Goal: Task Accomplishment & Management: Complete application form

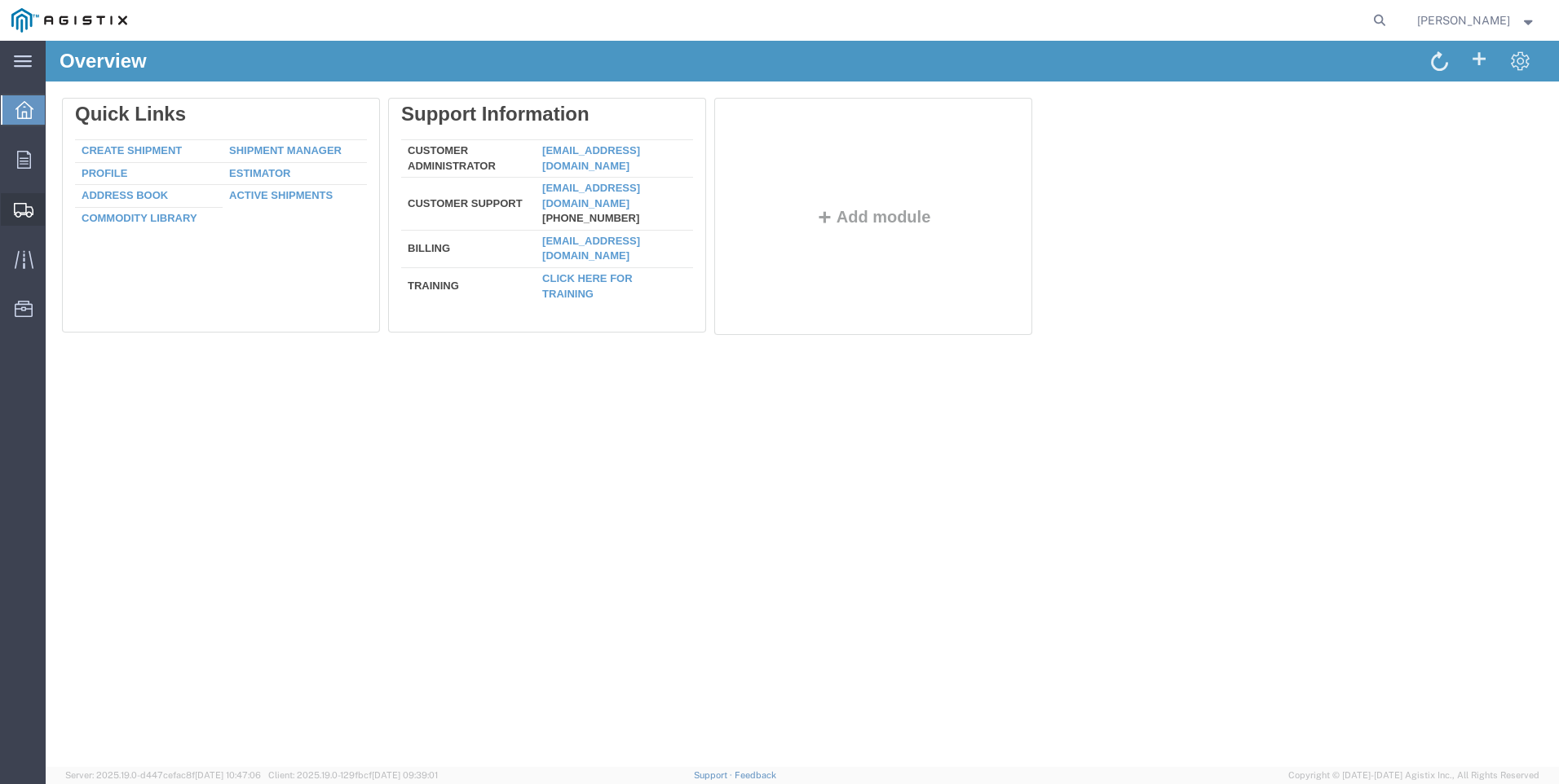
click at [0, 0] on span "Create Shipment" at bounding box center [0, 0] width 0 height 0
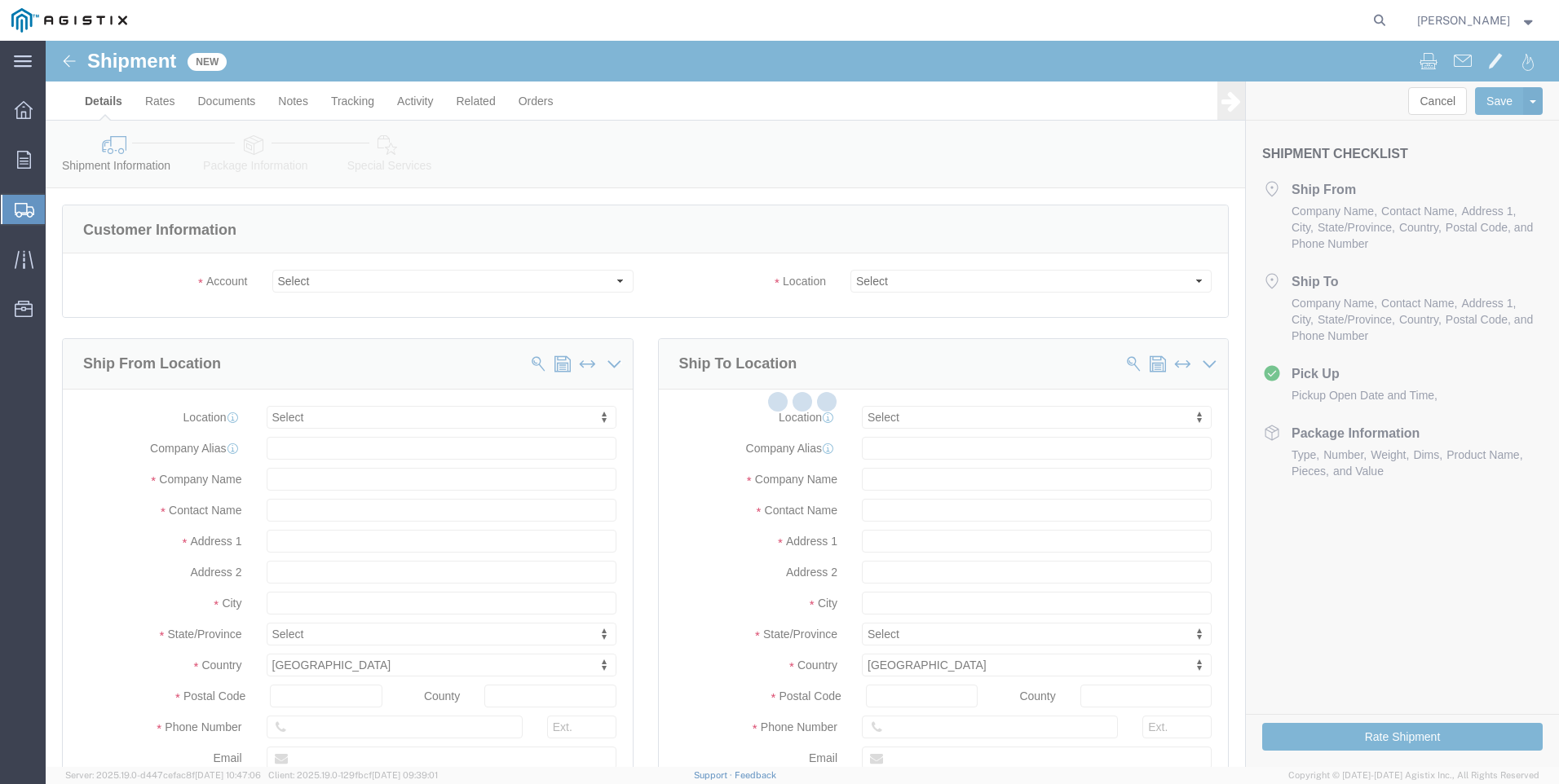
select select
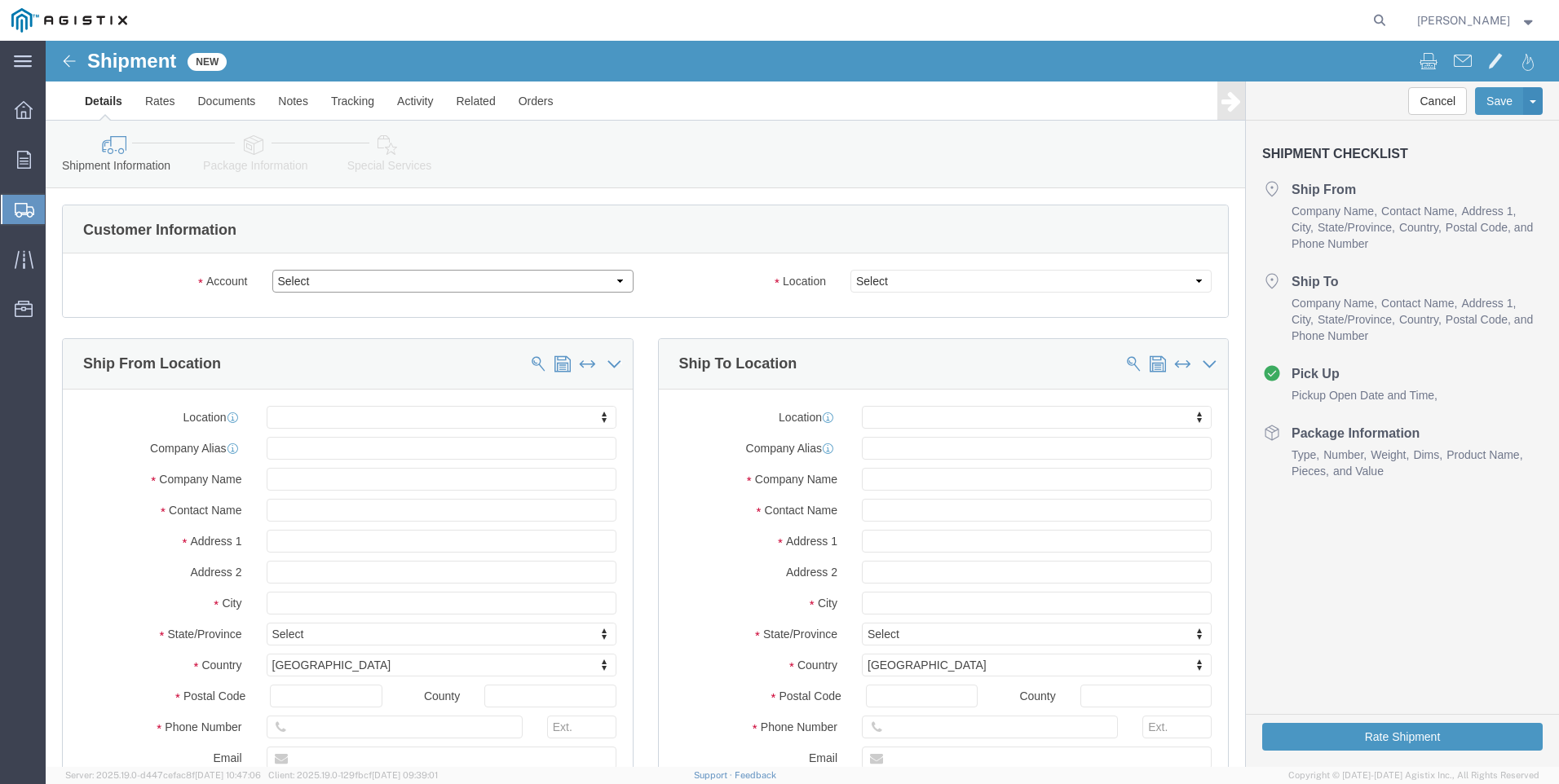
drag, startPoint x: 449, startPoint y: 241, endPoint x: 445, endPoint y: 255, distance: 14.6
click select "Select PG&E Tri-Pacific Supply Inc"
select select "9596"
click select "Select PG&E Tri-Pacific Supply Inc"
select select "PURCHORD"
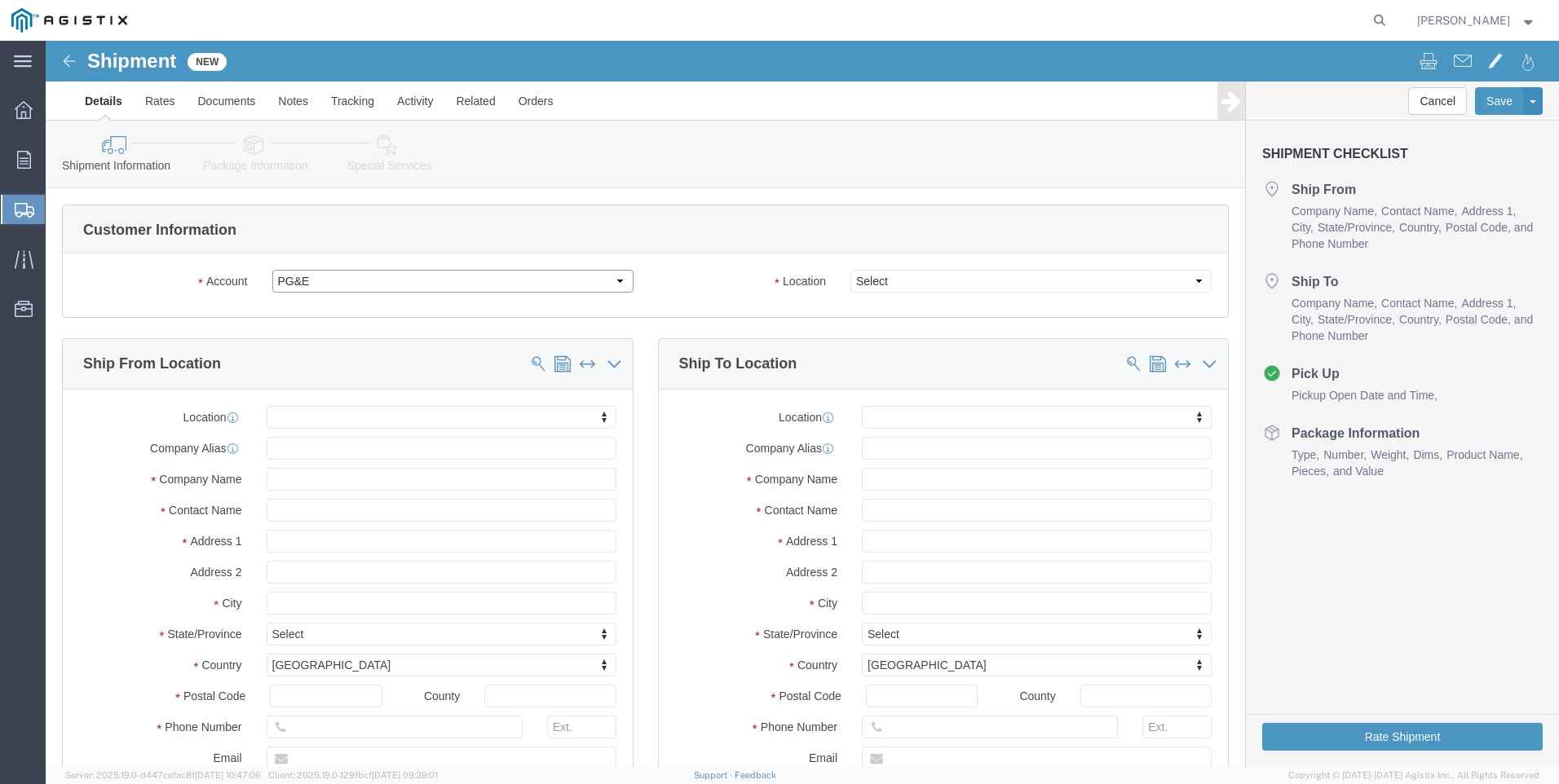
select select
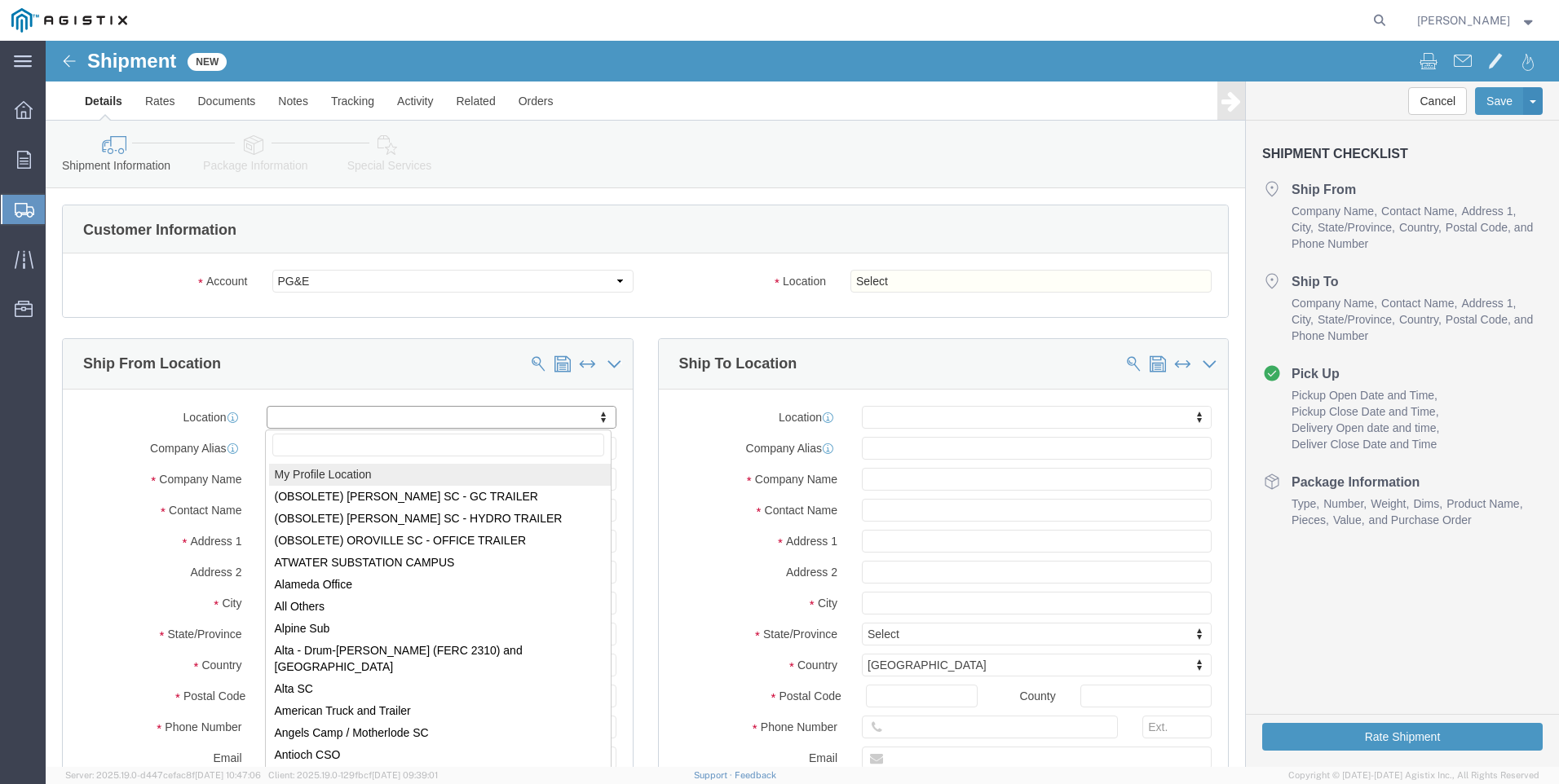
select select "MYPROFILE"
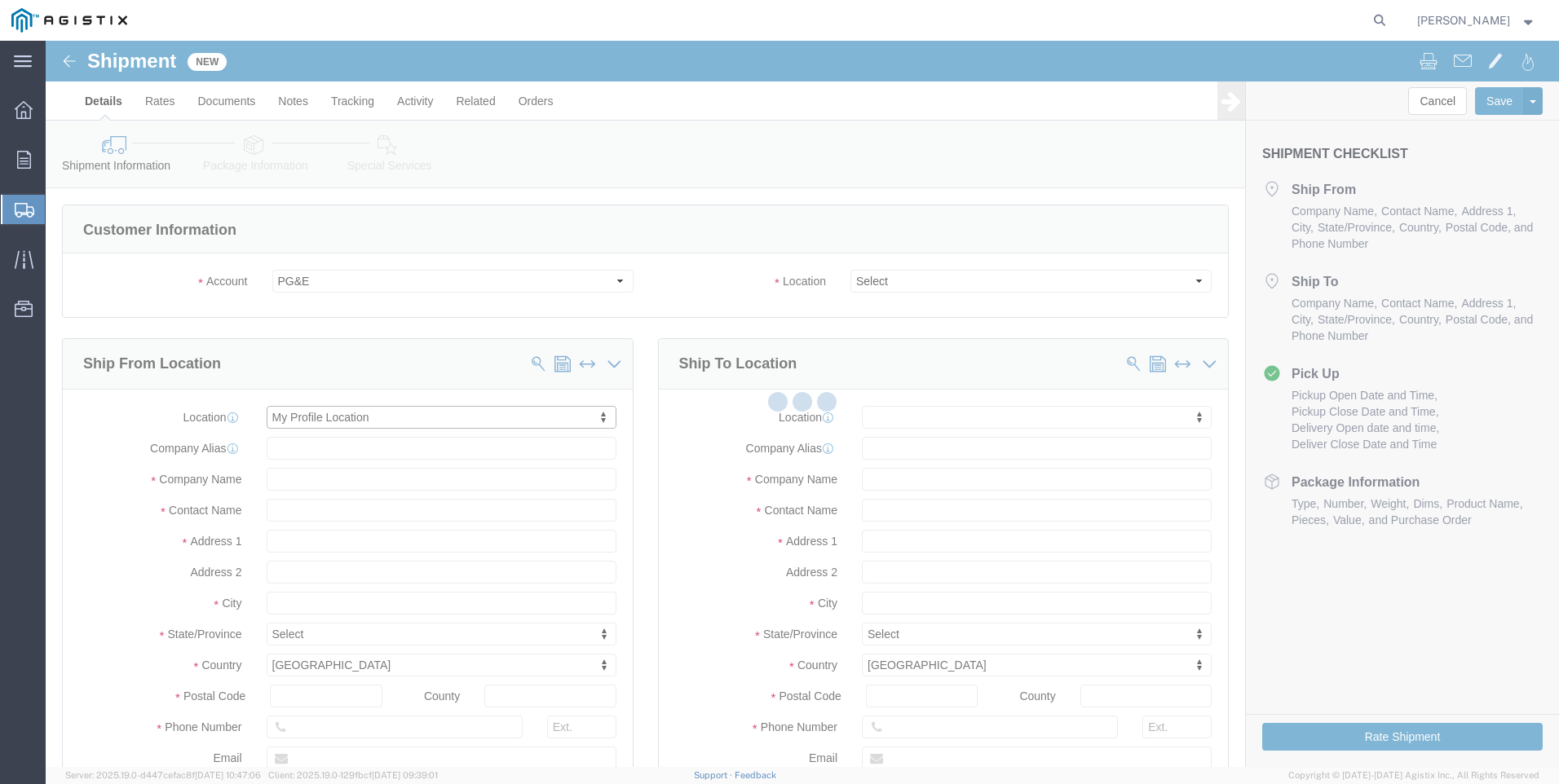
type input "[STREET_ADDRESS]"
type input "Suite 100"
type input "95677"
type input "[PHONE_NUMBER]"
type input "[PERSON_NAME][EMAIL_ADDRESS][PERSON_NAME][DOMAIN_NAME]"
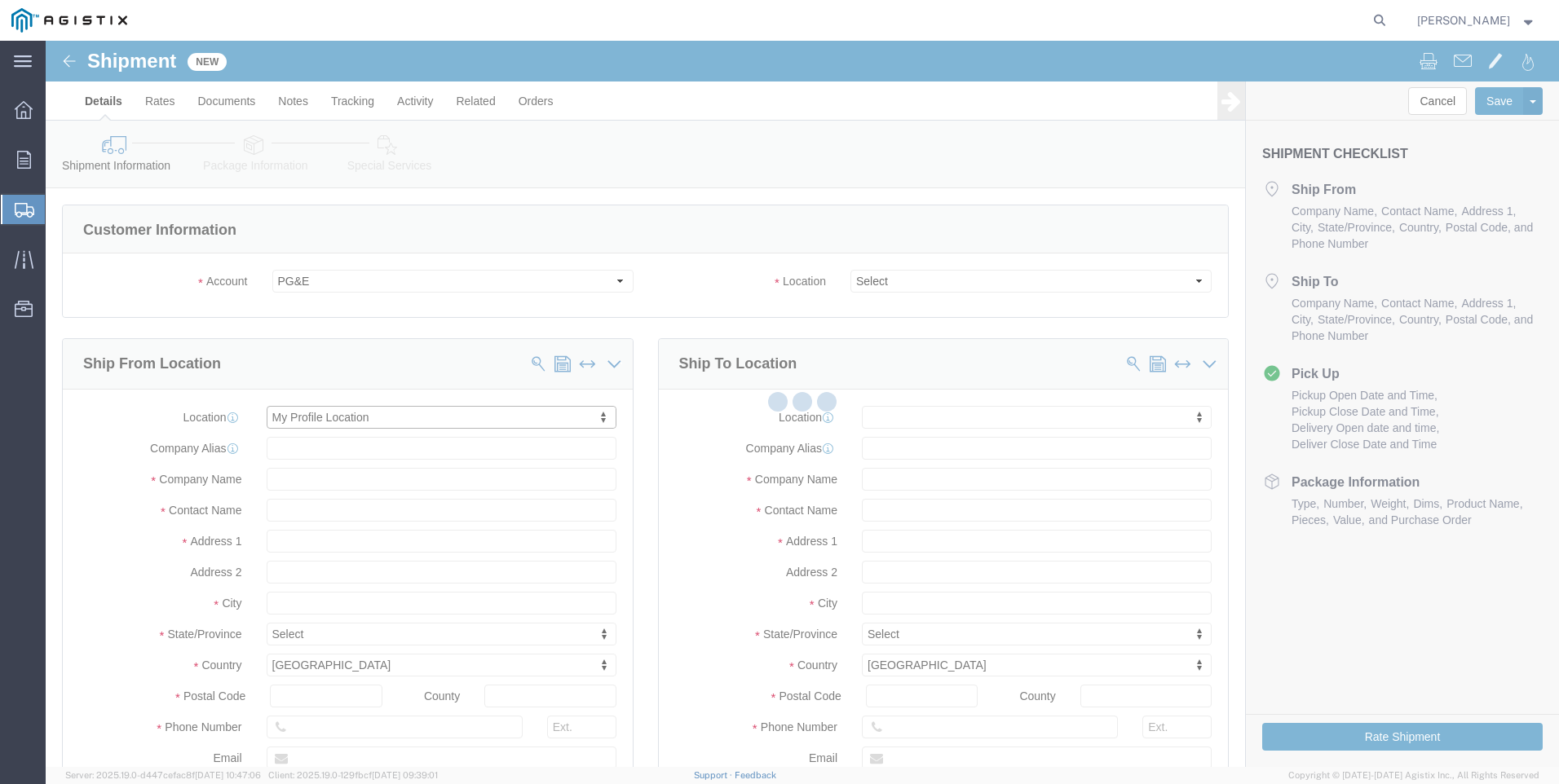
checkbox input "true"
type input "Tri-Pacific Supply Inc"
type input "[PERSON_NAME]"
type input "ROCKLIN"
select select "CA"
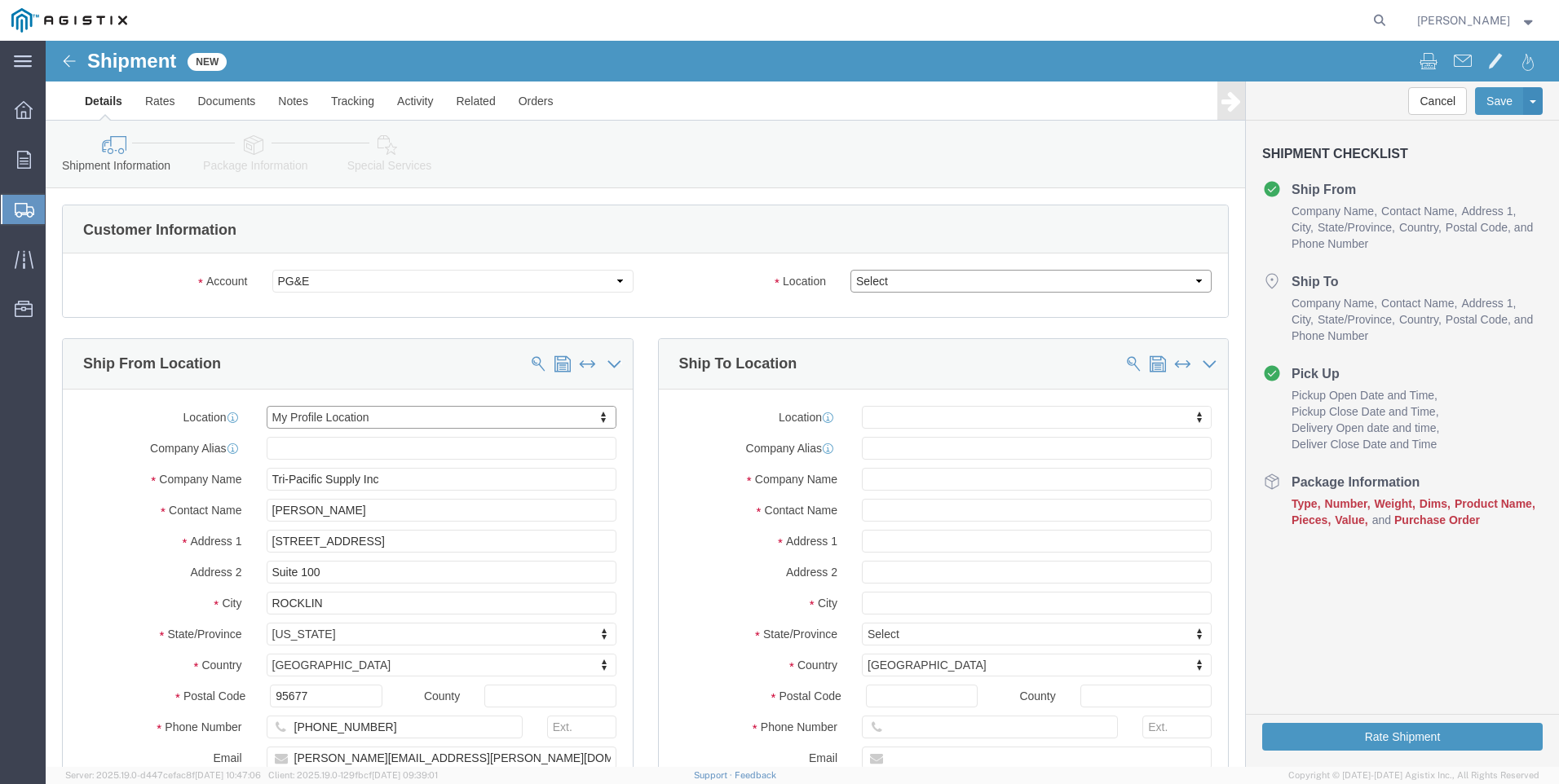
click select "Select All Others [GEOGRAPHIC_DATA] [GEOGRAPHIC_DATA] [GEOGRAPHIC_DATA] [GEOGRA…"
select select "19740"
click select "Select All Others [GEOGRAPHIC_DATA] [GEOGRAPHIC_DATA] [GEOGRAPHIC_DATA] [GEOGRA…"
click span
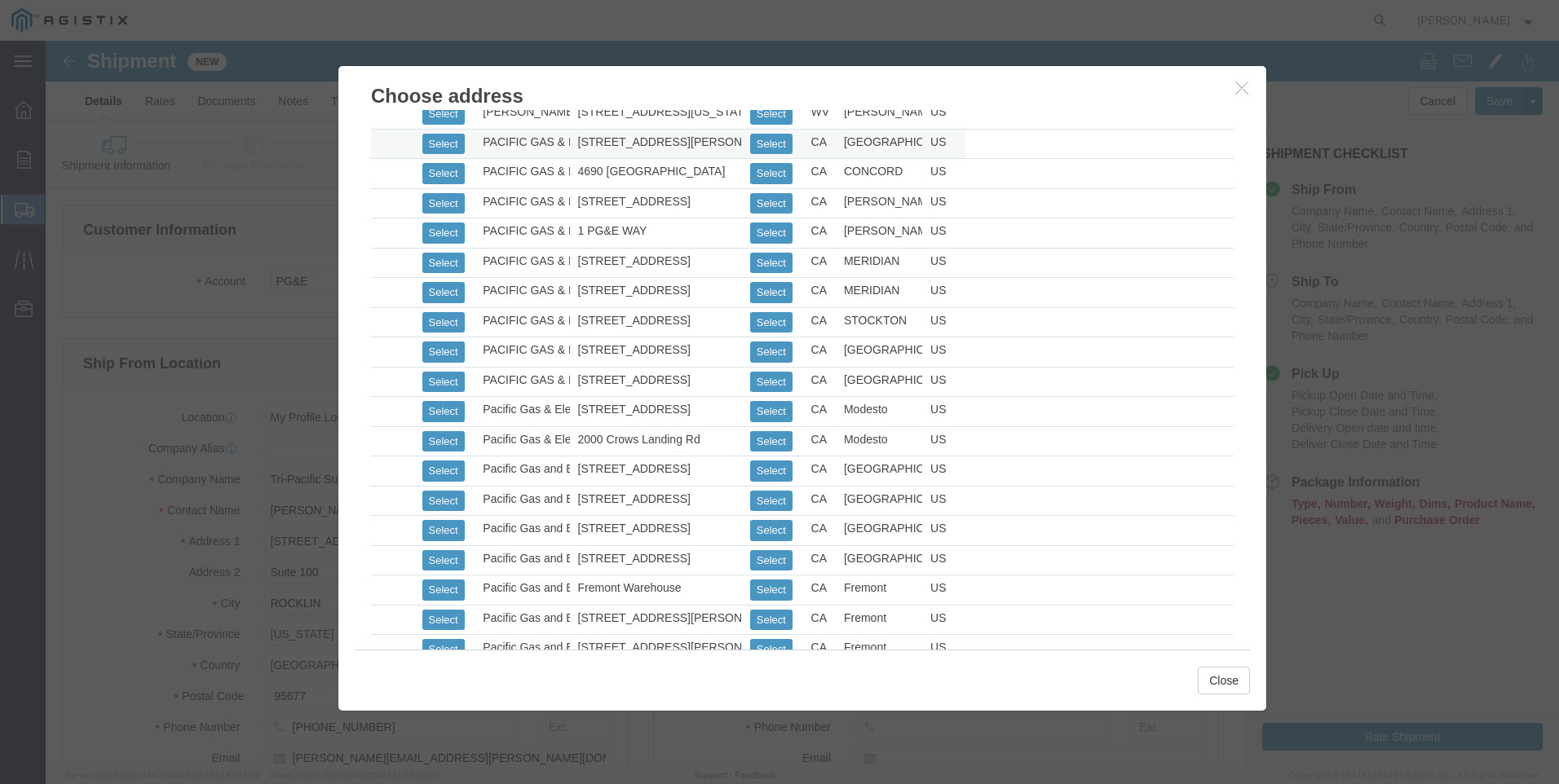
scroll to position [652, 0]
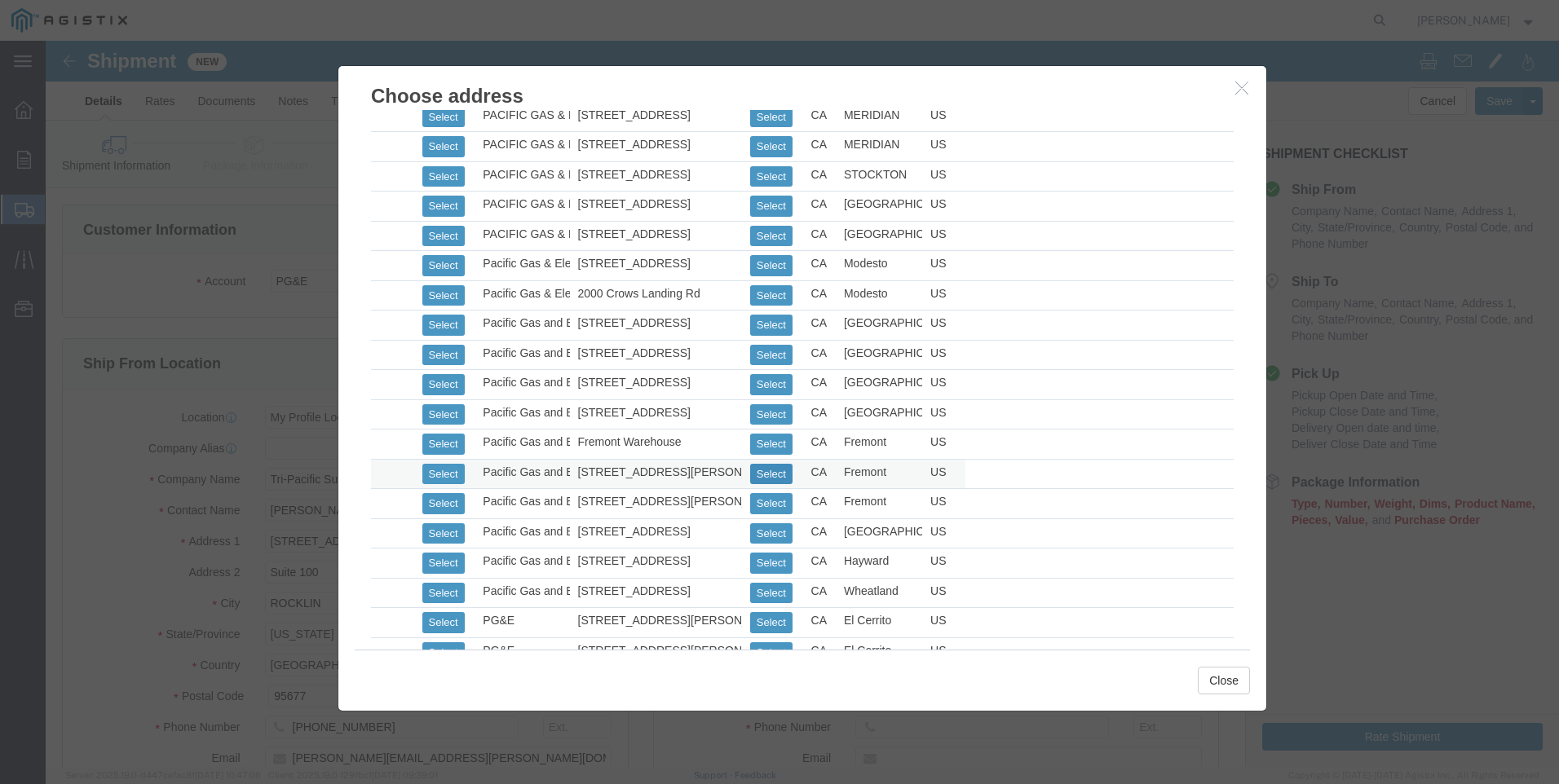
click button "Select"
select select
type input "[STREET_ADDRESS][PERSON_NAME]"
type input "94538"
type input "[PHONE_NUMBER]"
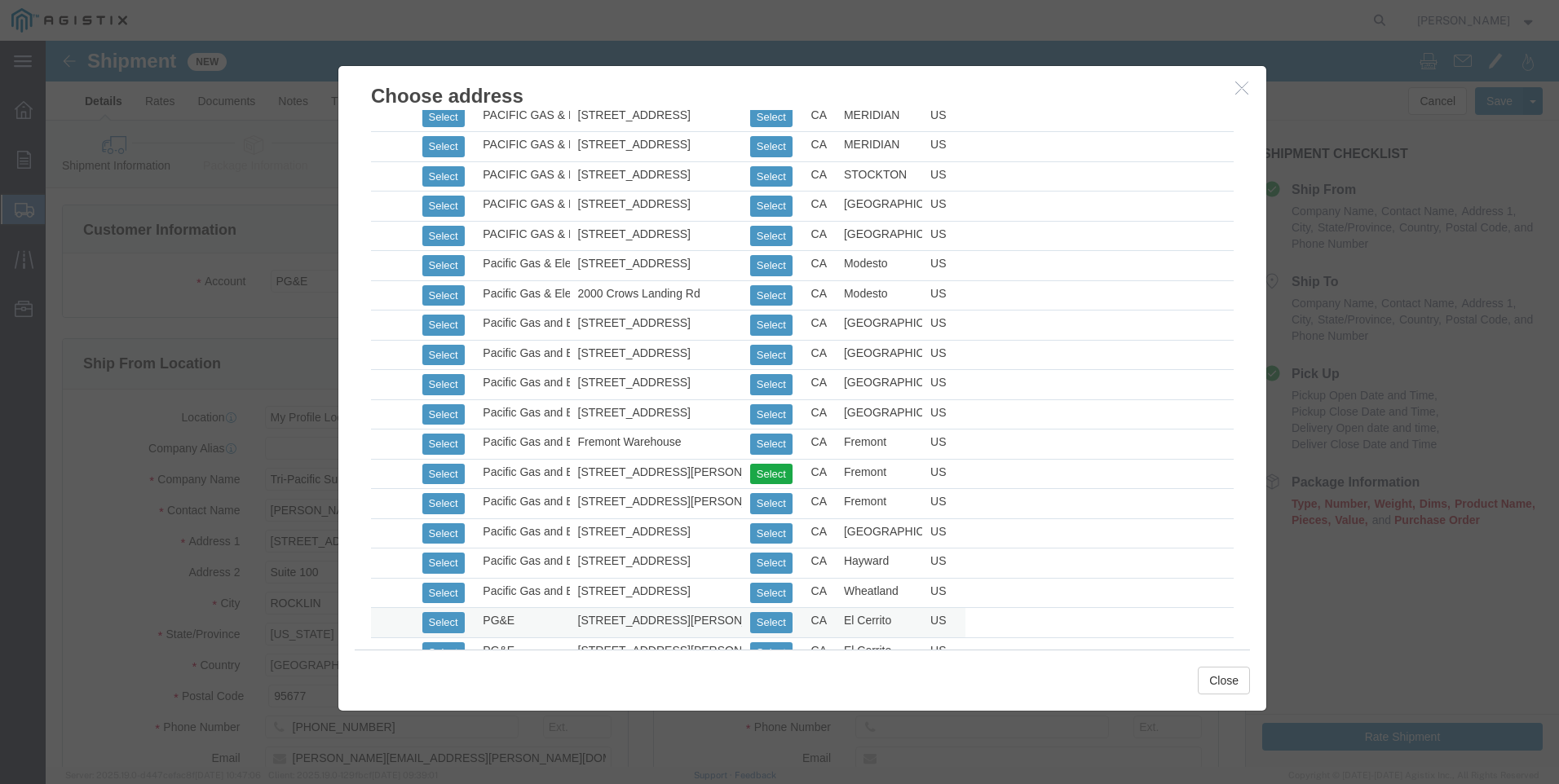
type input "Pacific Gas and Electric"
type input "Fremont Warehouse"
type input "Fremont"
select select "CA"
click button "Close"
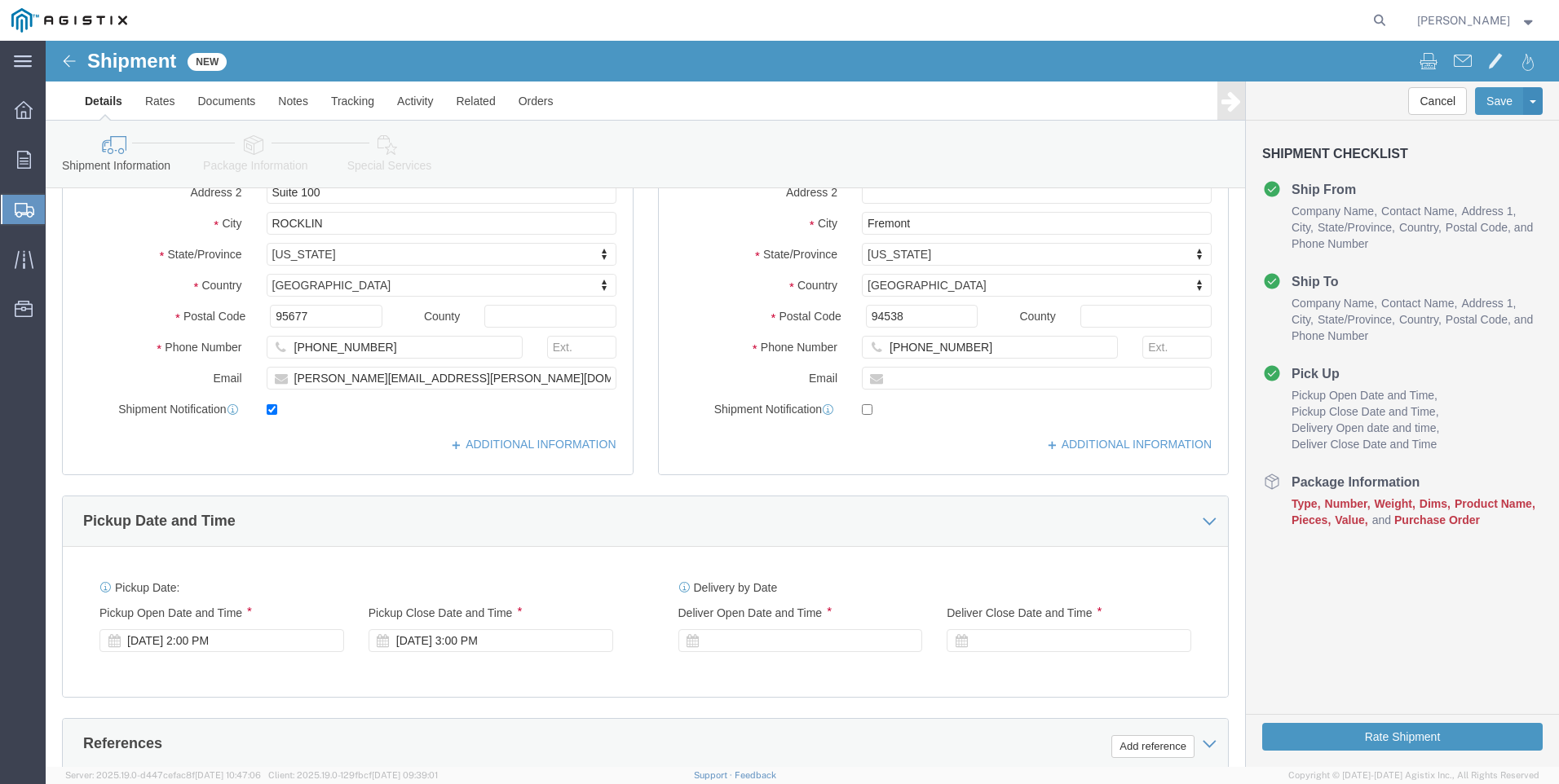
scroll to position [407, 0]
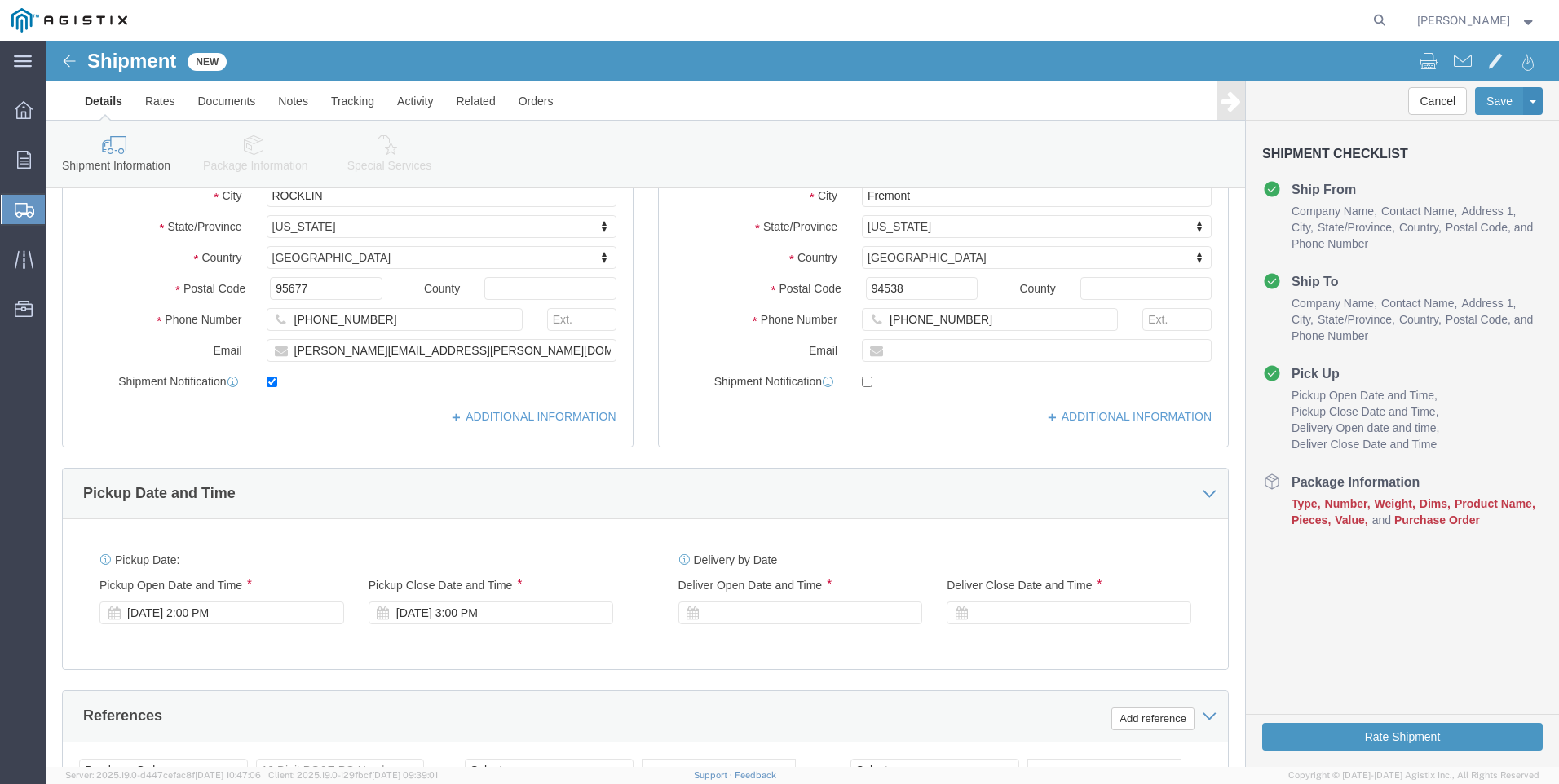
click div "[DATE] 3:00 PM"
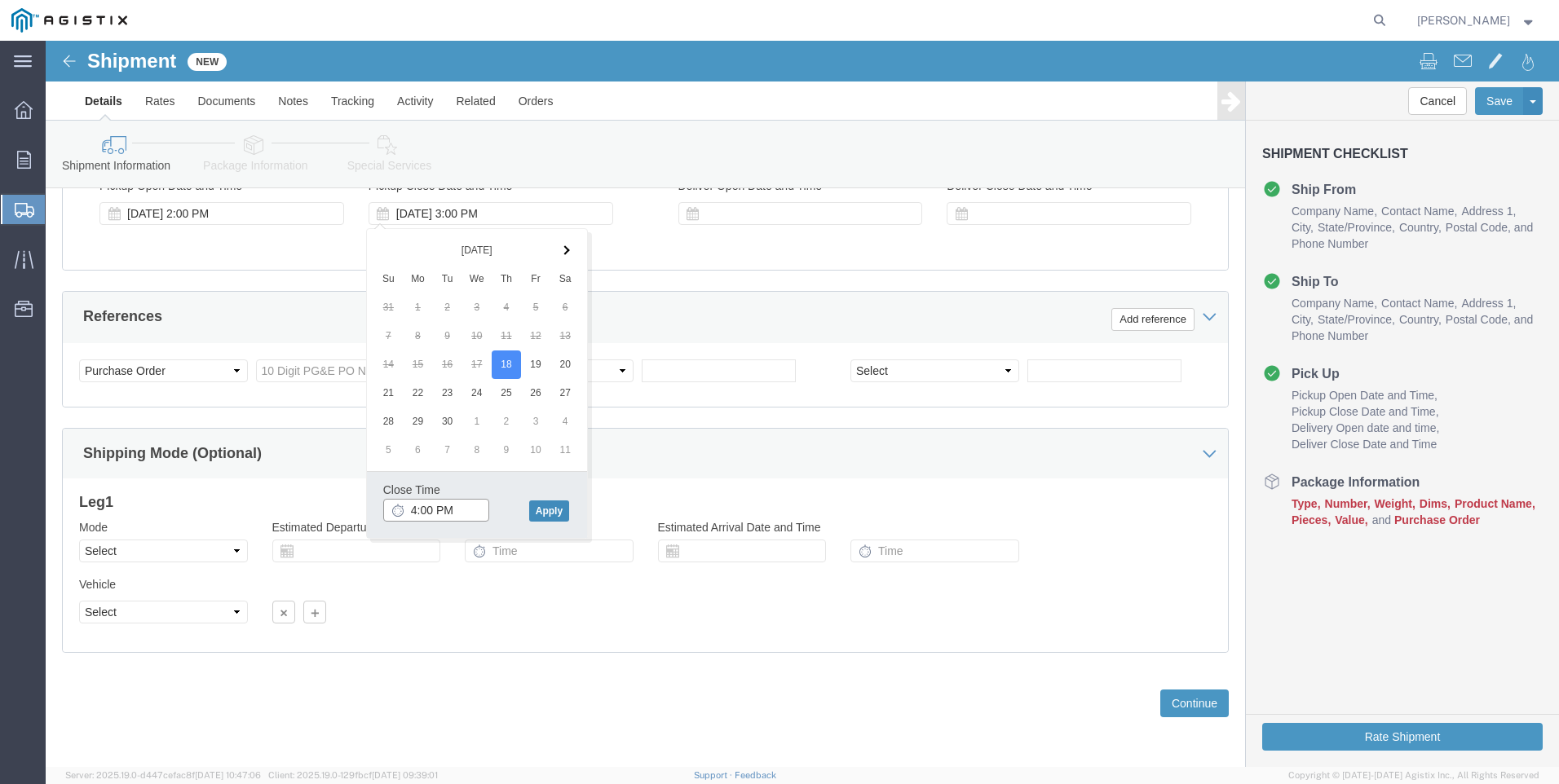
type input "4:00 PM"
click button "Apply"
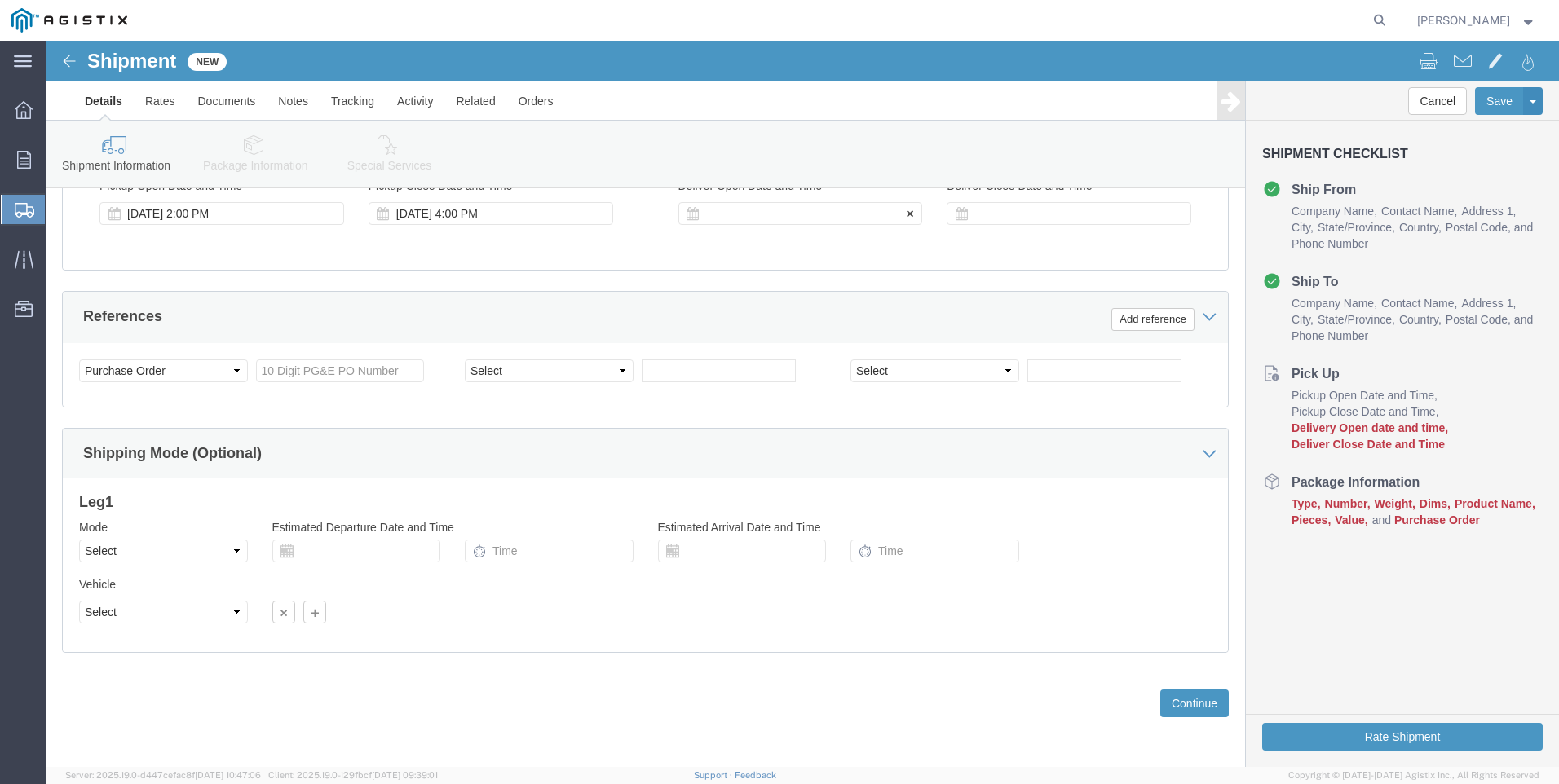
click div
drag, startPoint x: 673, startPoint y: 470, endPoint x: 699, endPoint y: 468, distance: 26.1
click input "5:00 PM"
click input "7:00 PM"
type input "7:00 AM"
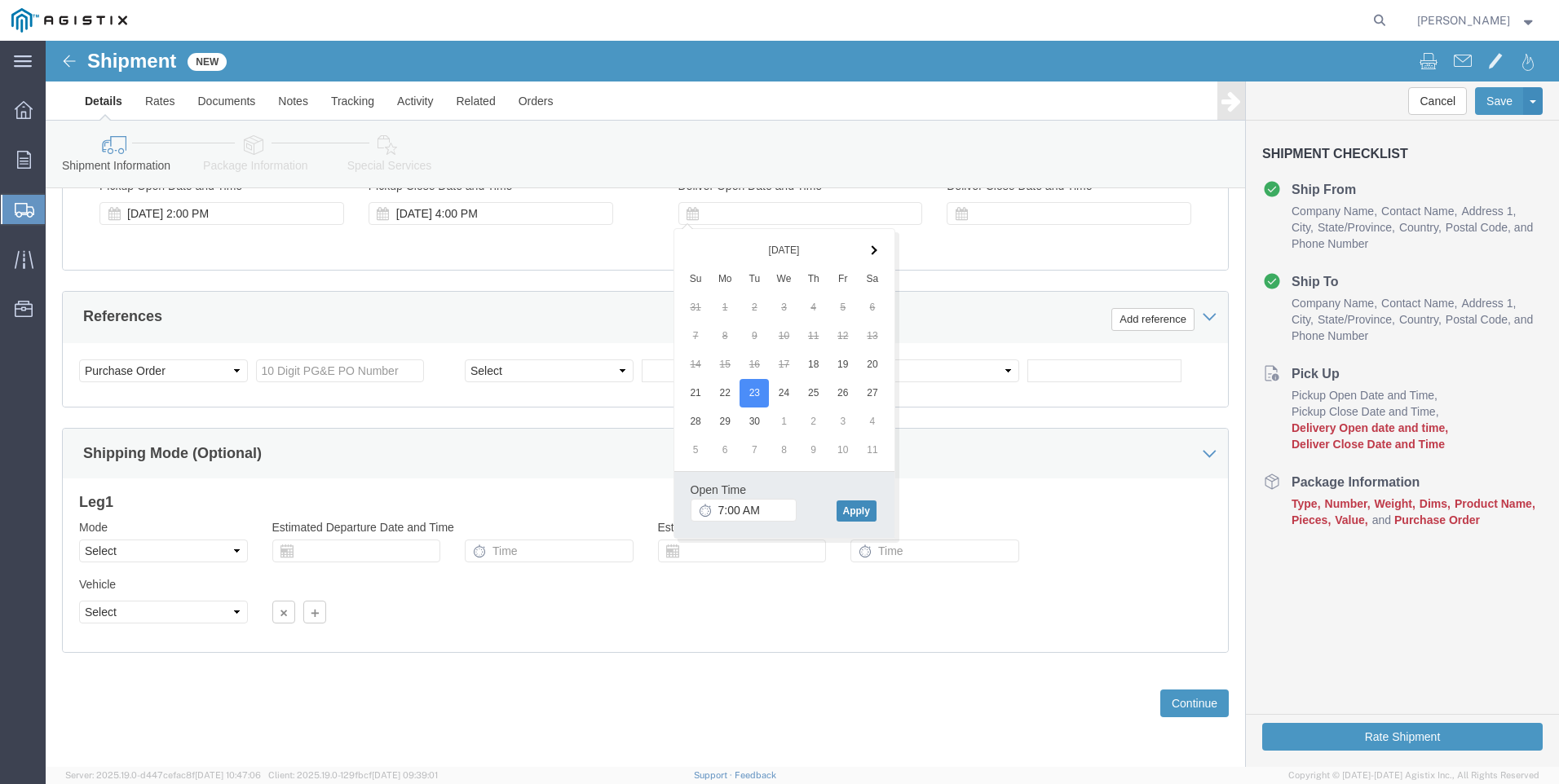
click button "Apply"
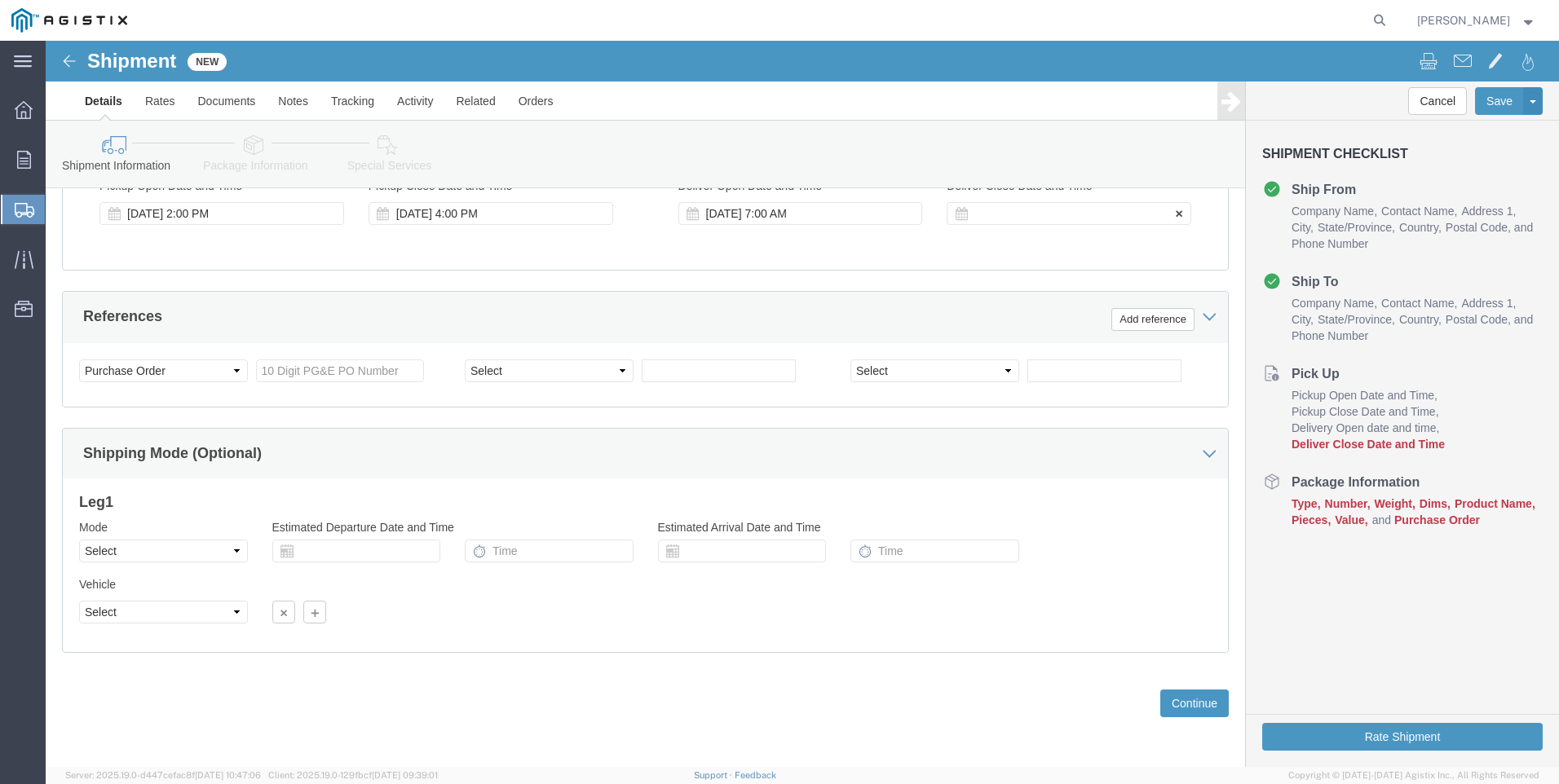
click div
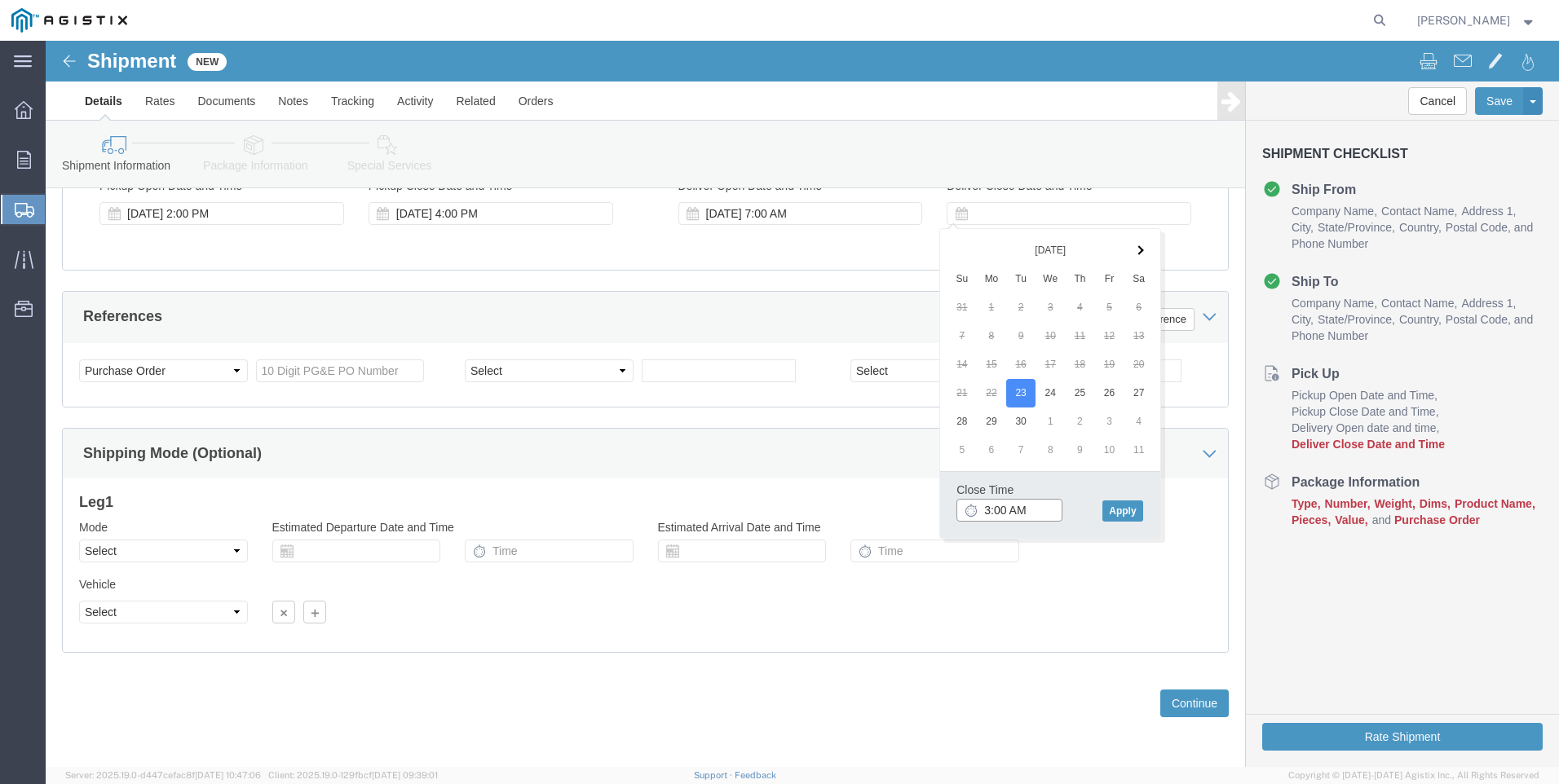
click input "3:00 AM"
type input "3:00 PM"
click button "Apply"
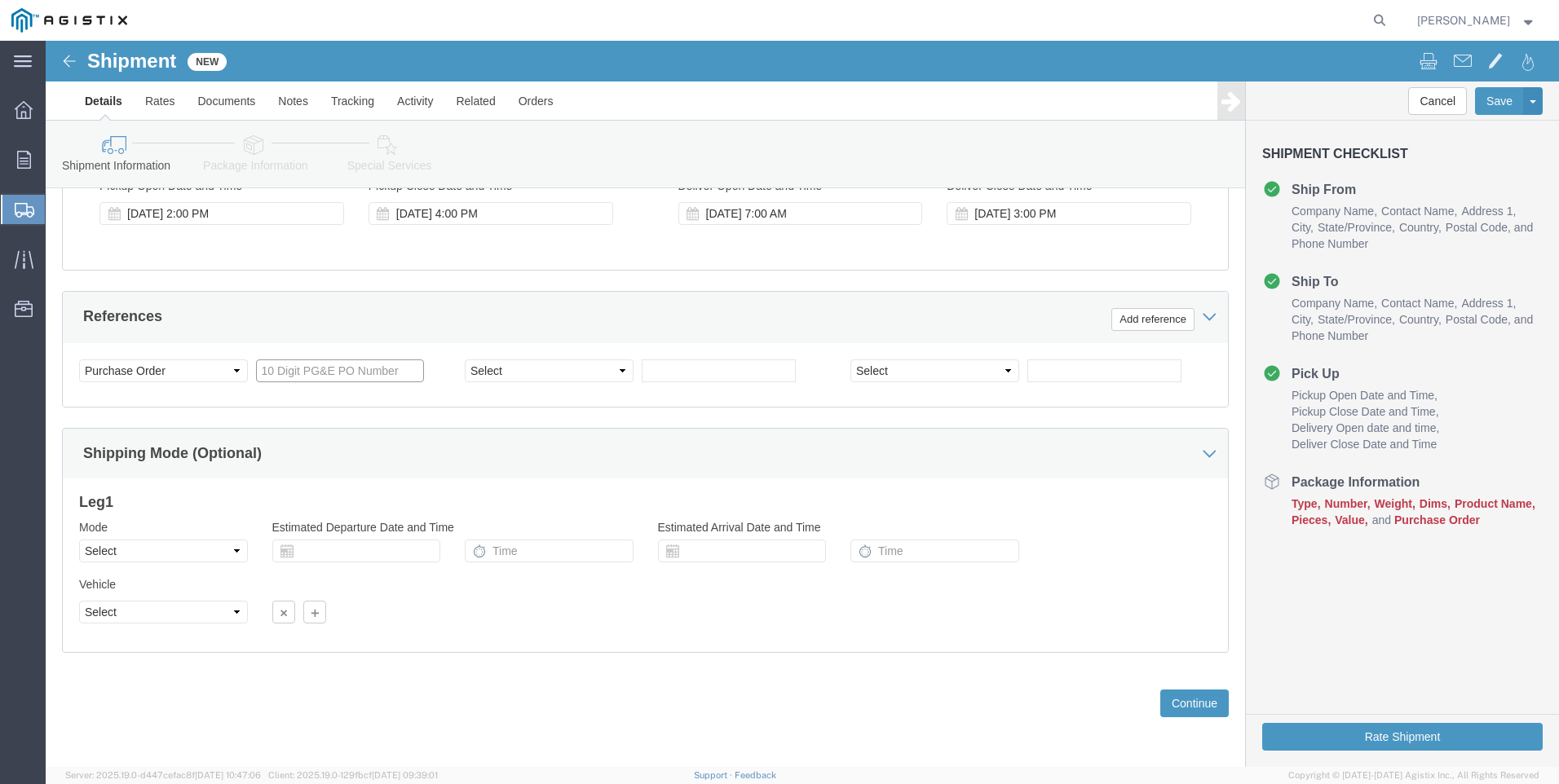
click input "text"
type input "3501420486"
click select "Select Account Type Activity ID Airline Appointment Number ASN Batch Request # …"
select select "SALEORDR"
click select "Select Account Type Activity ID Airline Appointment Number ASN Batch Request # …"
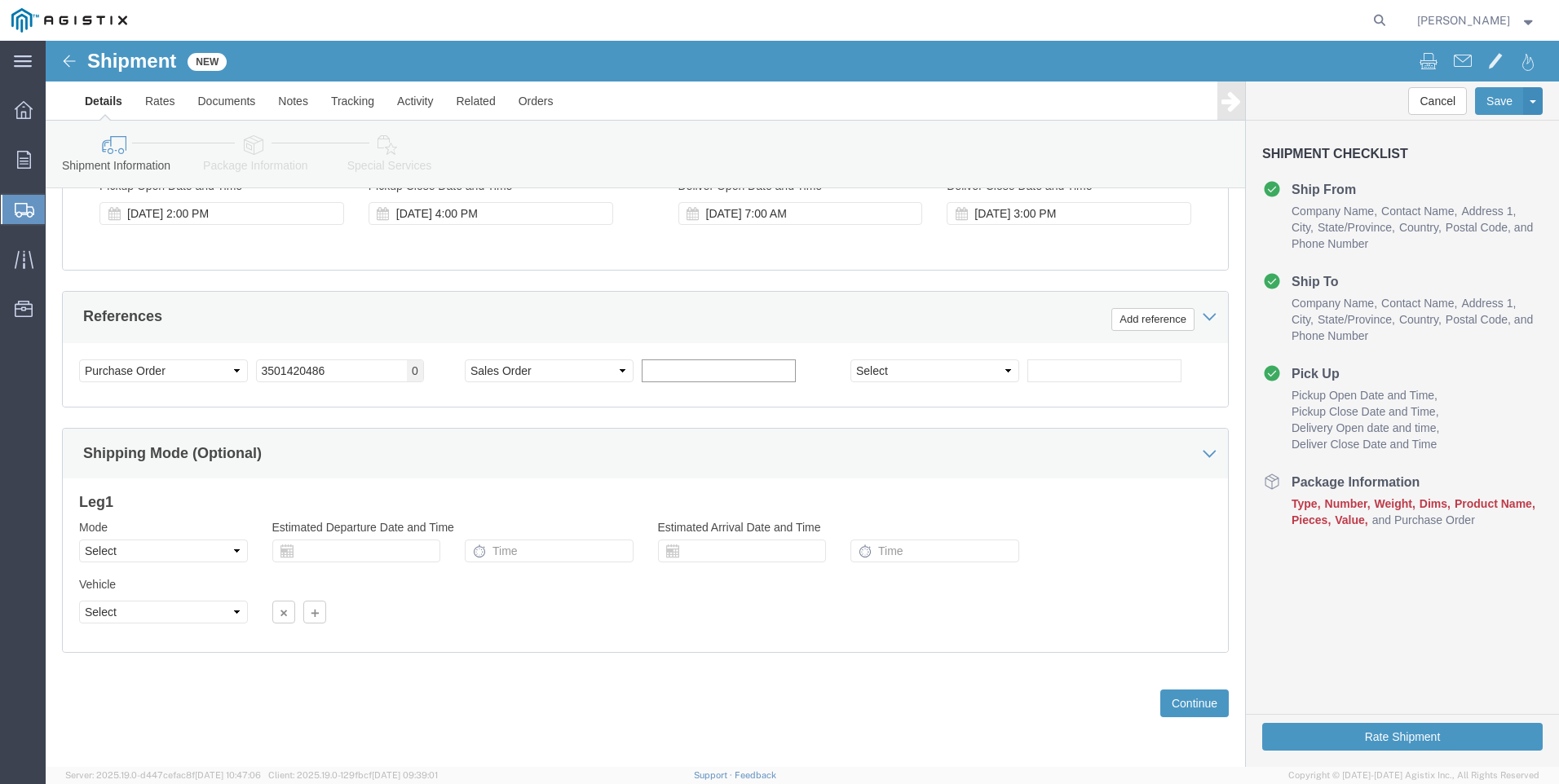
click input "text"
type input "5"
click input "text"
type input "55030"
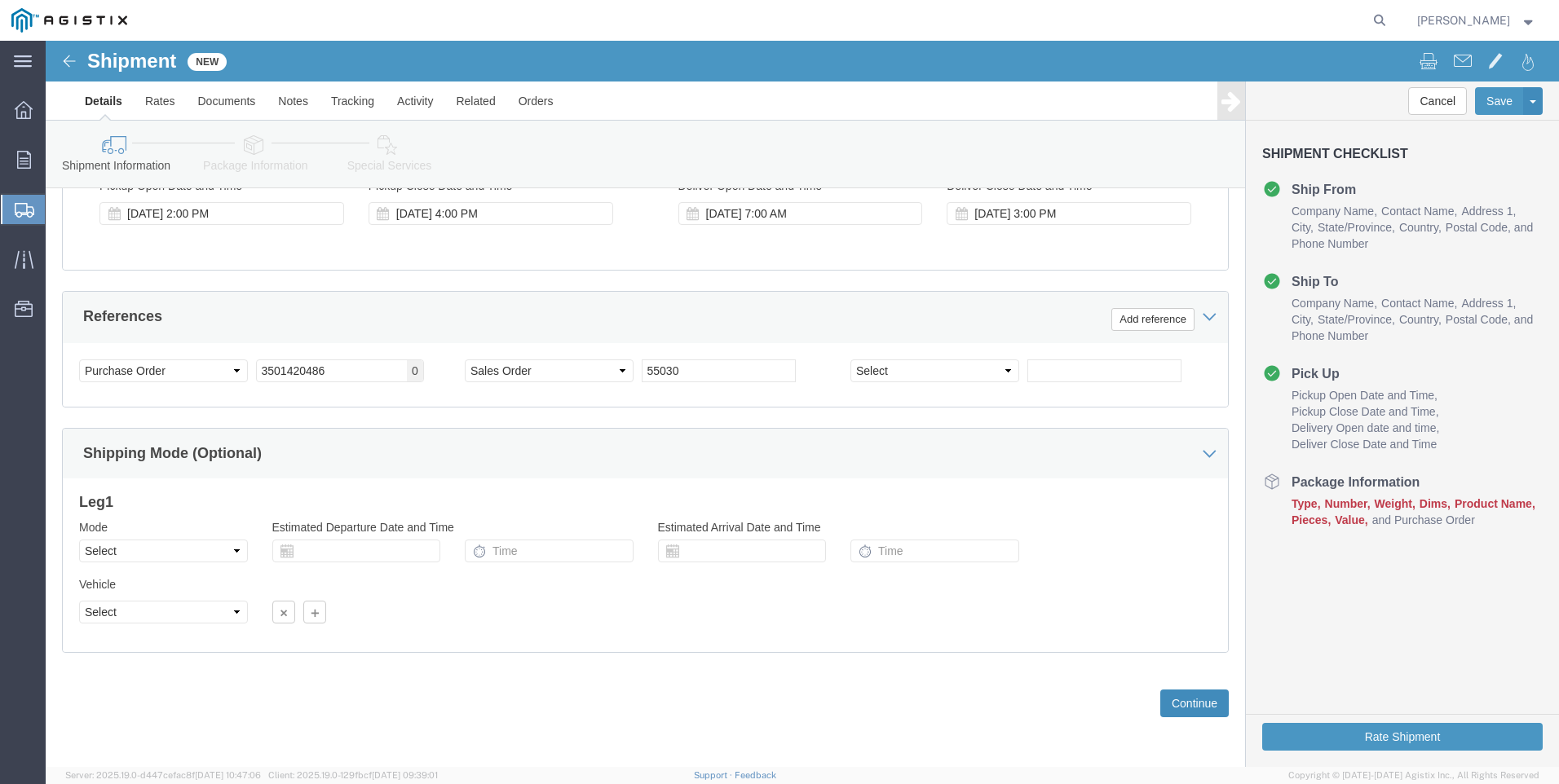
click button "Continue"
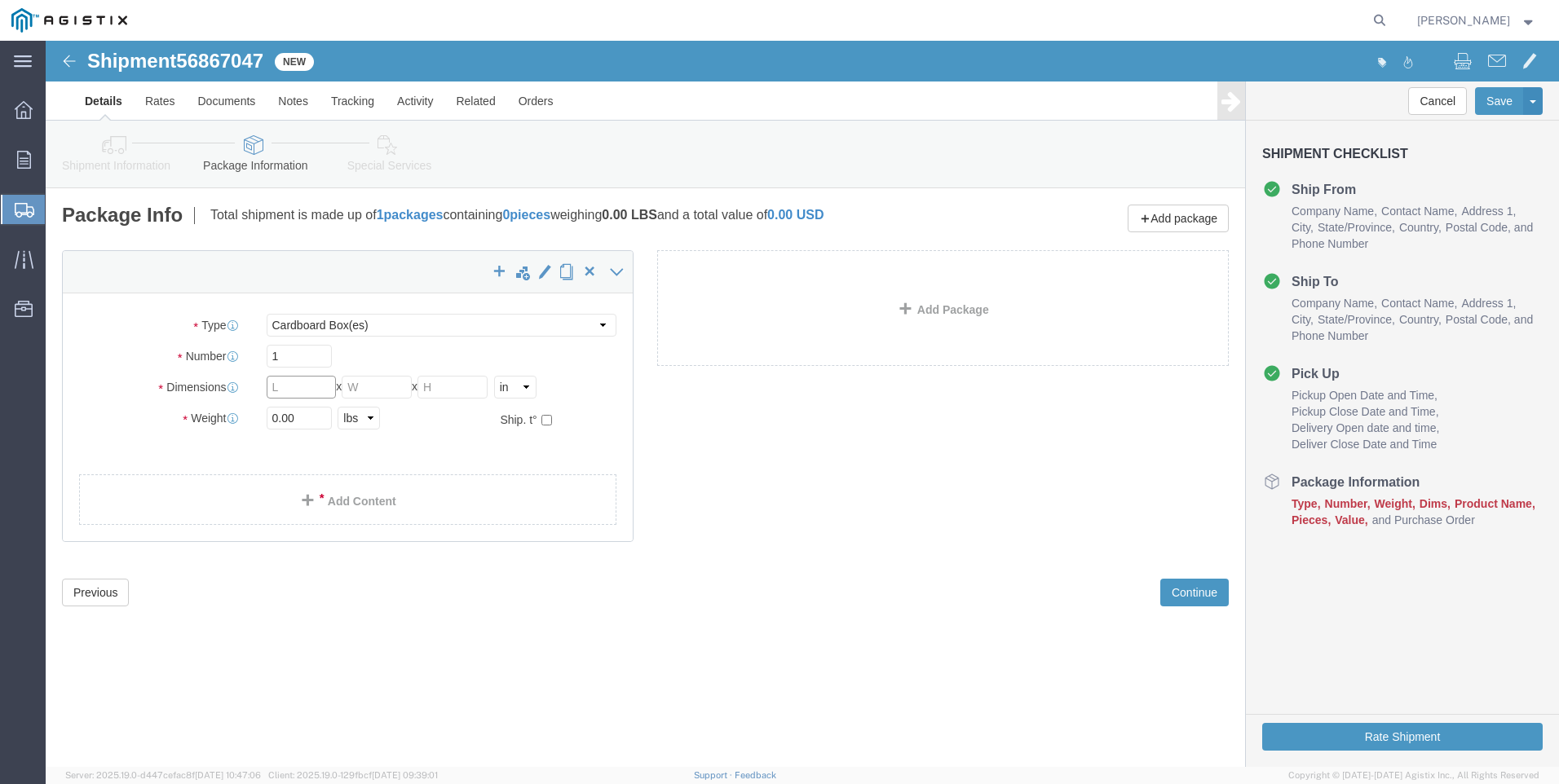
click input "text"
click select "Select Bulk Bundle(s) Cardboard Box(es) Carton(s) Crate(s) Drum(s) (Fiberboard)…"
select select "ENV"
click select "Select Bulk Bundle(s) Cardboard Box(es) Carton(s) Crate(s) Drum(s) (Fiberboard)…"
type input "9.50"
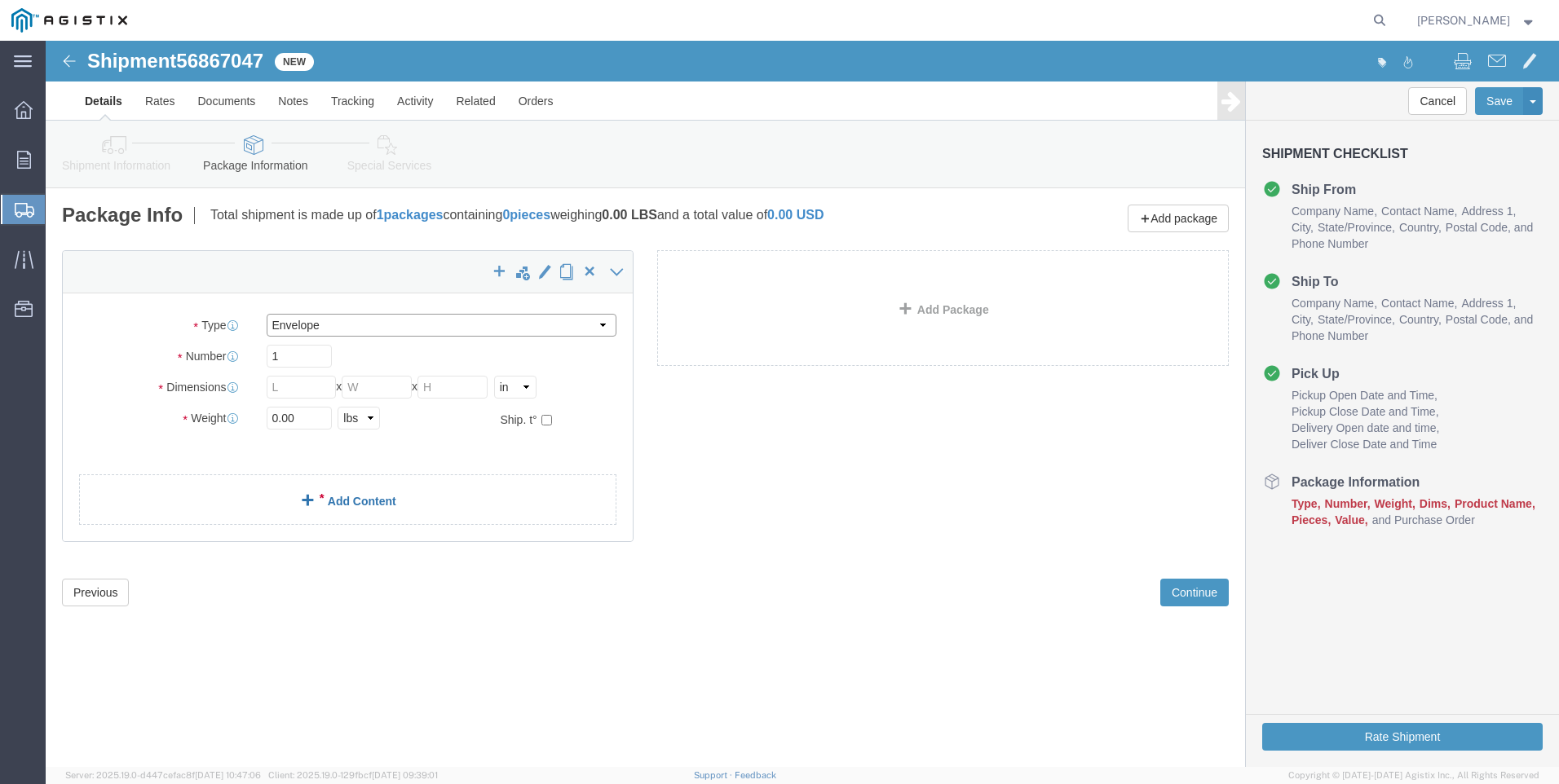
type input "12.50"
type input "0.25"
type input "1"
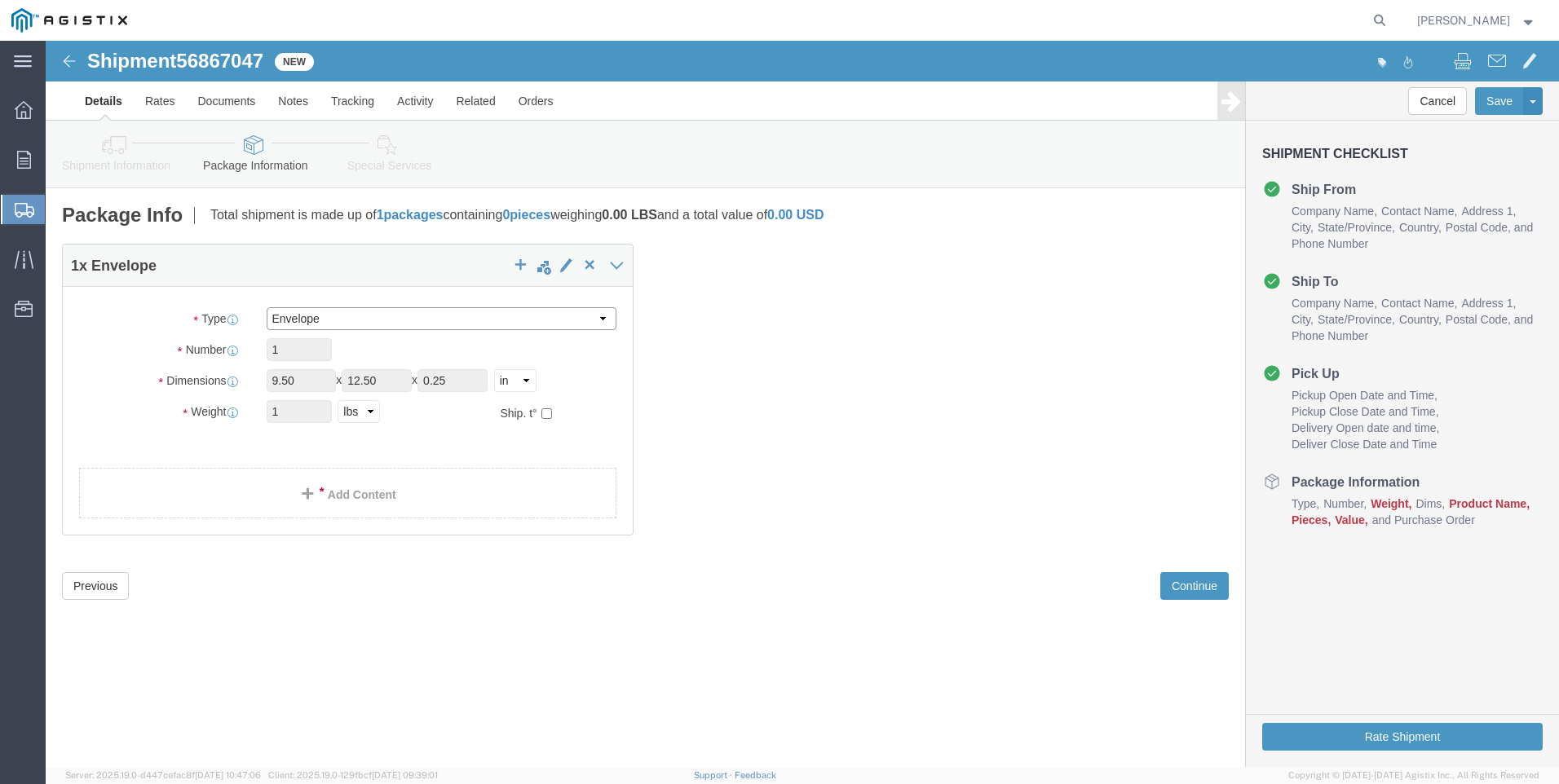
click select "Select Bulk Bundle(s) Cardboard Box(es) Carton(s) Crate(s) Drum(s) (Fiberboard)…"
select select "YRPK"
click select "Select Bulk Bundle(s) Cardboard Box(es) Carton(s) Crate(s) Drum(s) (Fiberboard)…"
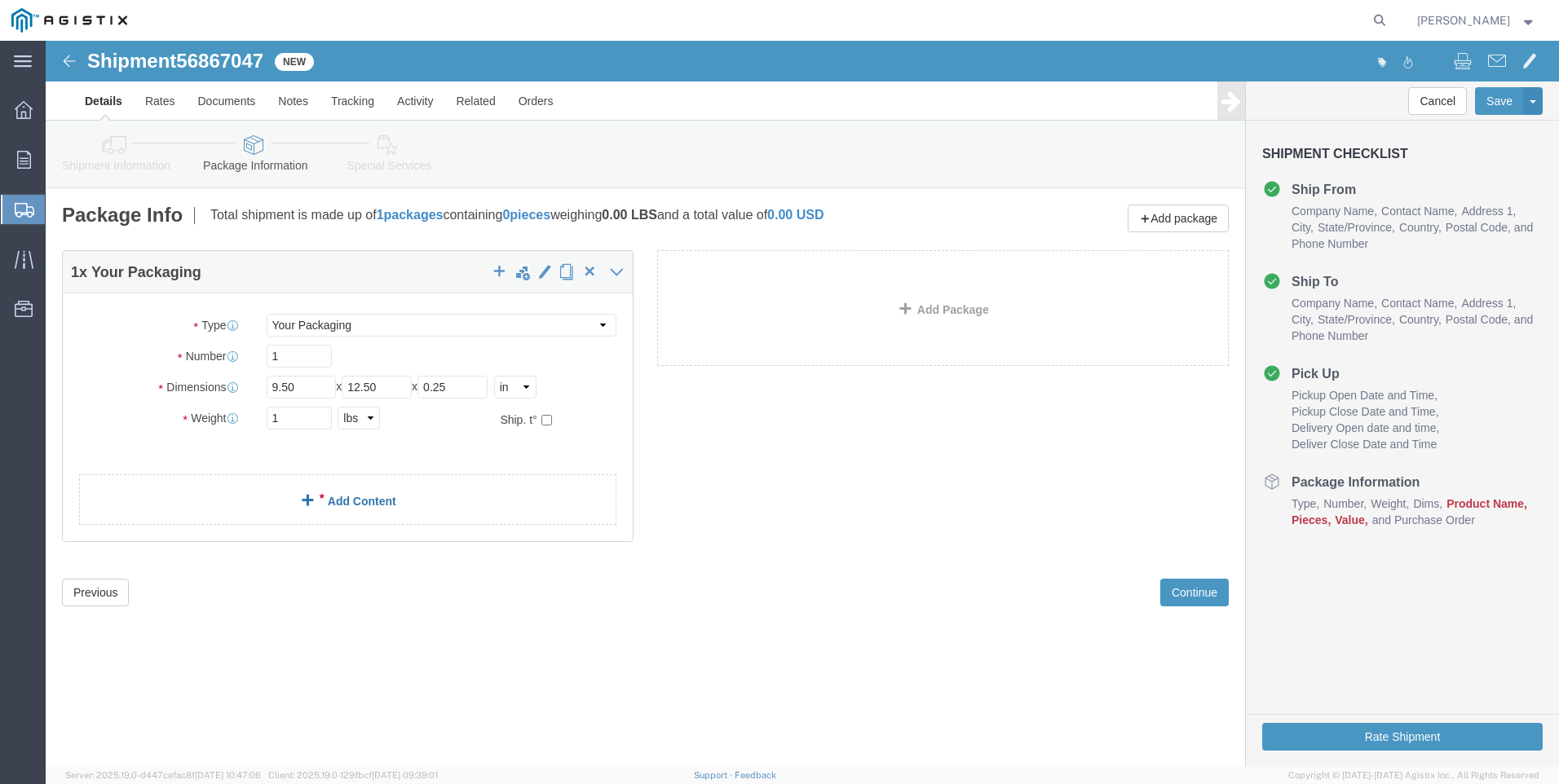
click link "Add Content"
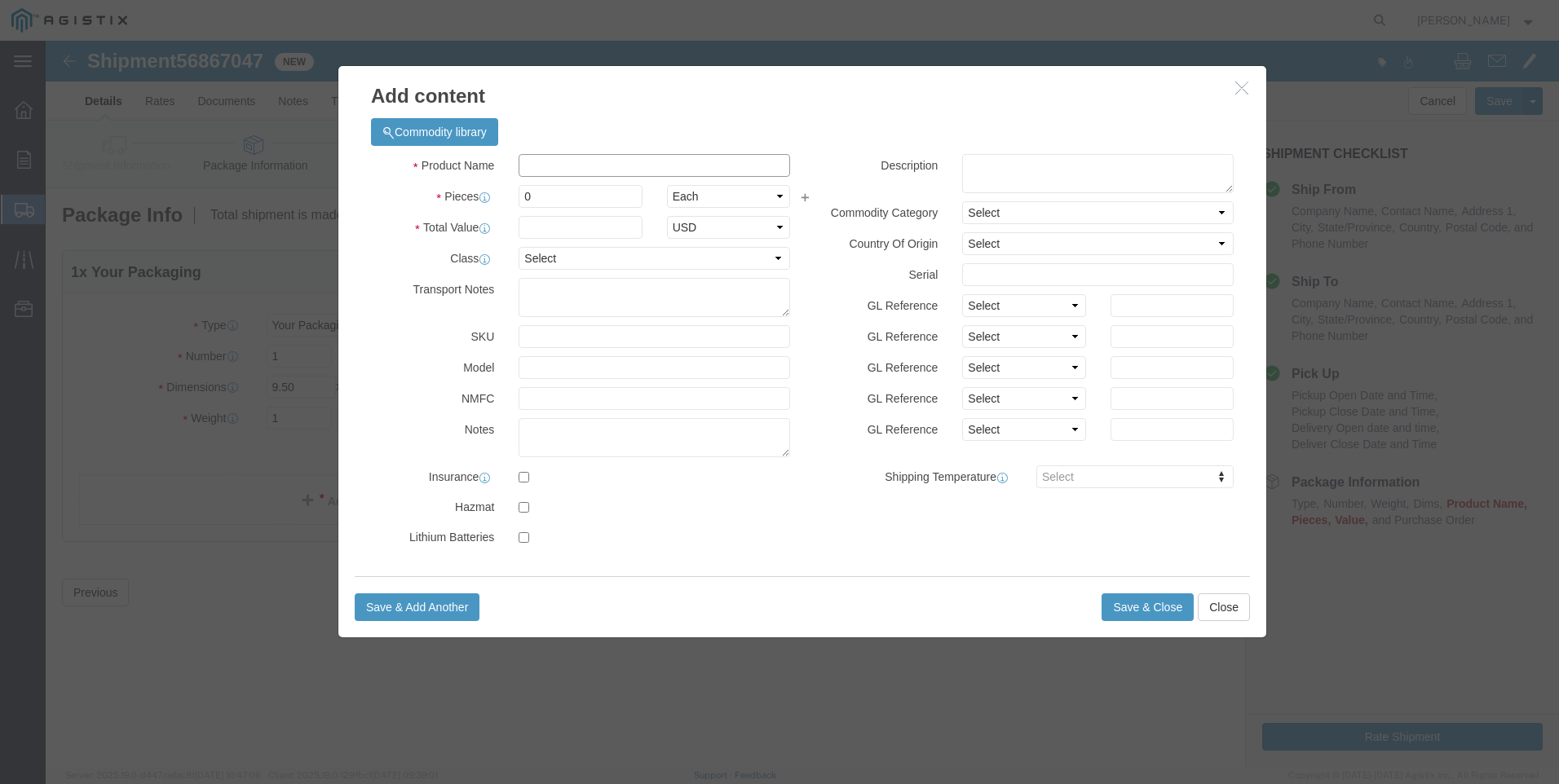
click input "text"
type input "m442444"
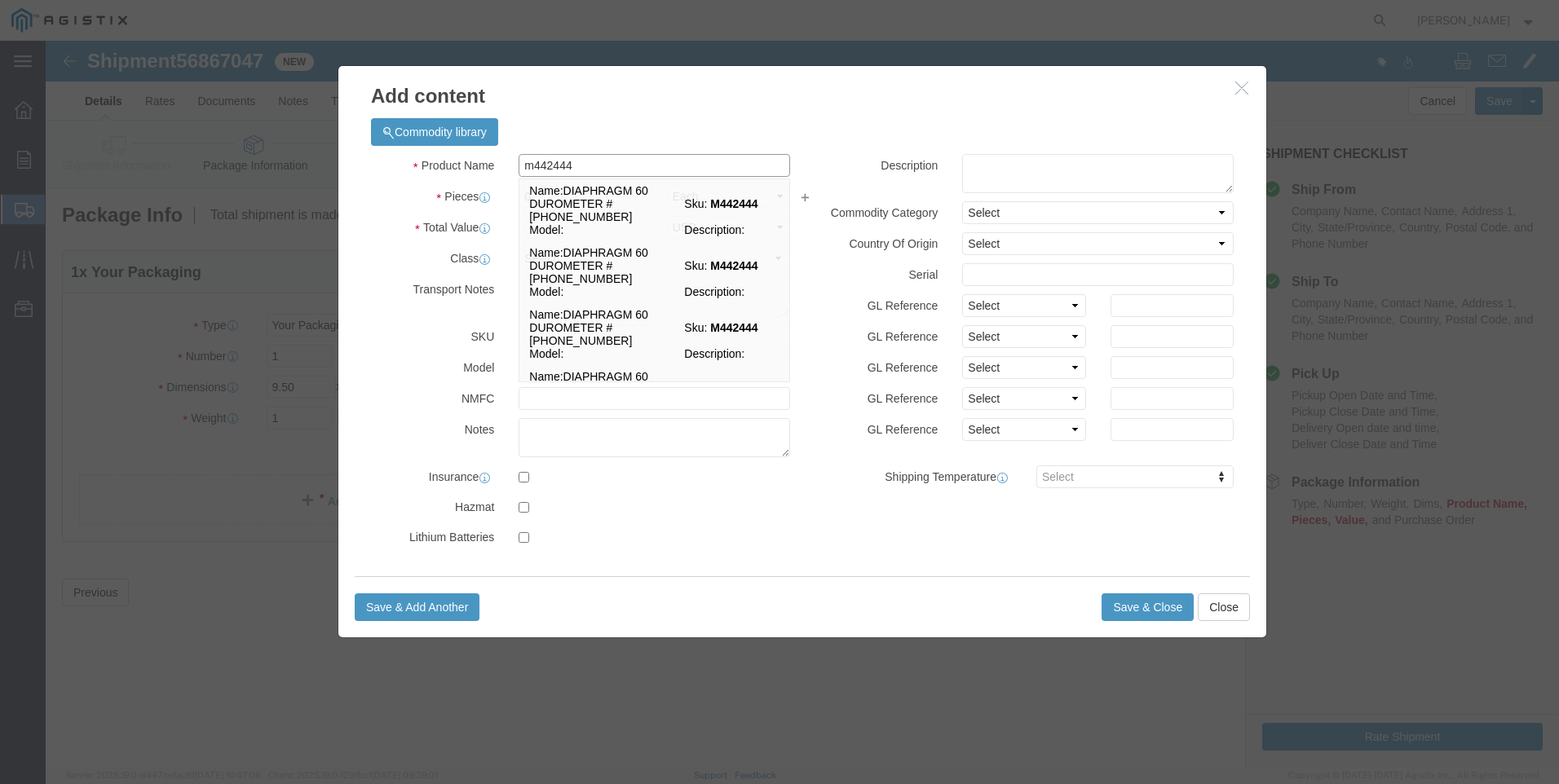
drag, startPoint x: 489, startPoint y: 125, endPoint x: 435, endPoint y: 129, distance: 54.1
click div "Product Name m442444 m442444 Name: DIAPHRAGM 60 DUROMETER #[PHONE_NUMBER] Sku: …"
click td "Name: DIAPHRAGM 60 DUROMETER #[PHONE_NUMBER]"
select select
select select "USD"
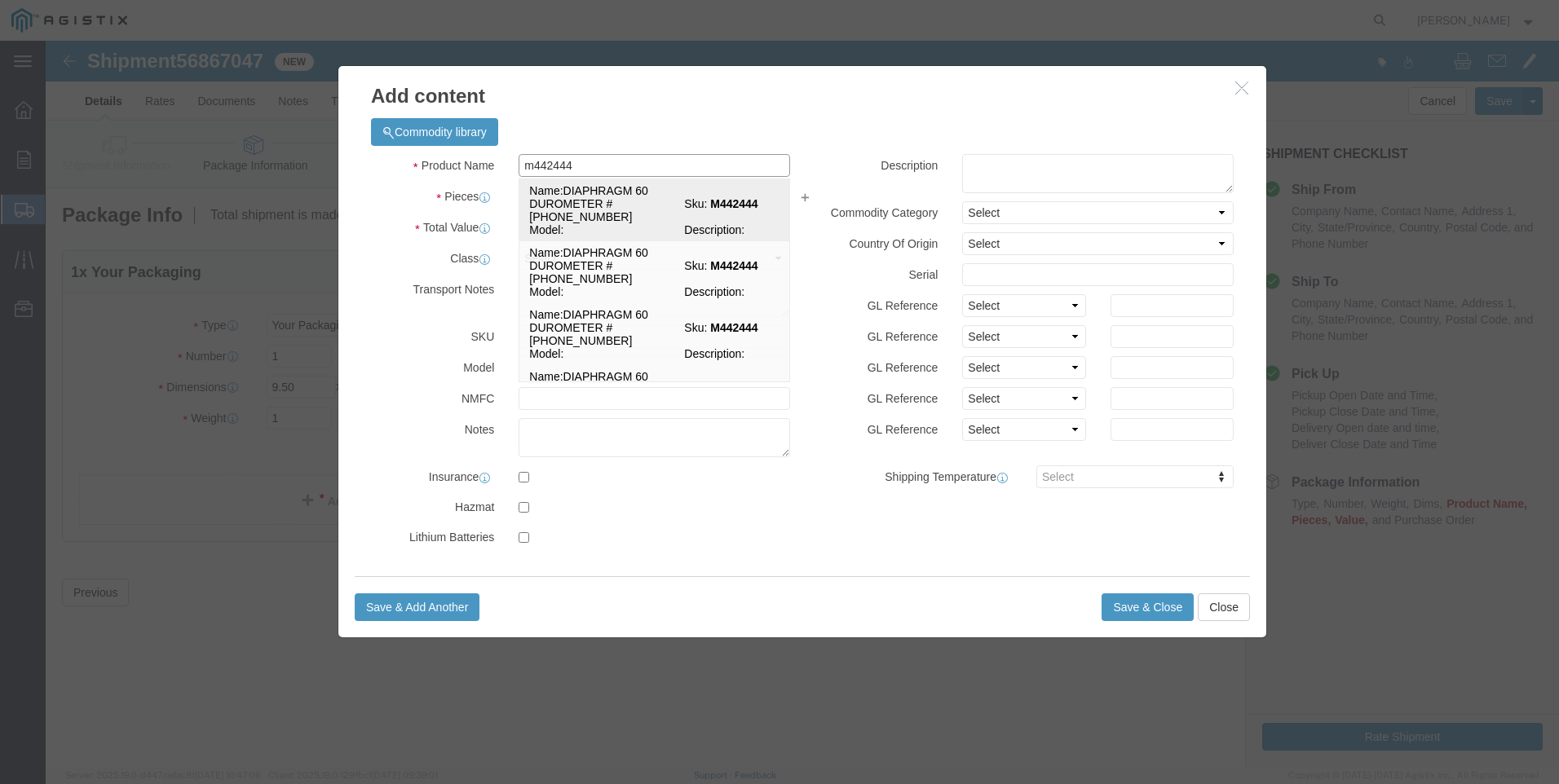
type input "DIAPHRAGM 60 DUROMETER #[PHONE_NUMBER]"
type input "M442444"
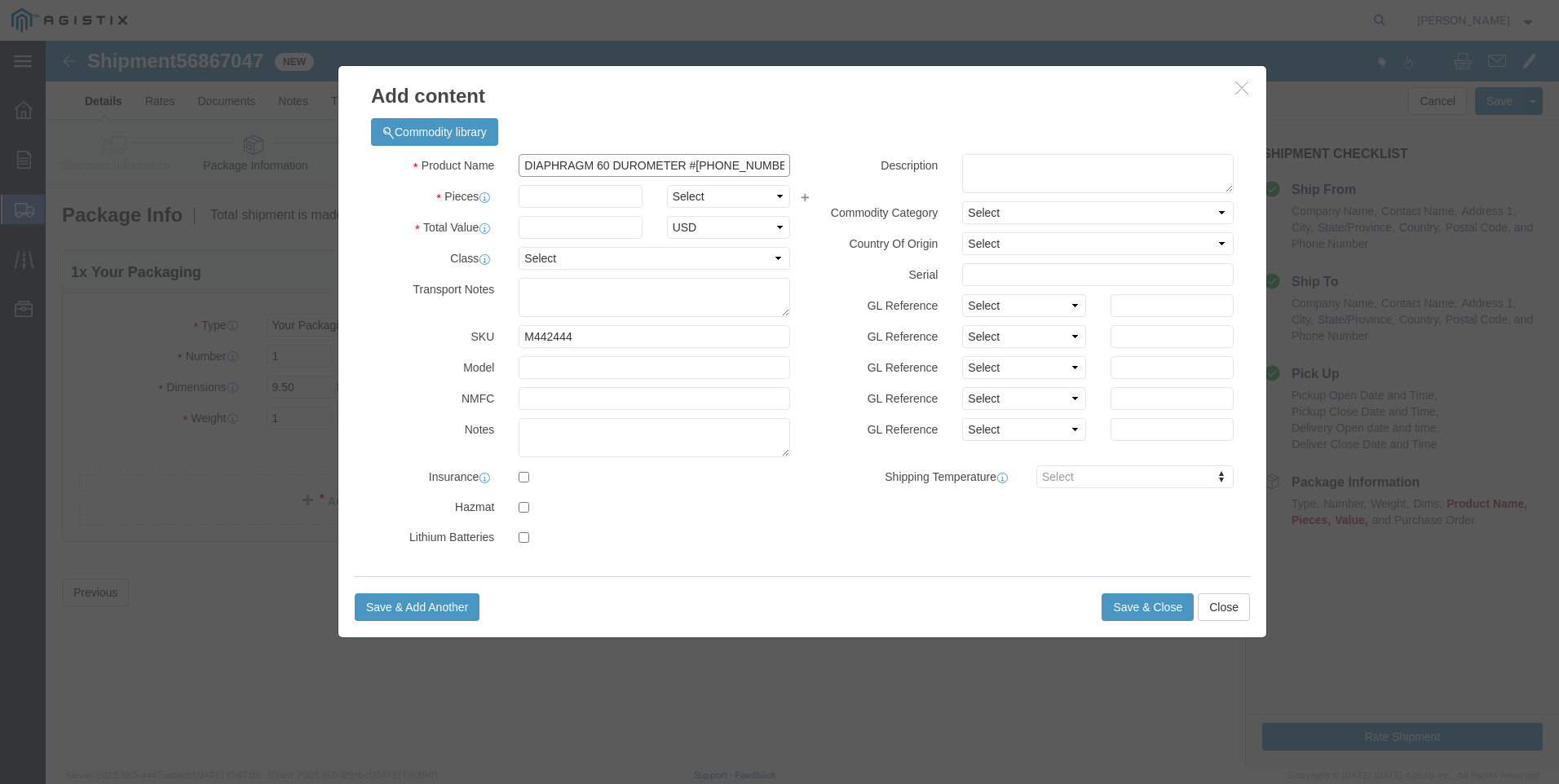
drag, startPoint x: 724, startPoint y: 120, endPoint x: -27, endPoint y: 71, distance: 752.6
click html "Shipment 56867047 New Details Rates Documents Notes Tracking Activity Related O…"
type input "DIAPHRAGM 60 DUROMETER #[PHONE_NUMBER]"
click textarea
paste textarea "DIAPHRAGM 60 DUROMETER #[PHONE_NUMBER]"
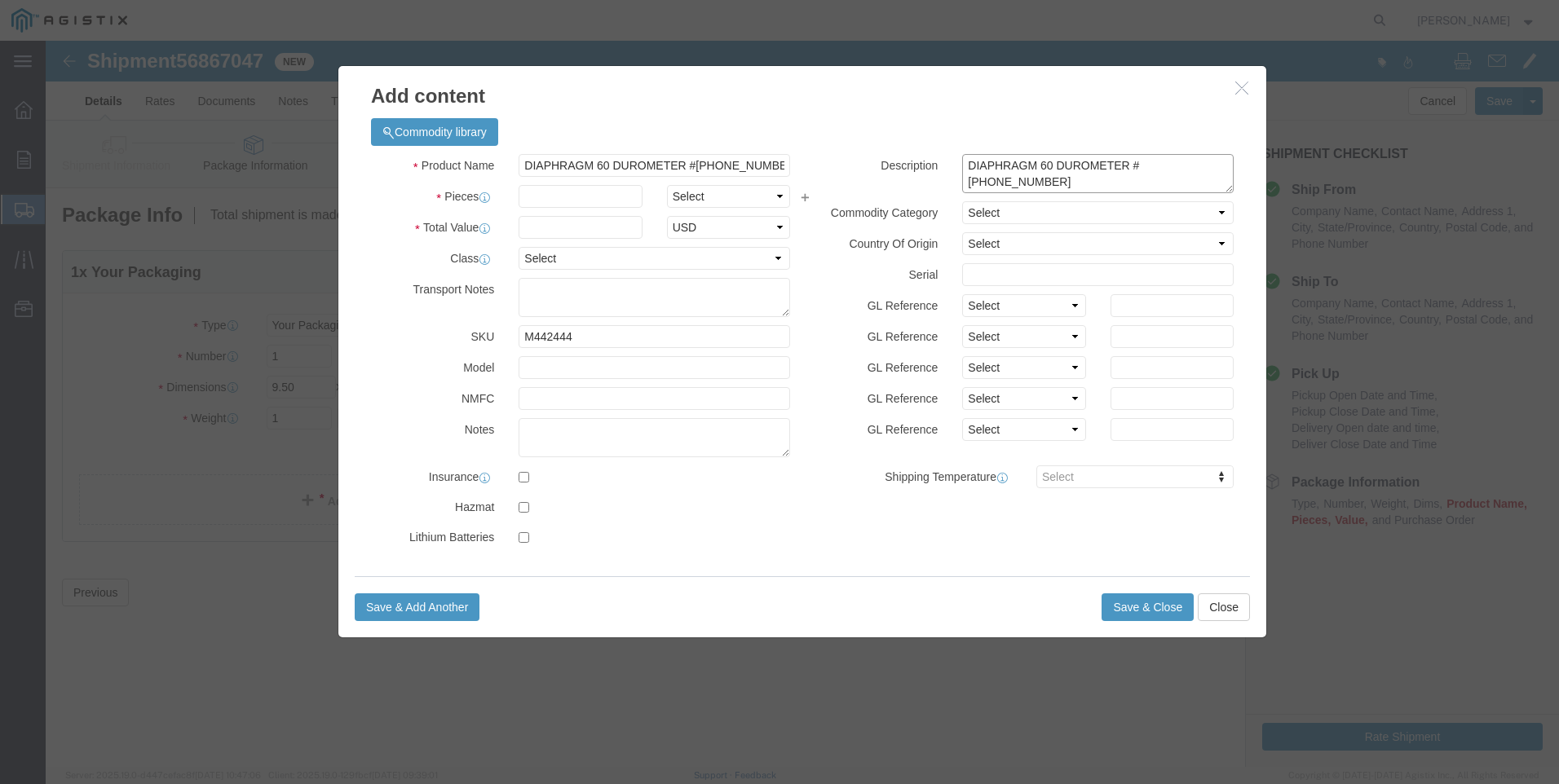
type textarea "DIAPHRAGM 60 DUROMETER #[PHONE_NUMBER]"
drag, startPoint x: 650, startPoint y: 122, endPoint x: 185, endPoint y: 123, distance: 465.0
click div "Add content Commodity library Product Name DIAPHRAGM 60 DUROMETER #[PHONE_NUMBE…"
drag, startPoint x: 486, startPoint y: 123, endPoint x: 452, endPoint y: 126, distance: 34.1
click div "Product Name m442444 / [PHONE_NUMBER] m442444"
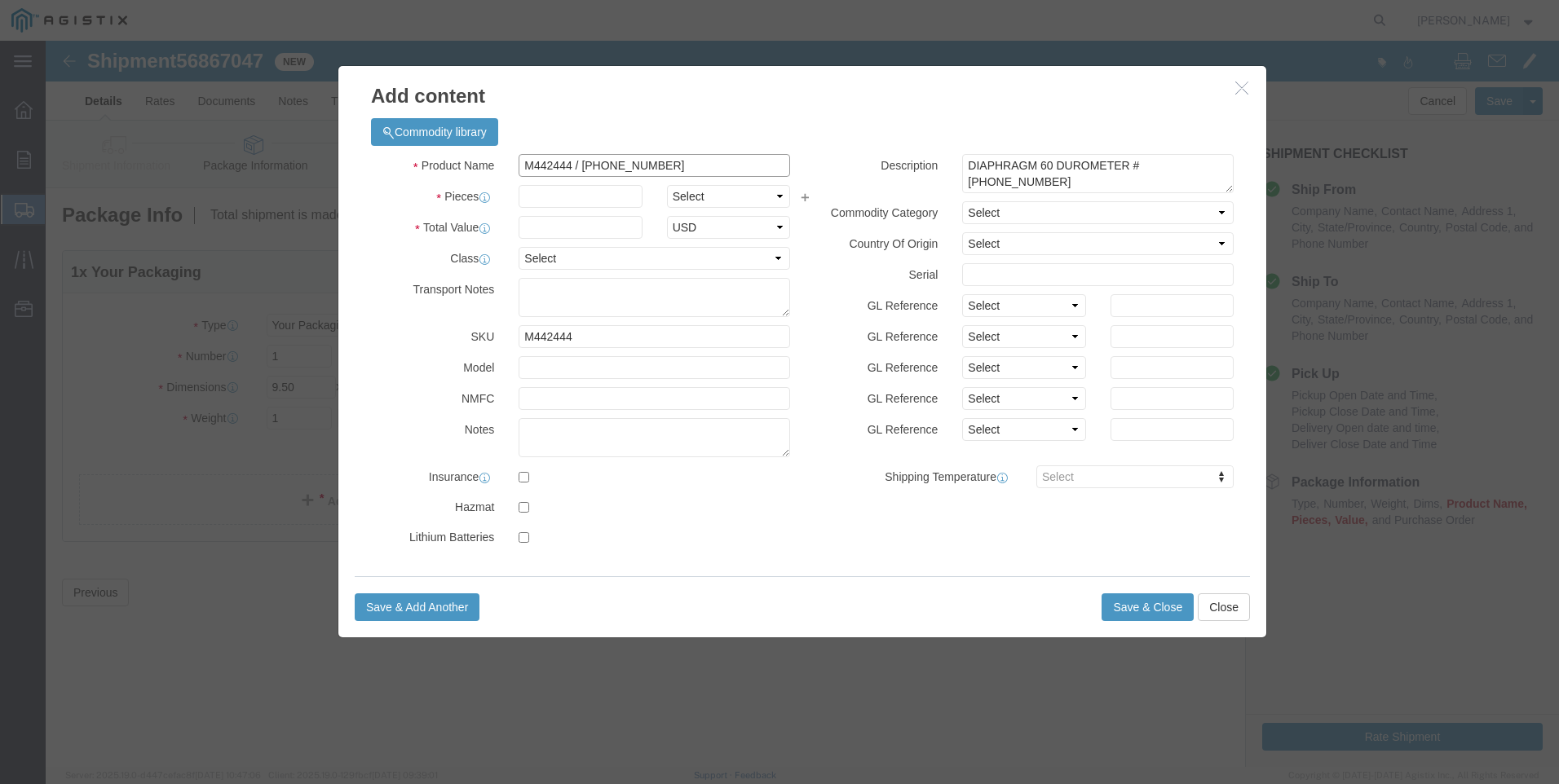
type input "M442444 / [PHONE_NUMBER]"
click input "text"
type input "2"
click input "text"
type input "407"
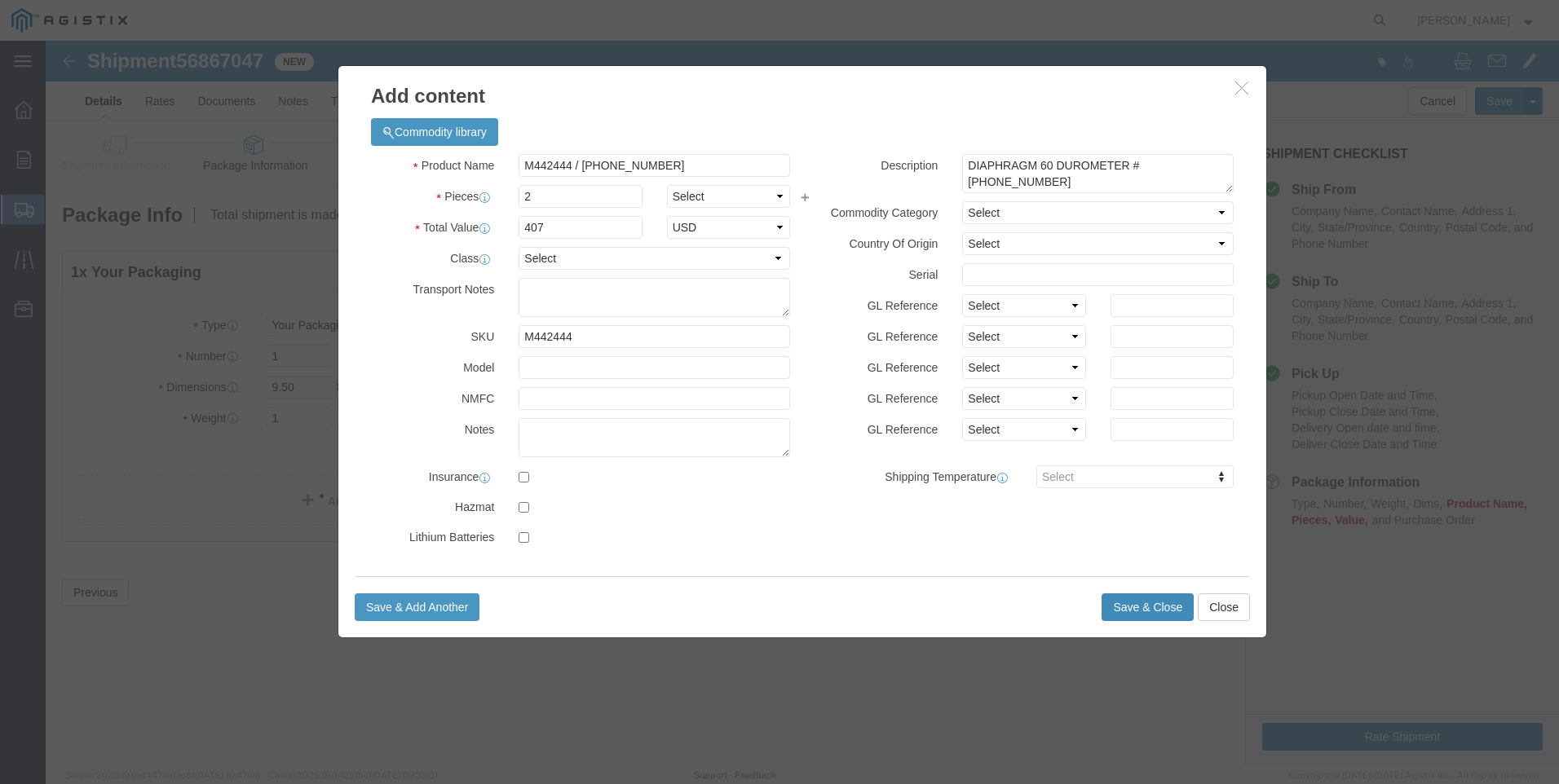
click button "Save & Close"
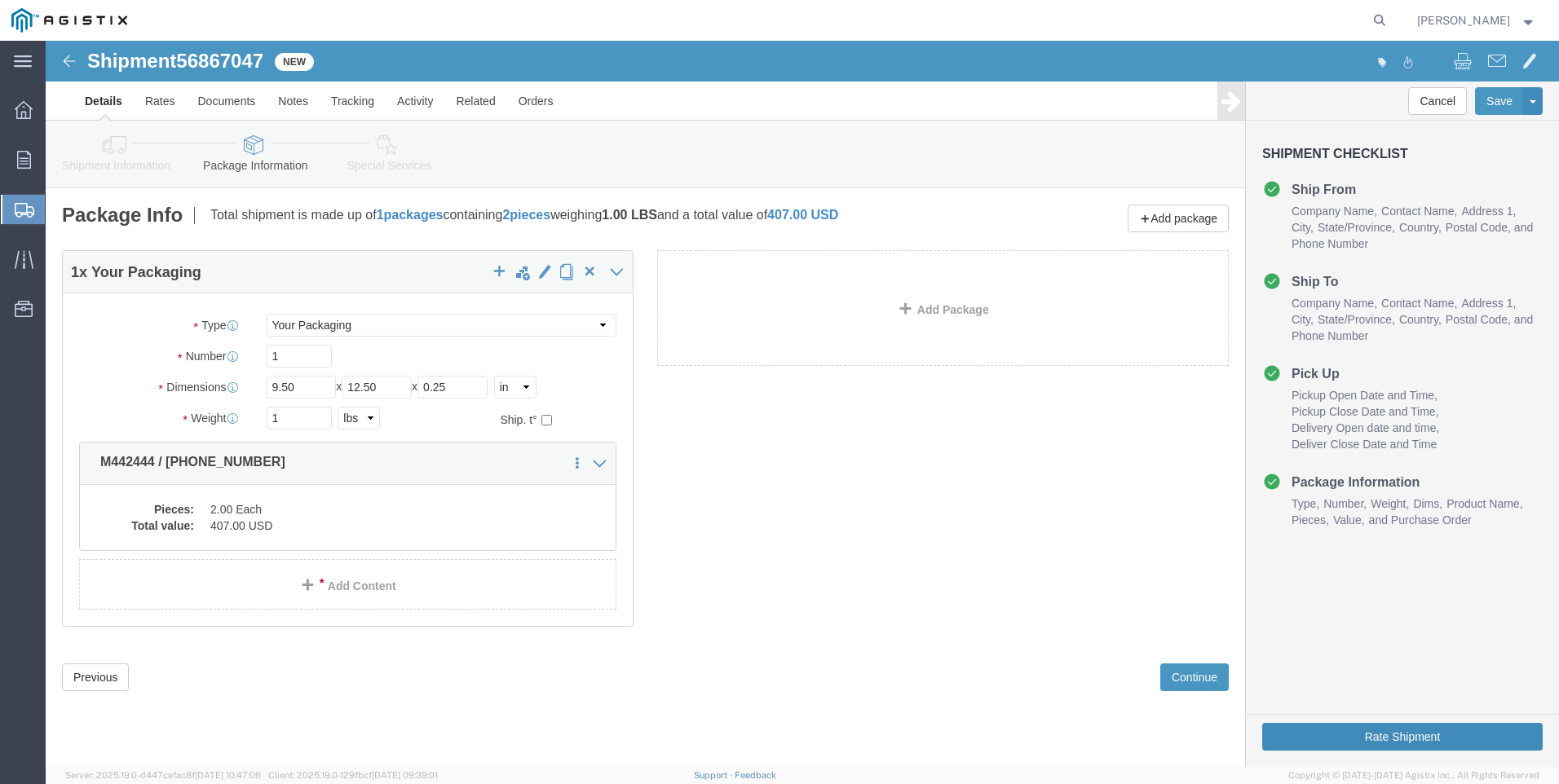
click button "Rate Shipment"
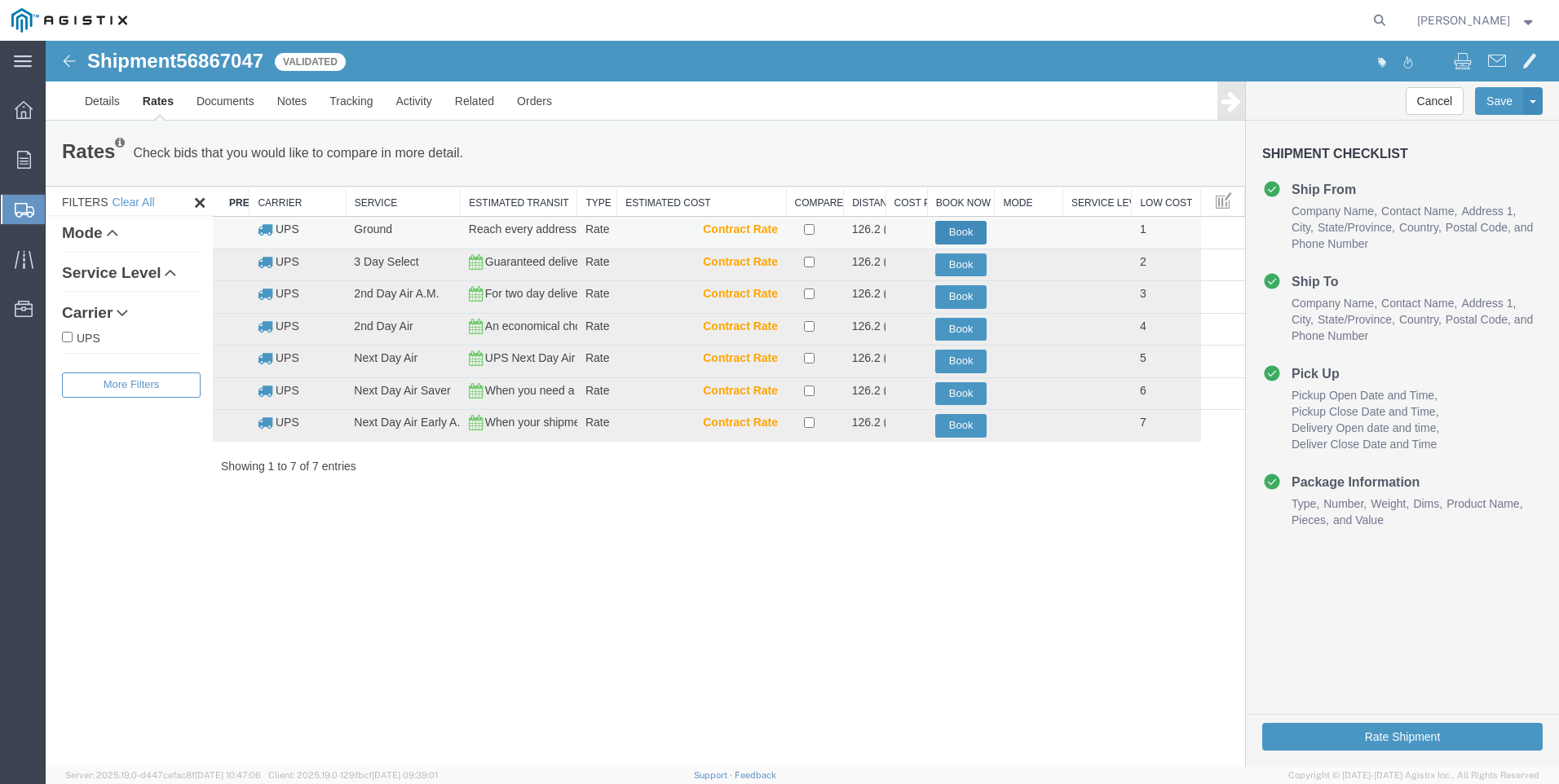
click at [949, 229] on button "Book" at bounding box center [960, 232] width 51 height 23
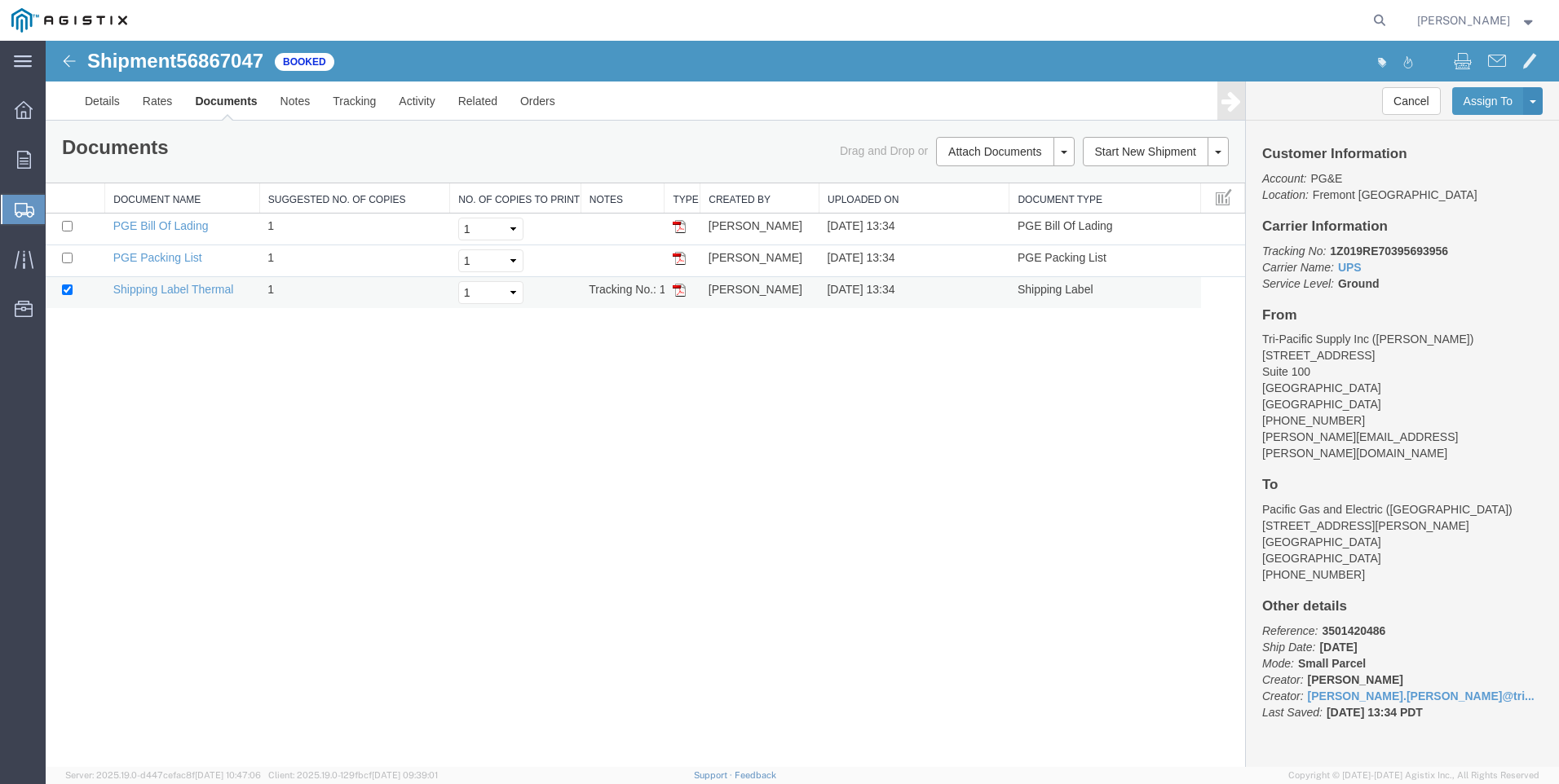
click at [677, 289] on img at bounding box center [679, 289] width 13 height 13
click at [0, 0] on span "Create Shipment" at bounding box center [0, 0] width 0 height 0
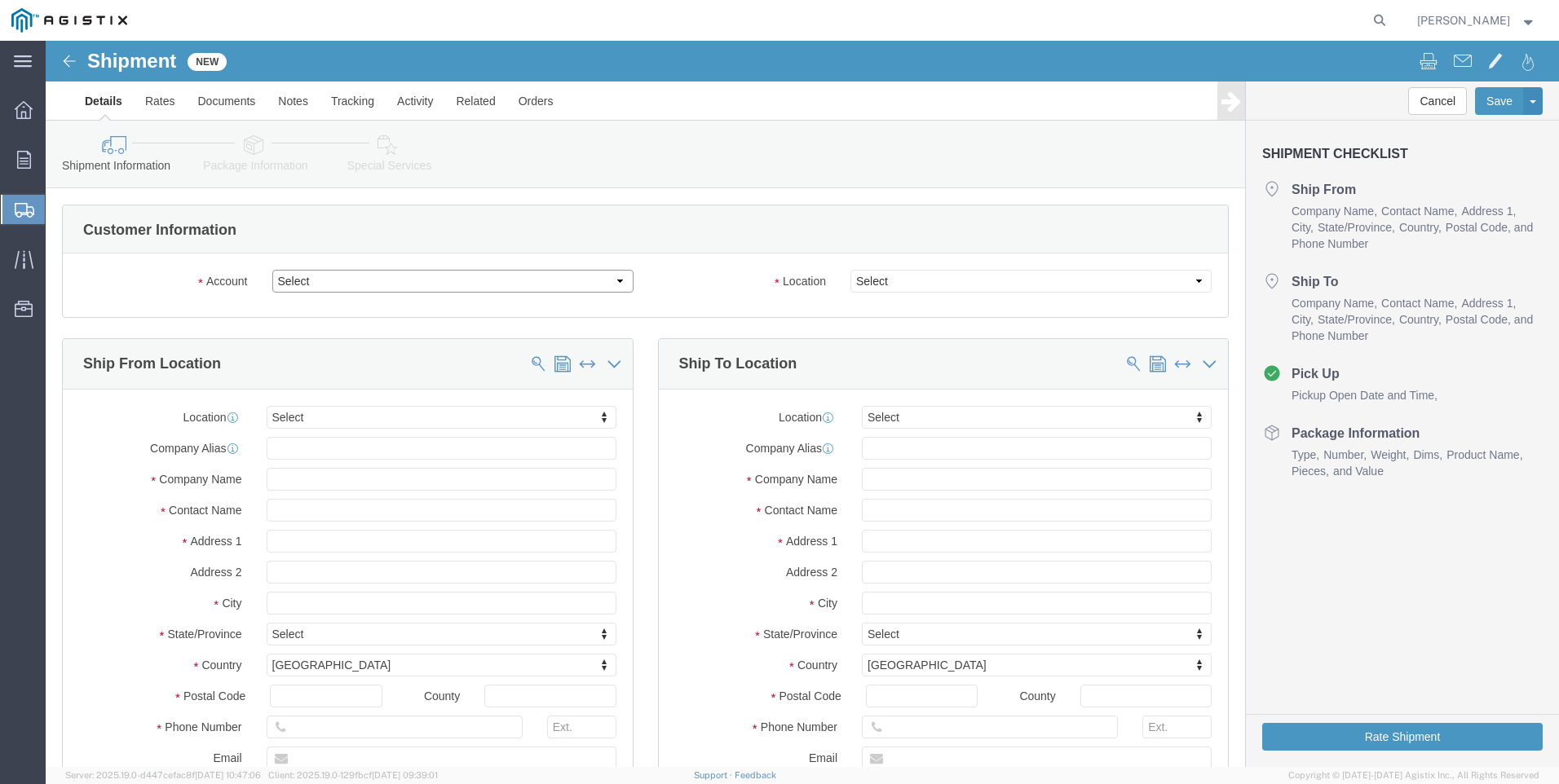
click select "Select PG&E Tri-Pacific Supply Inc"
select select "9596"
click select "Select PG&E Tri-Pacific Supply Inc"
select select "PURCHORD"
select select
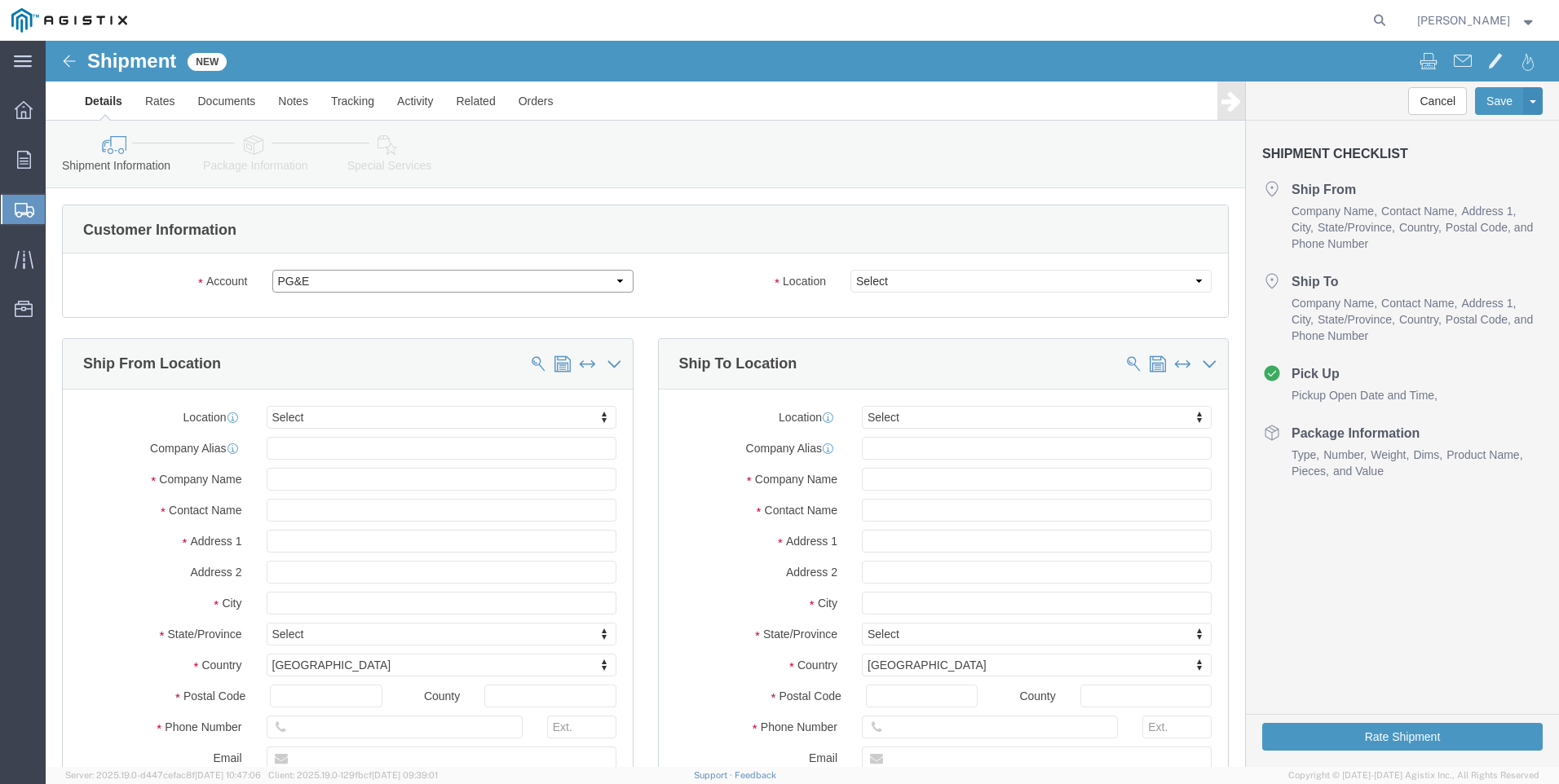
select select
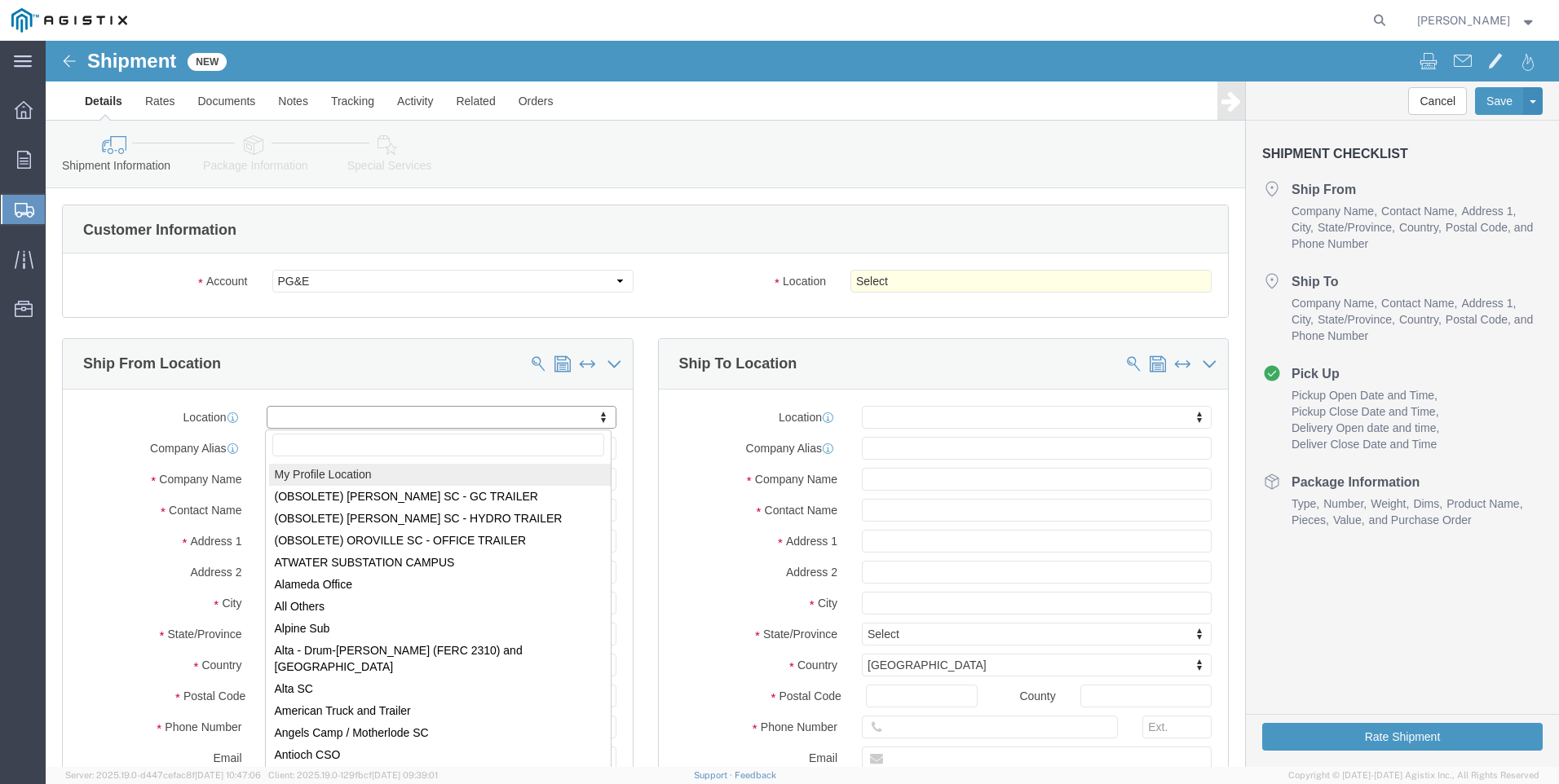
select select "MYPROFILE"
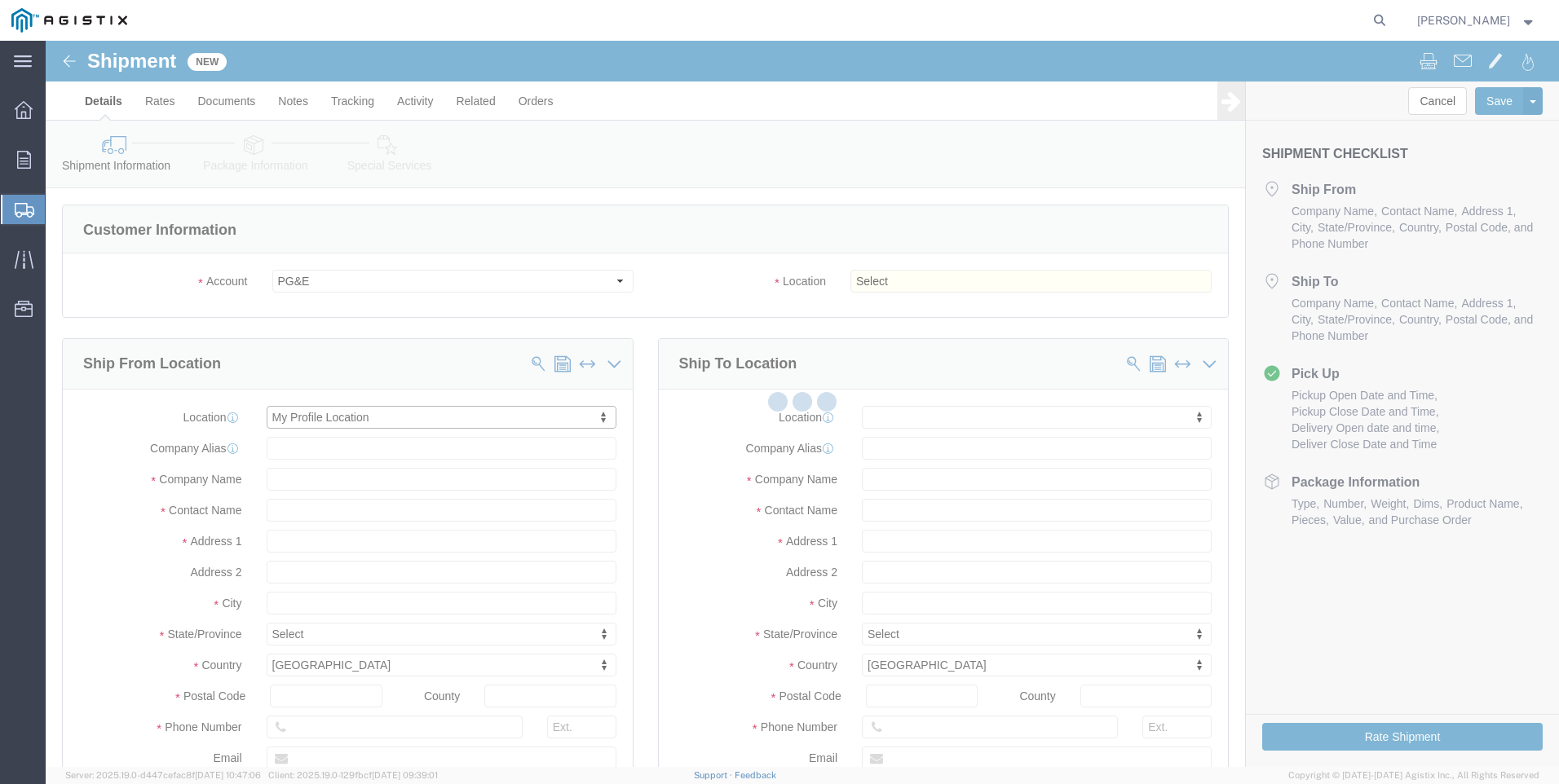
type input "[STREET_ADDRESS]"
type input "Suite 100"
type input "95677"
type input "[PHONE_NUMBER]"
type input "[PERSON_NAME][EMAIL_ADDRESS][PERSON_NAME][DOMAIN_NAME]"
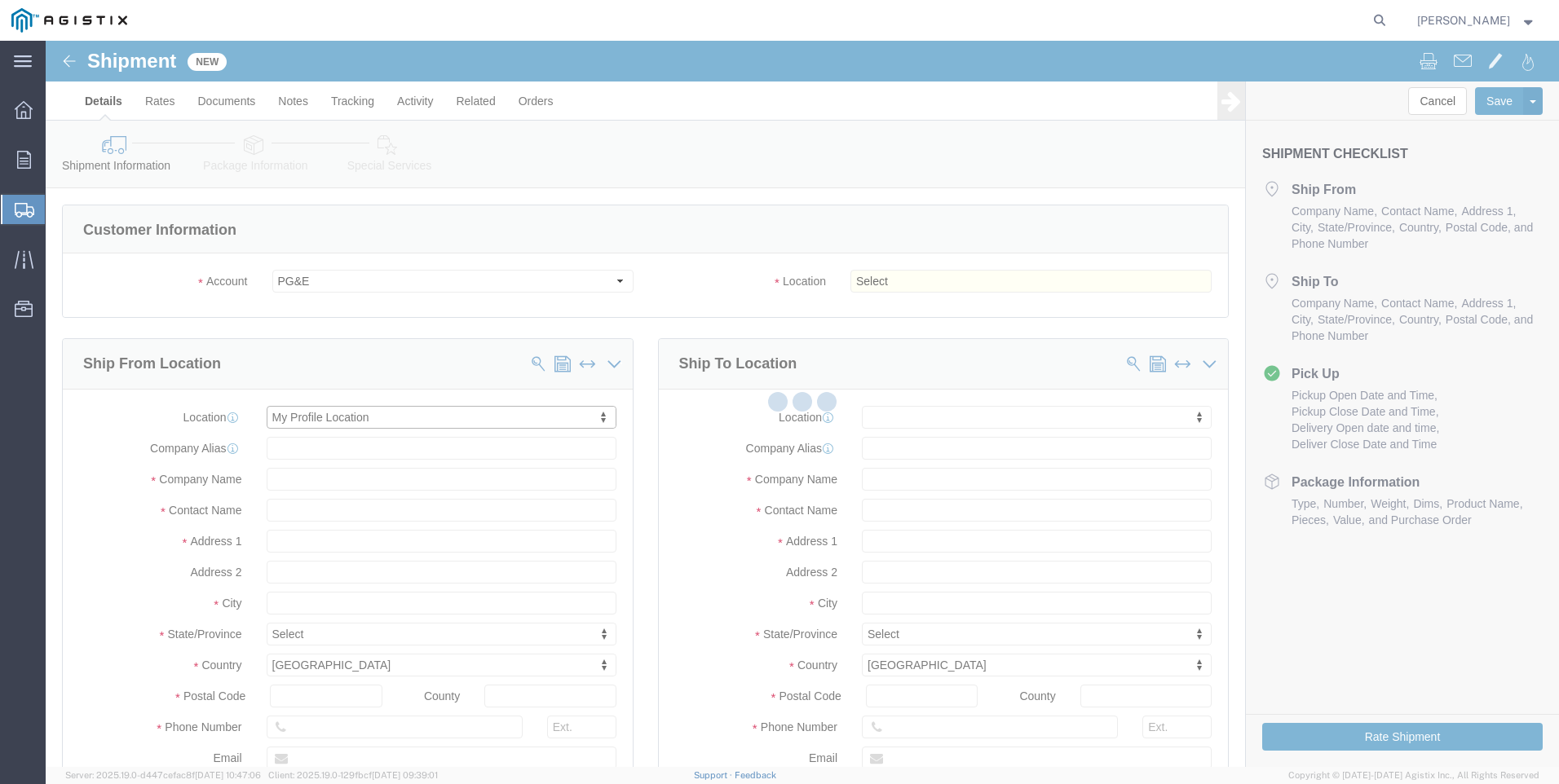
checkbox input "true"
type input "Tri-Pacific Supply Inc"
type input "[PERSON_NAME]"
type input "ROCKLIN"
select select "CA"
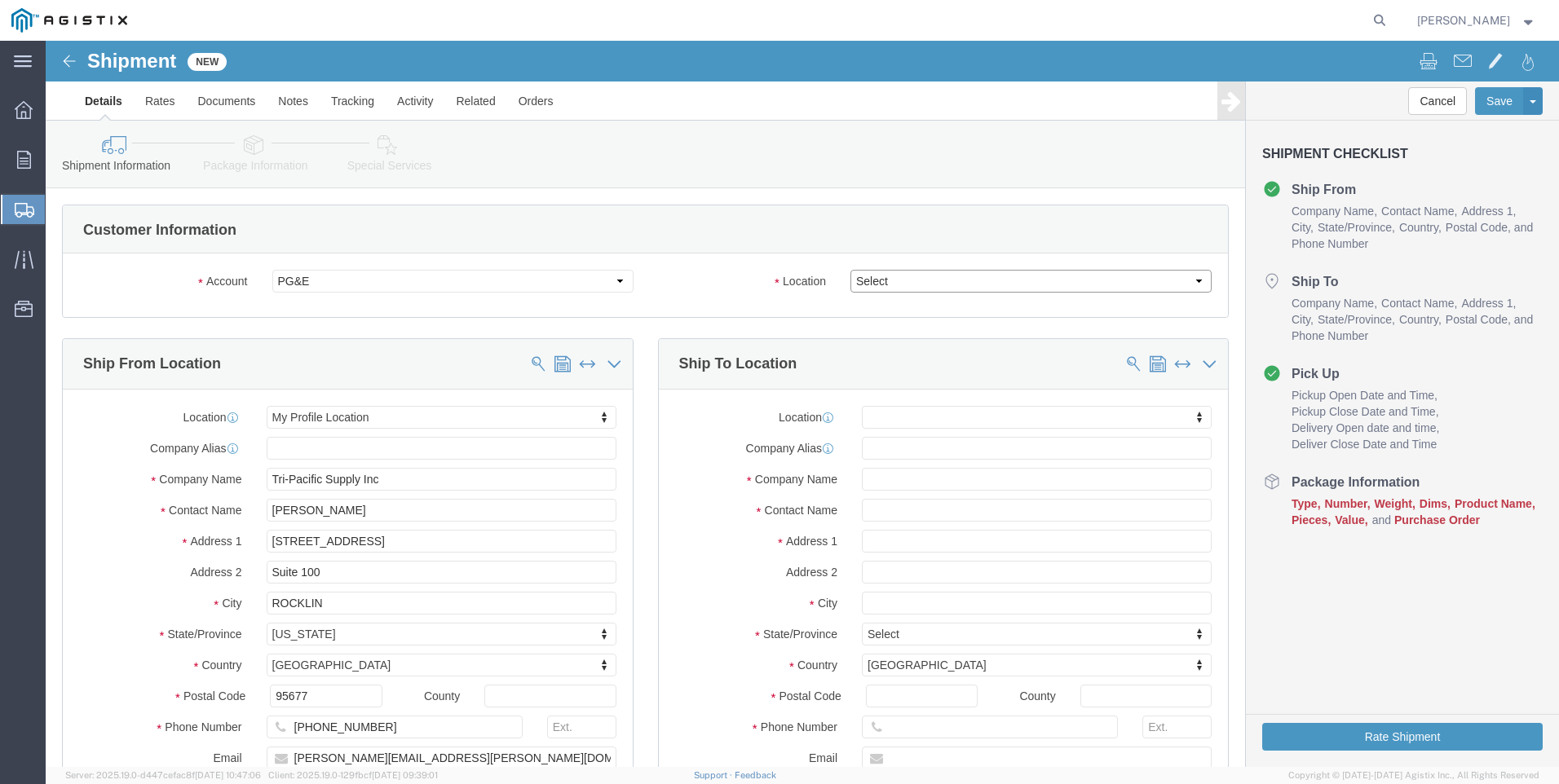
click select "Select All Others [GEOGRAPHIC_DATA] [GEOGRAPHIC_DATA] [GEOGRAPHIC_DATA] [GEOGRA…"
select select "19740"
click select "Select All Others [GEOGRAPHIC_DATA] [GEOGRAPHIC_DATA] [GEOGRAPHIC_DATA] [GEOGRA…"
click span
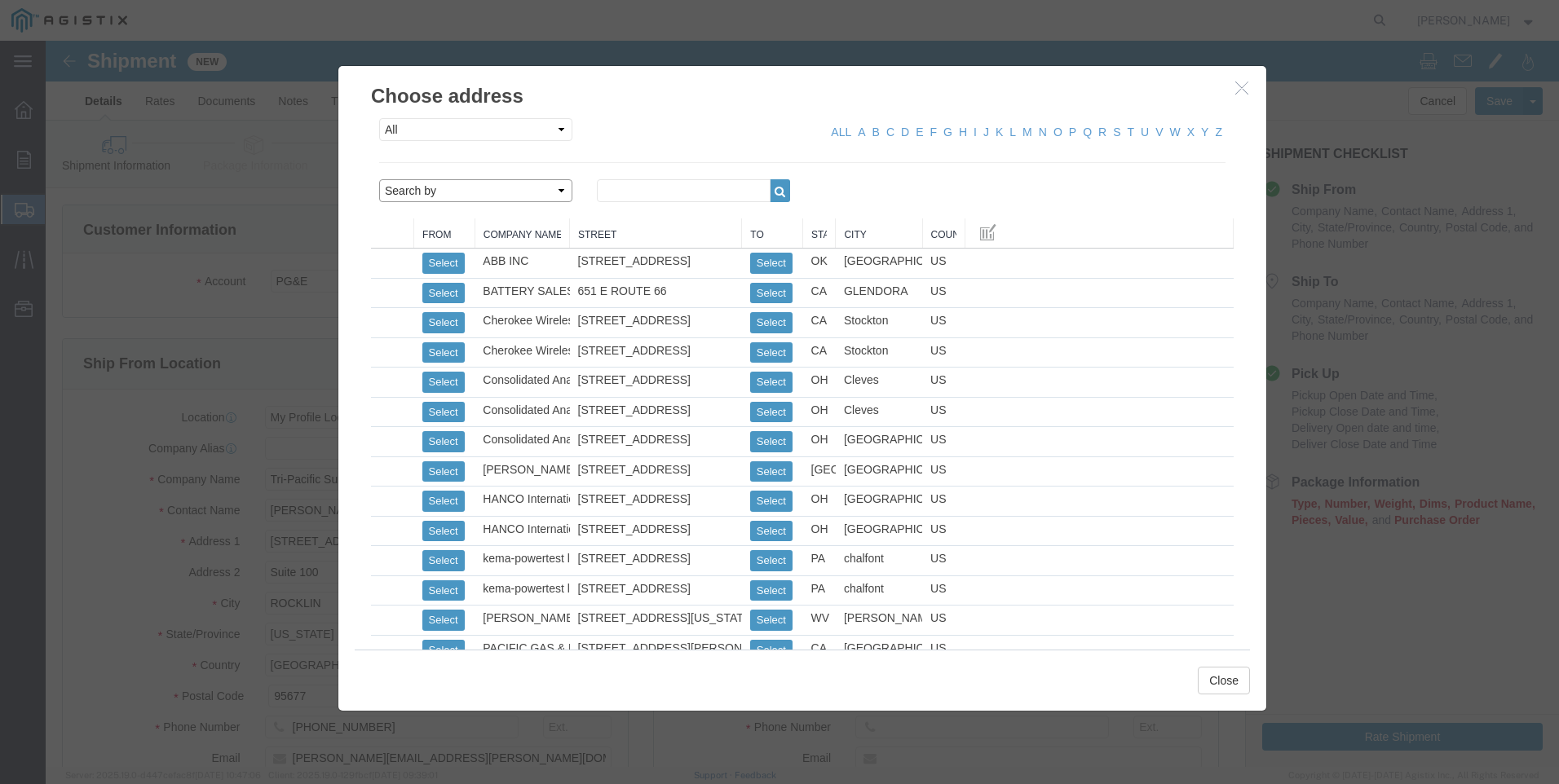
click select "Search by Address Book Name City Company Name Contact Name Country CustomerAlia…"
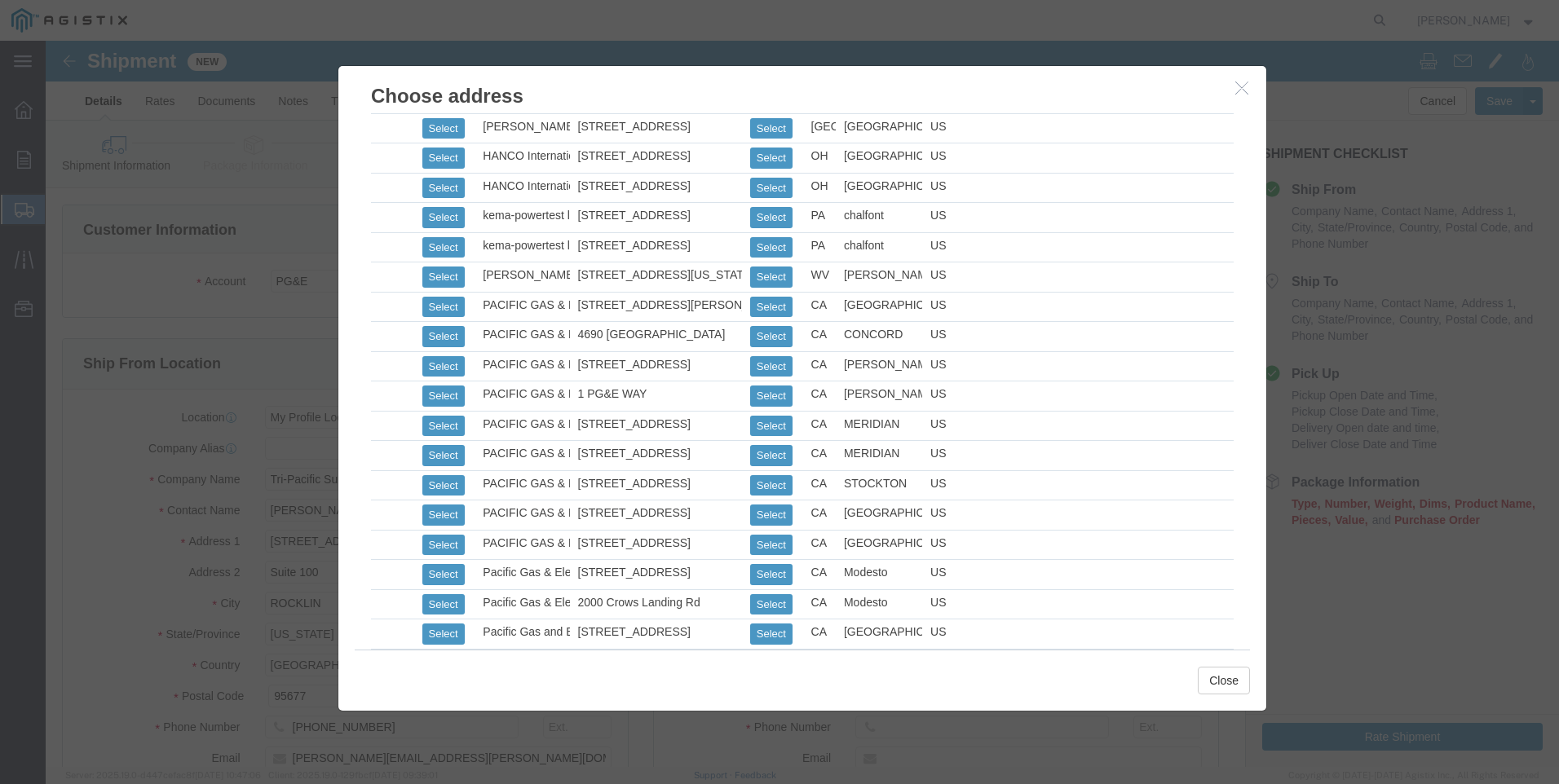
scroll to position [652, 0]
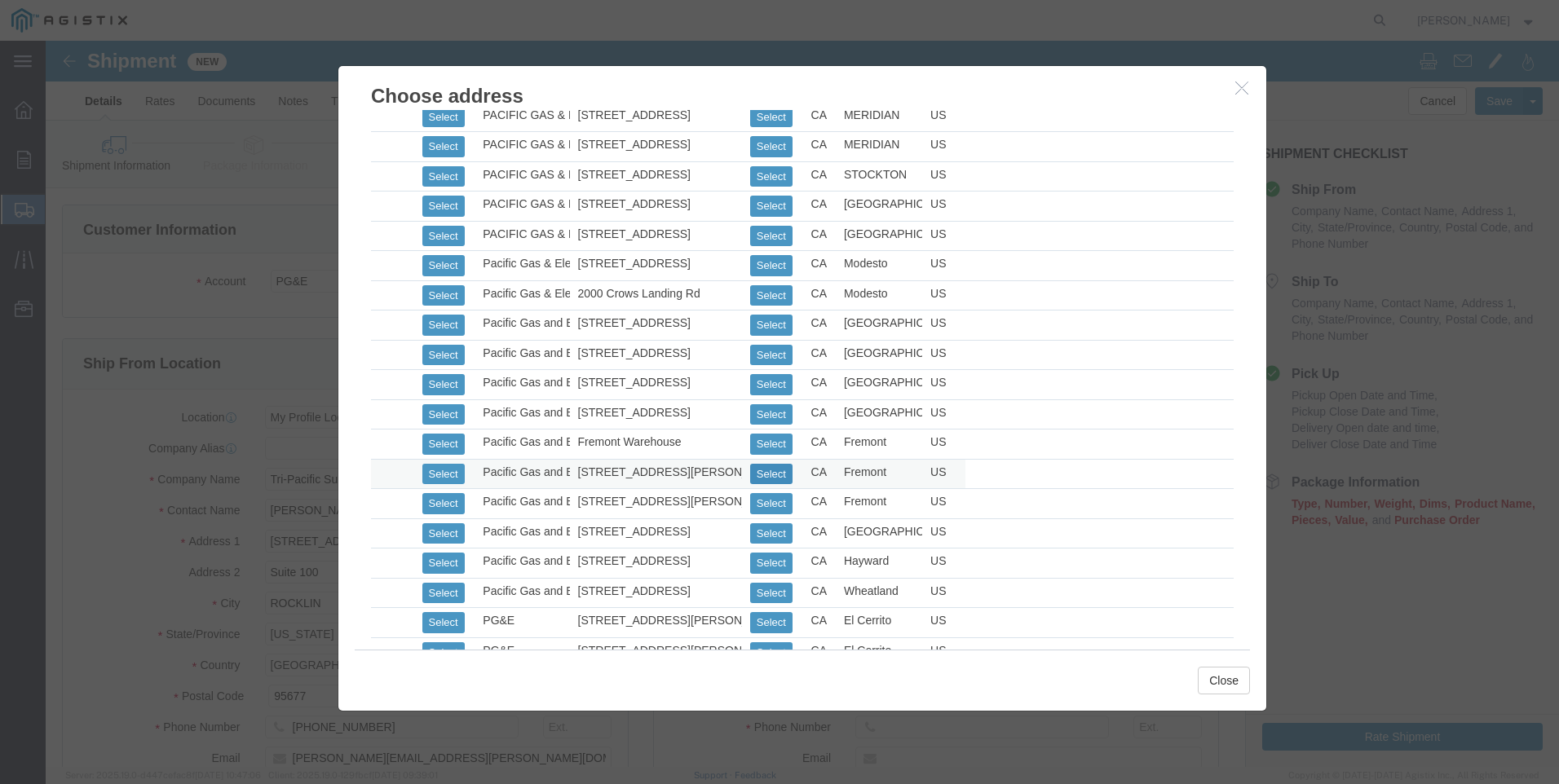
click button "Select"
select select
type input "[STREET_ADDRESS][PERSON_NAME]"
type input "94538"
type input "[PHONE_NUMBER]"
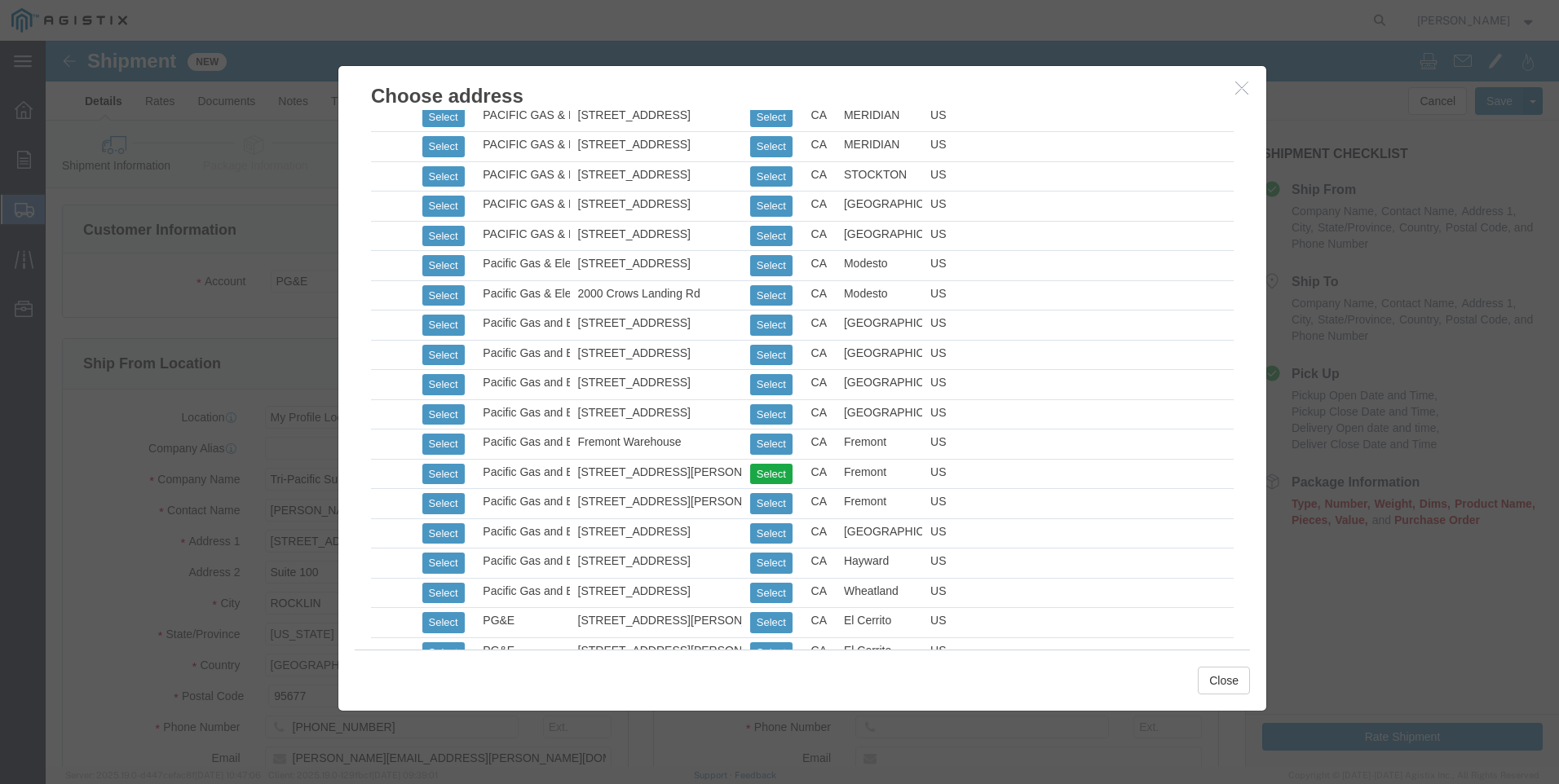
type input "Pacific Gas and Electric"
type input "Fremont Warehouse"
type input "Fremont"
select select "CA"
click button "Close"
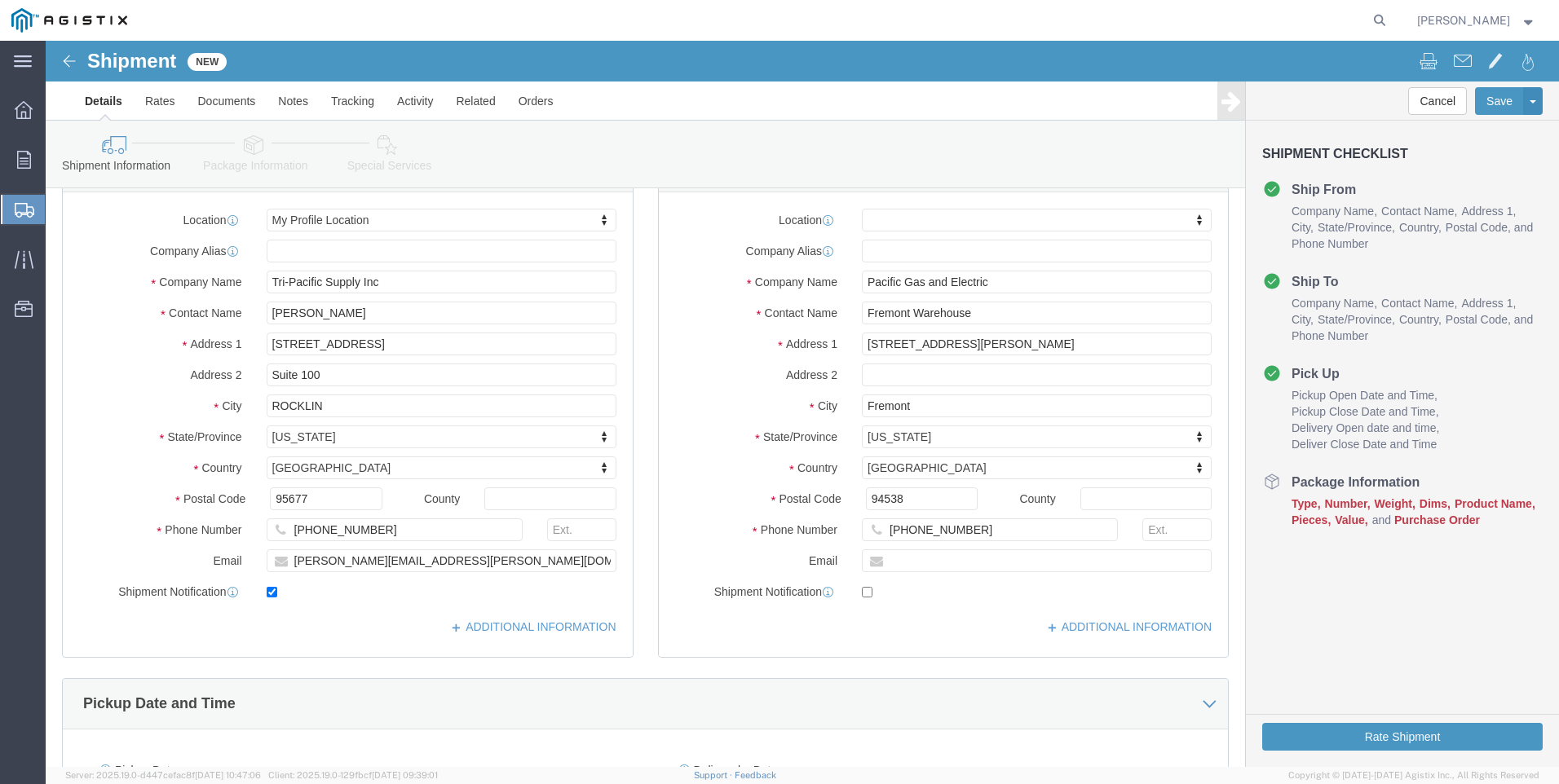
scroll to position [326, 0]
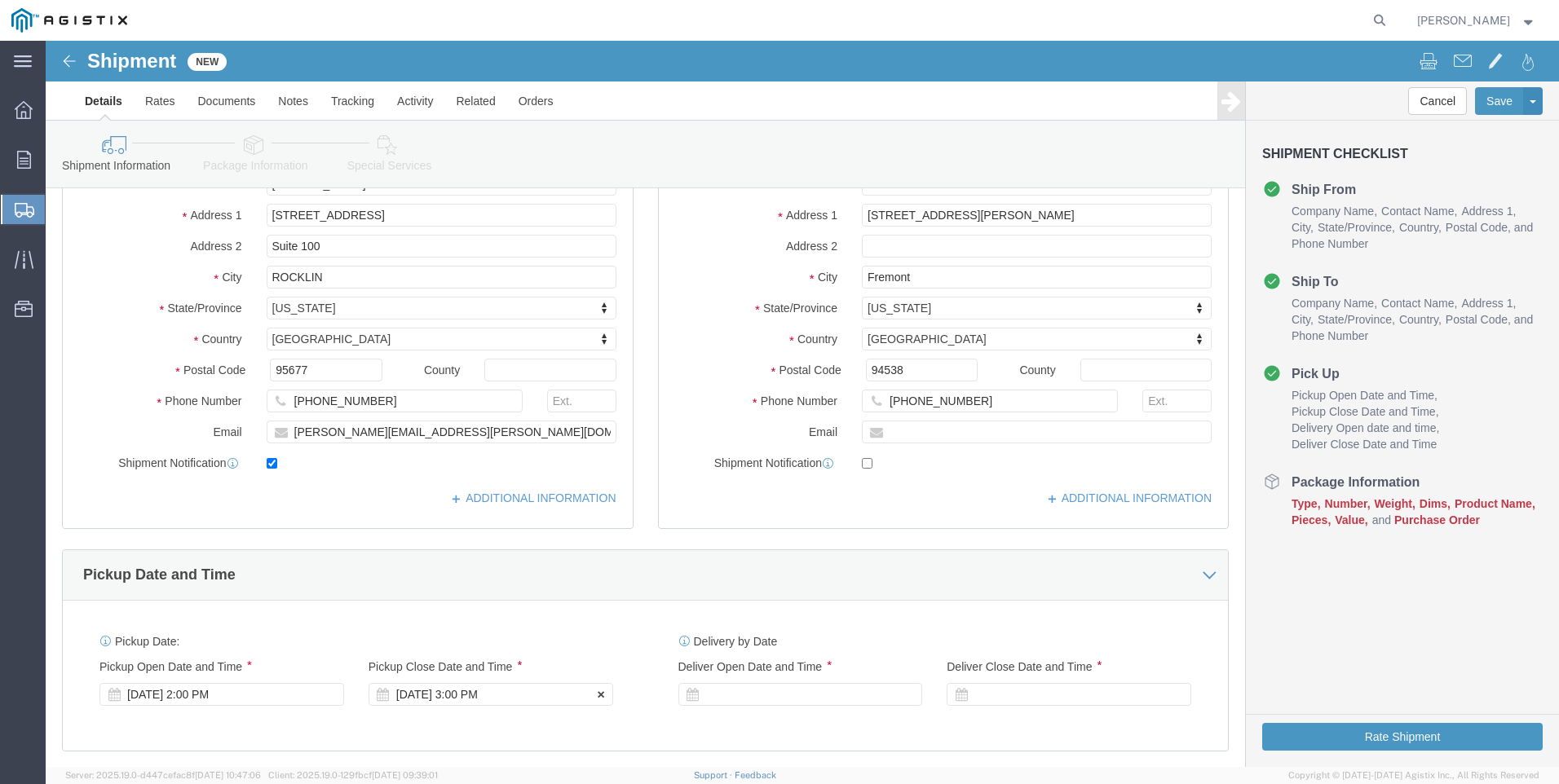
click div "[DATE] 3:00 PM"
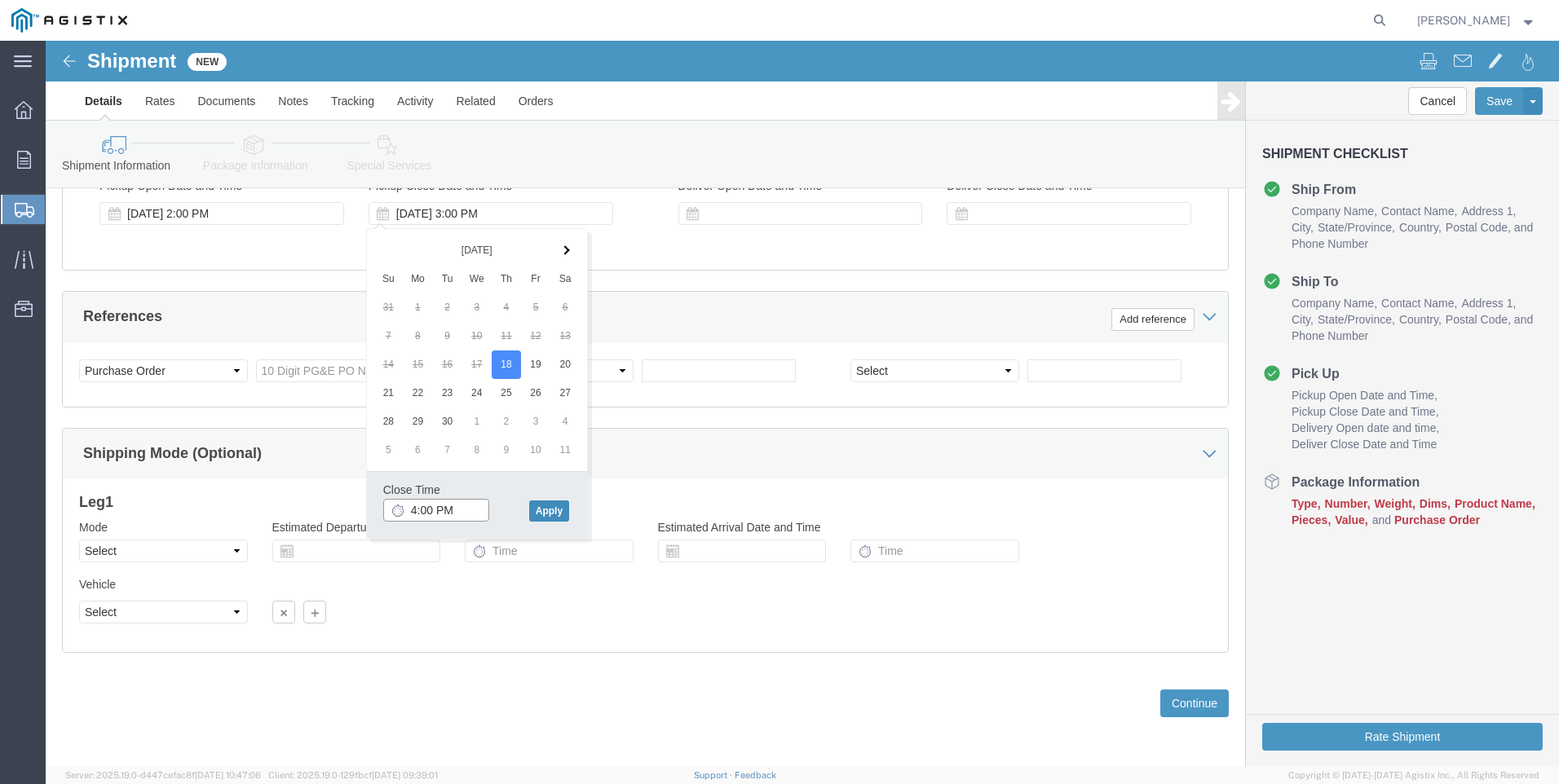
type input "4:00 PM"
click button "Apply"
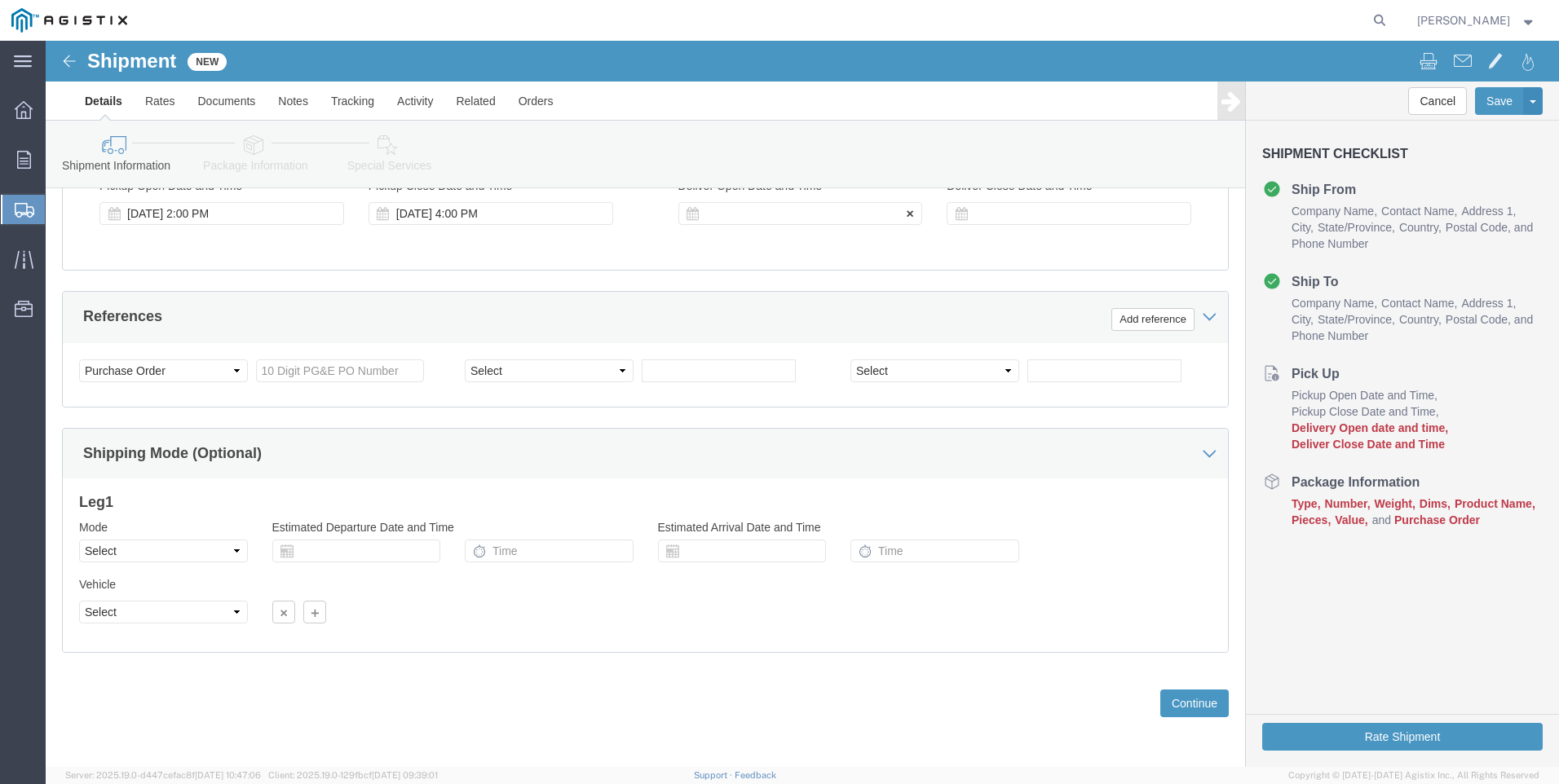
click div
click input "5:00 PM"
click input "7:00 PM"
type input "7:00 AM"
click button "Apply"
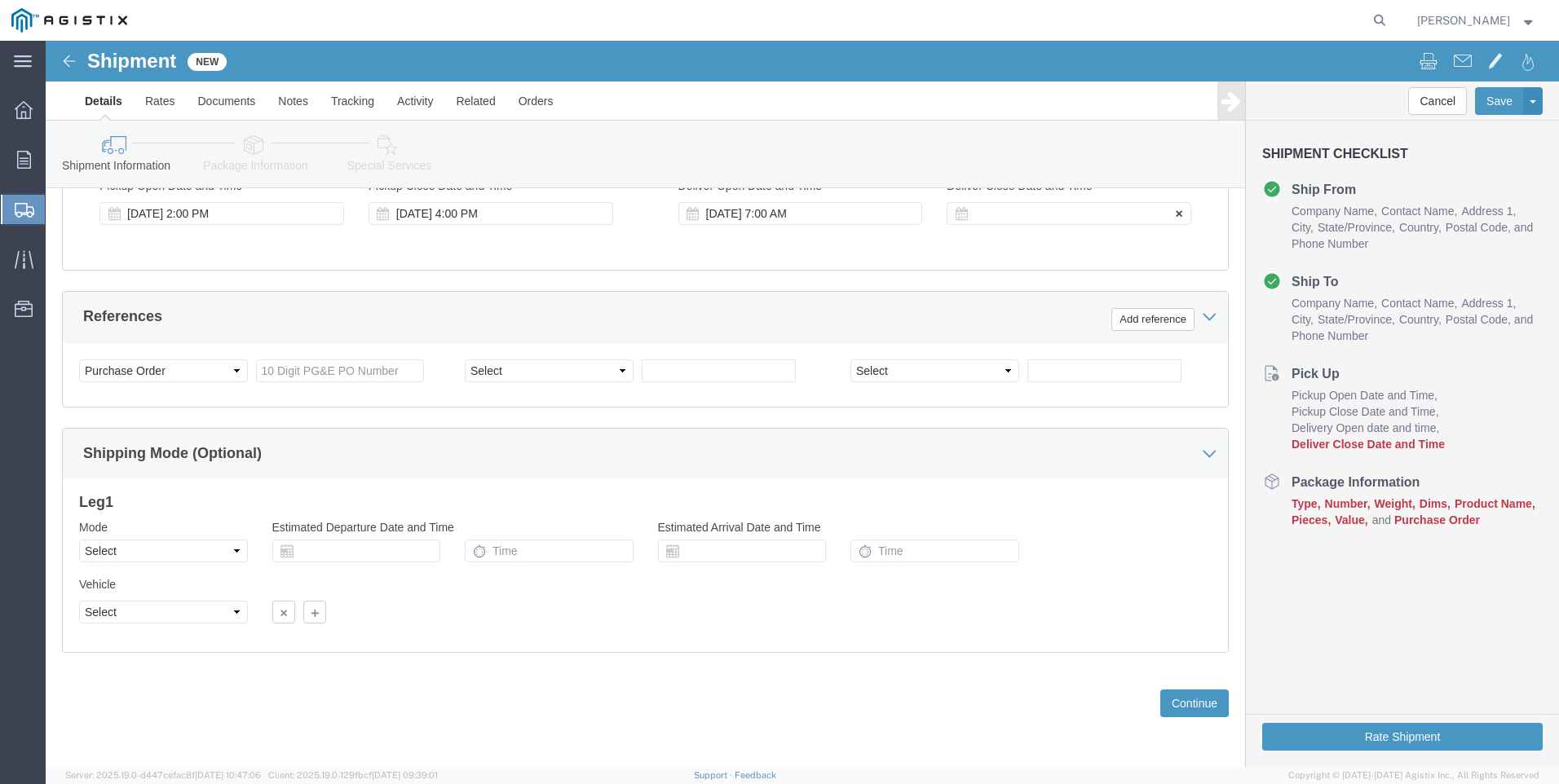
click div
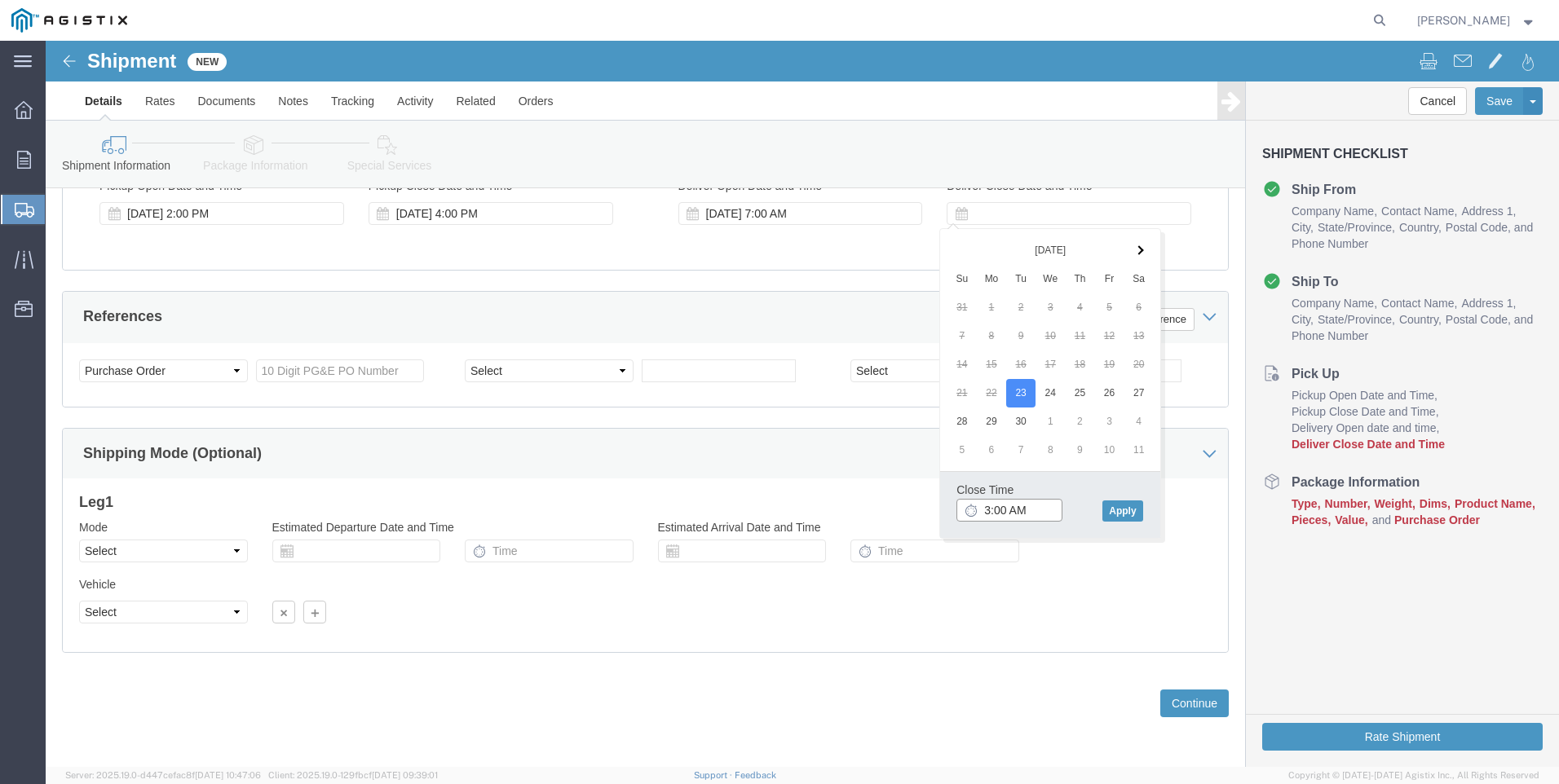
click input "3:00 AM"
type input "3:00 PM"
drag, startPoint x: 1078, startPoint y: 473, endPoint x: 1054, endPoint y: 475, distance: 24.1
click button "Apply"
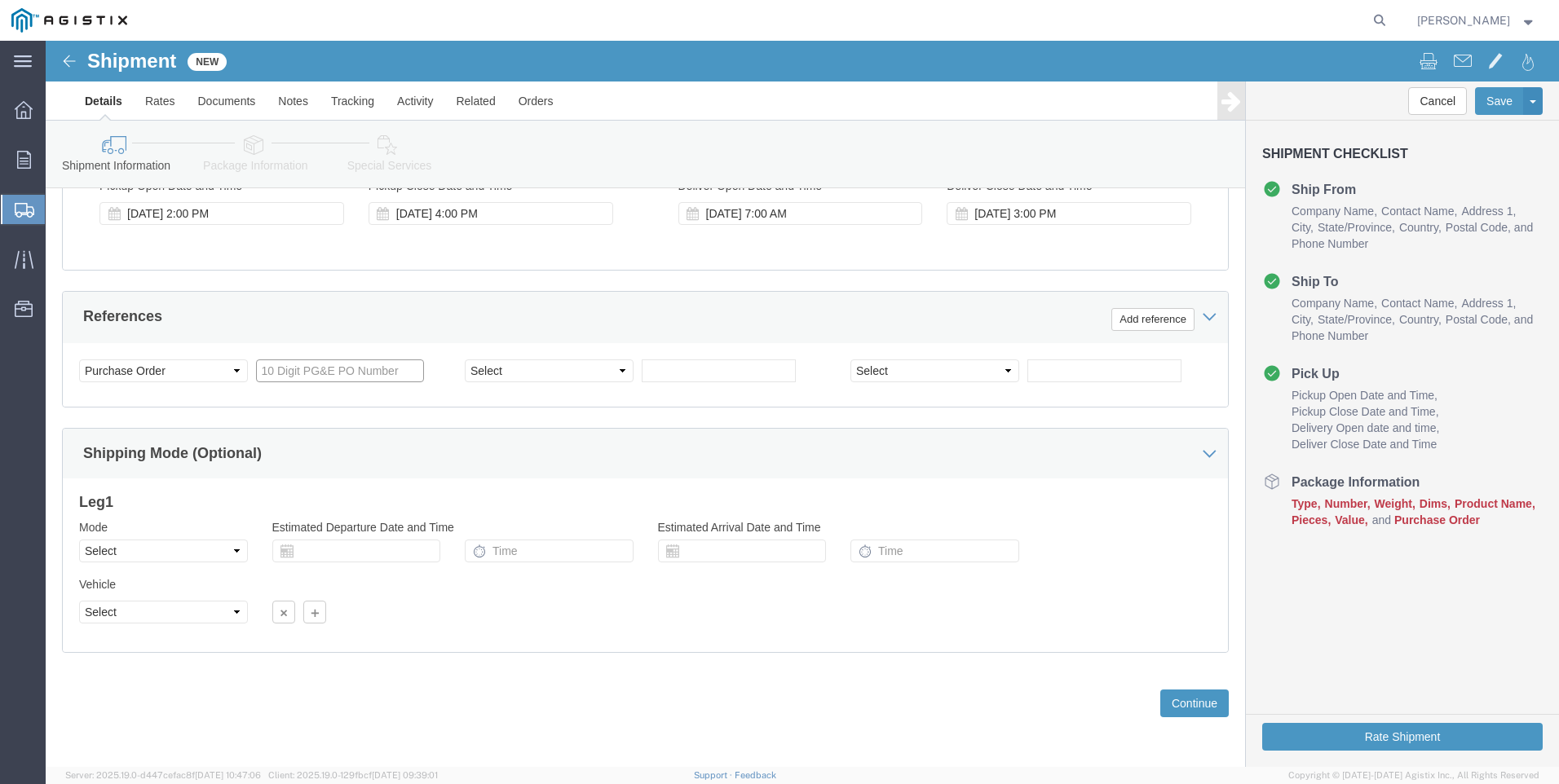
click input "text"
type input "3501420695"
click select "Select Account Type Activity ID Airline Appointment Number ASN Batch Request # …"
select select "SALEORDR"
click select "Select Account Type Activity ID Airline Appointment Number ASN Batch Request # …"
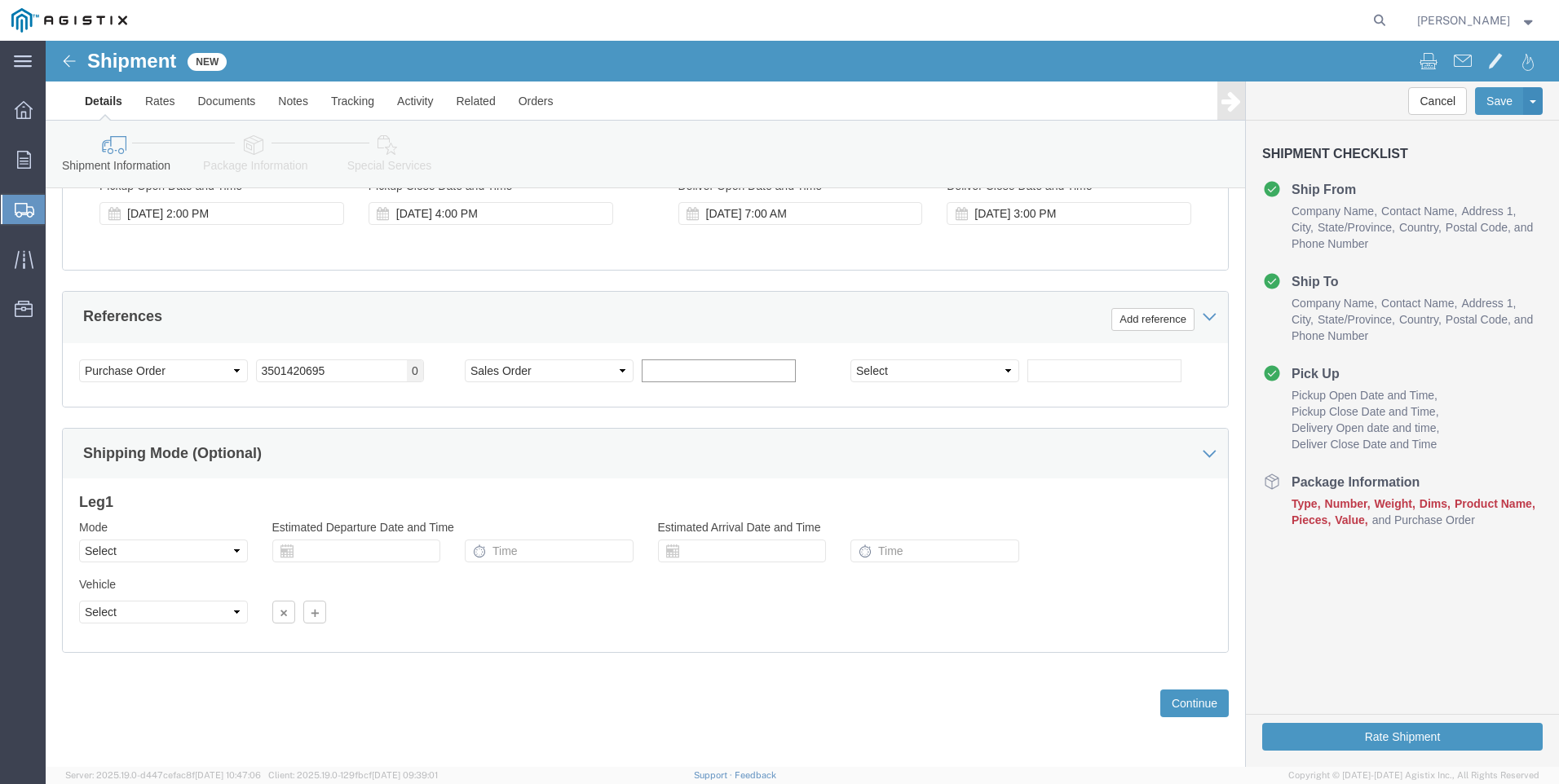
click input "text"
type input "55060"
click button "Continue"
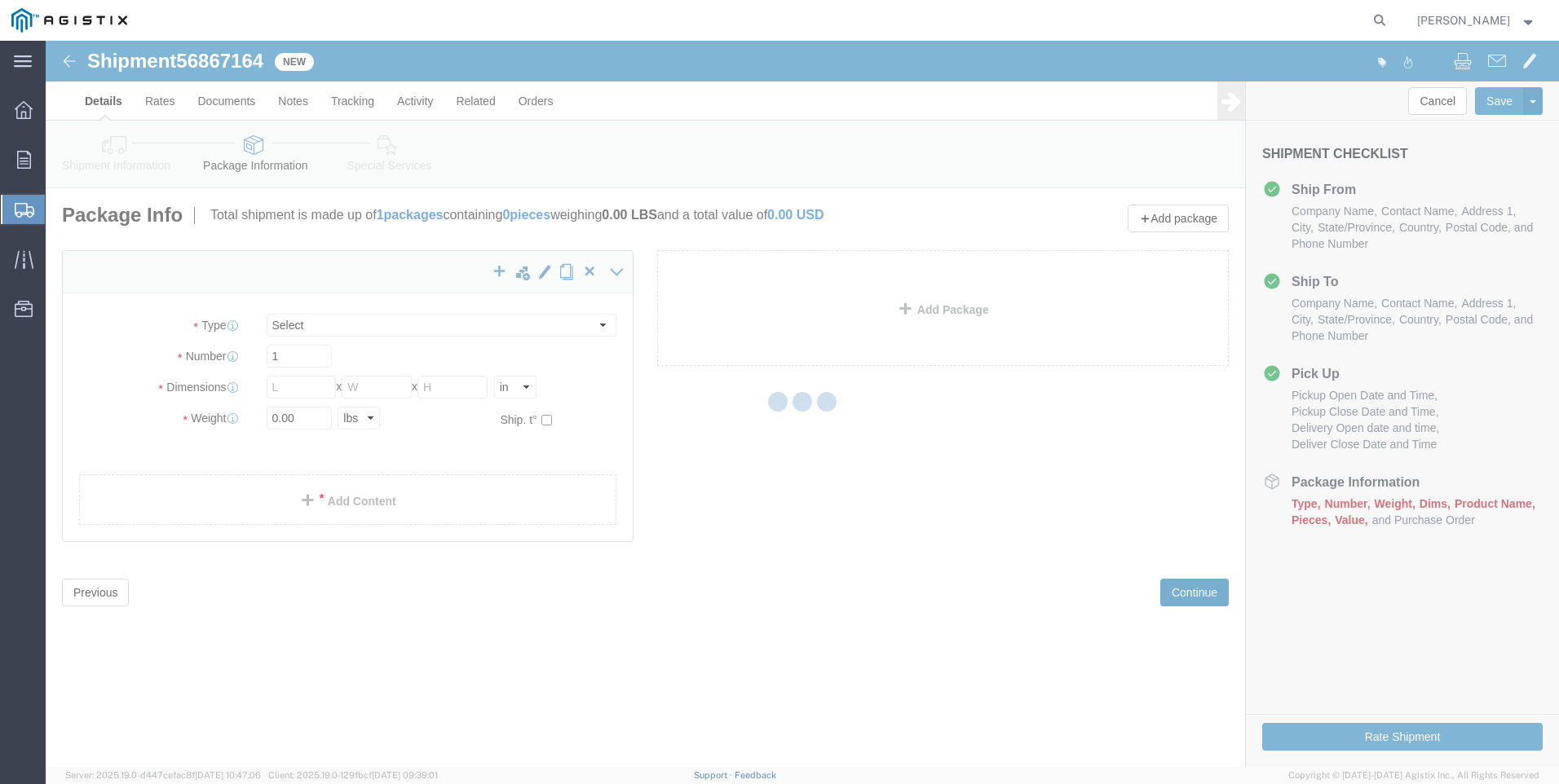
select select "CBOX"
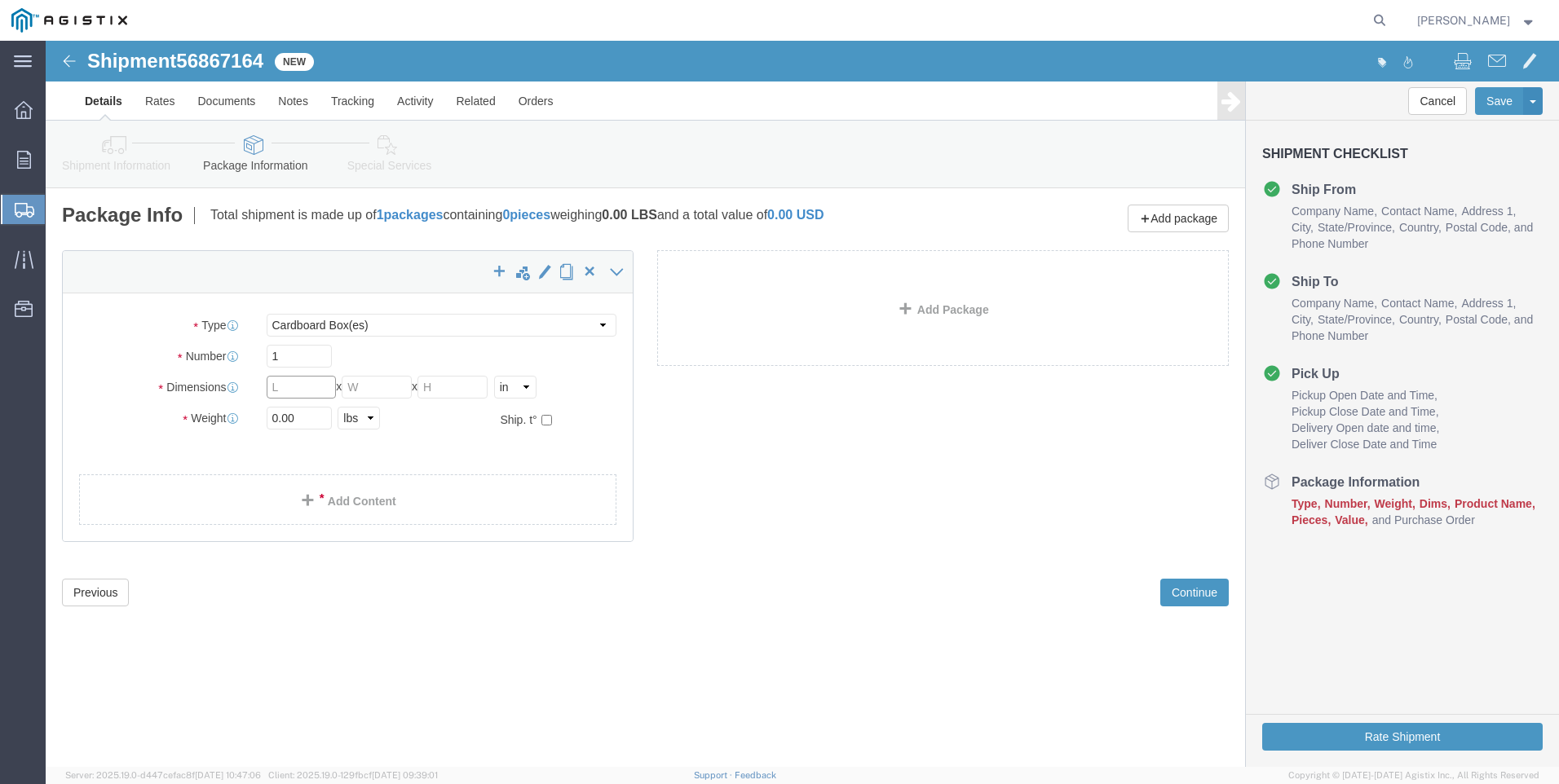
click input "text"
type input "15"
type input "7"
drag, startPoint x: 261, startPoint y: 367, endPoint x: 118, endPoint y: 371, distance: 143.1
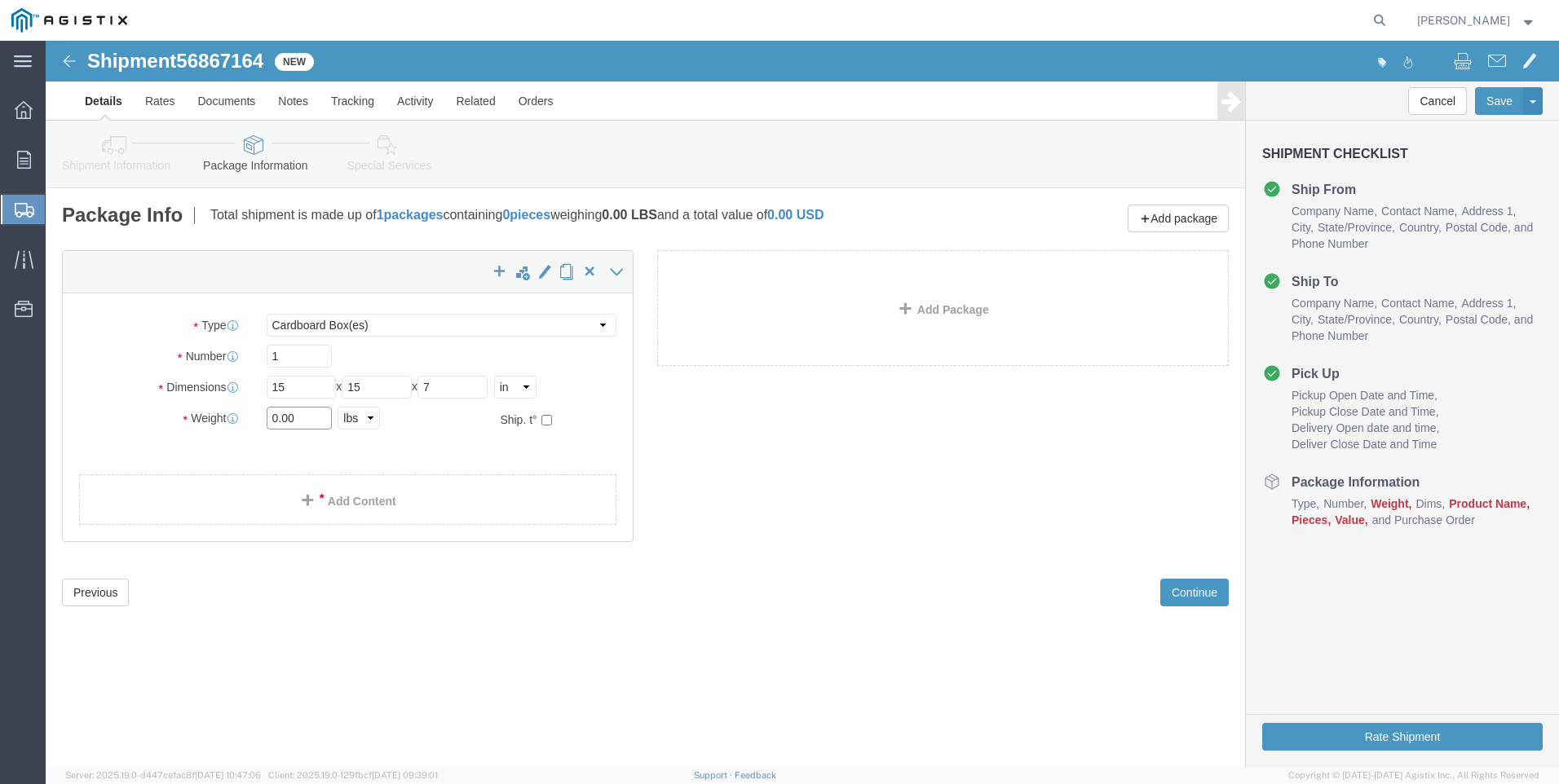
click div "Weight 0.00 Select kgs lbs Ship. t°"
type input "4"
click div "x Package Type Select Bulk Bundle(s) Cardboard Box(es) Carton(s) Crate(s) Drum(…"
click link "Add Content"
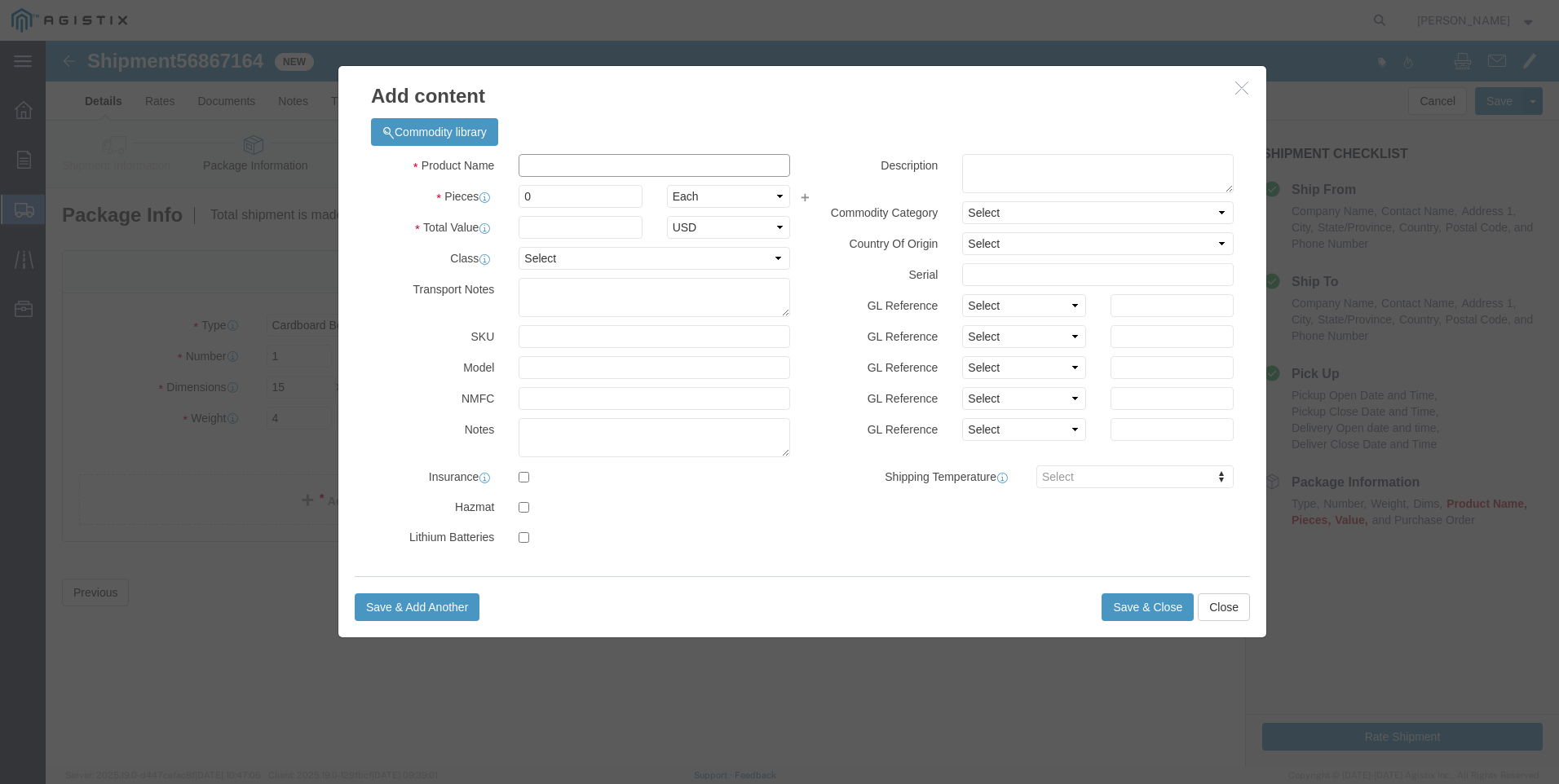
click input "text"
type input "M640363"
click td "Name: FULL ASSEMBLY REBUILD KIT 6" OPSO"
select select
select select "USD"
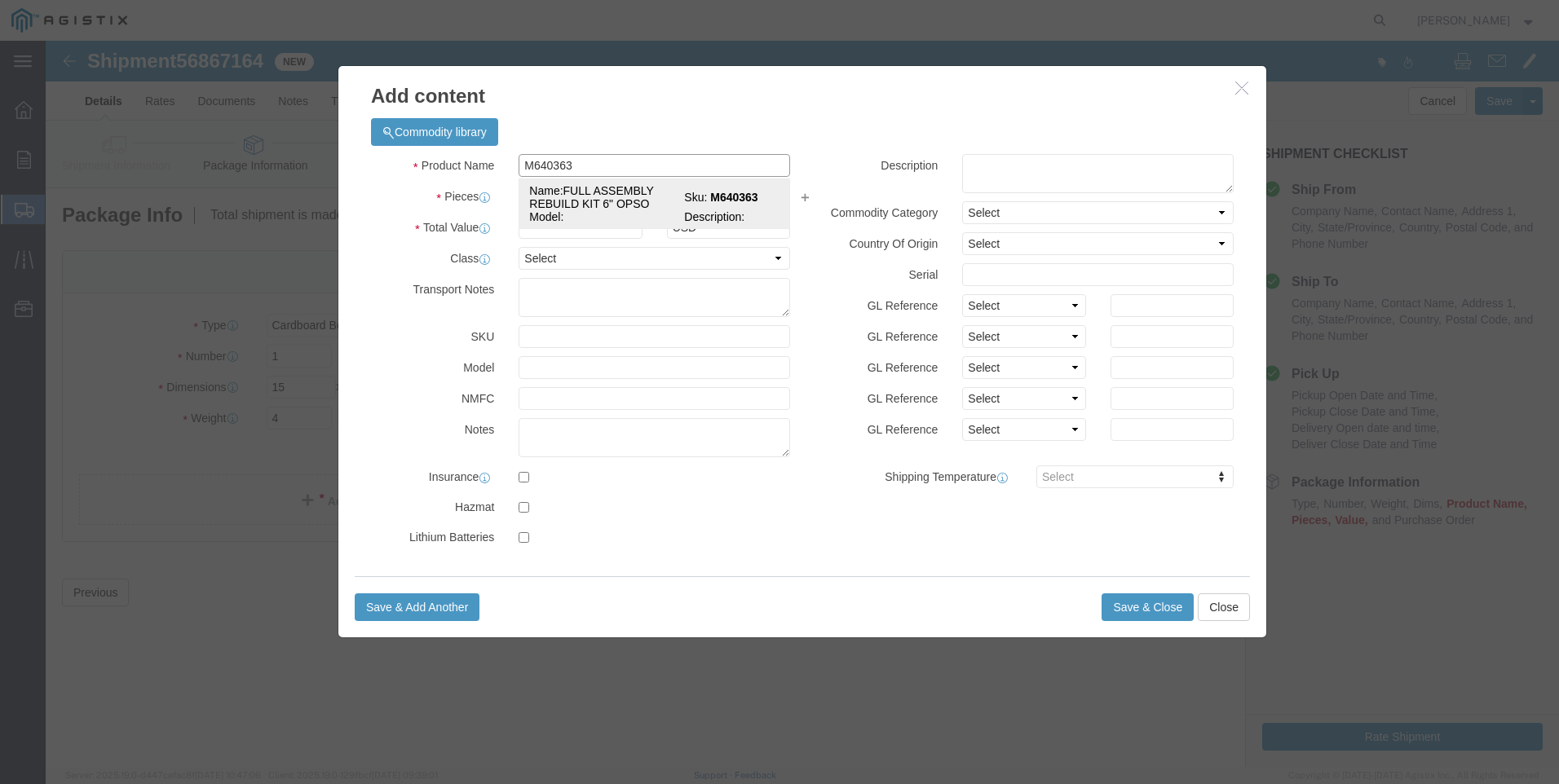
type input "FULL ASSEMBLY REBUILD KIT 6" OPSO"
type input "M640363"
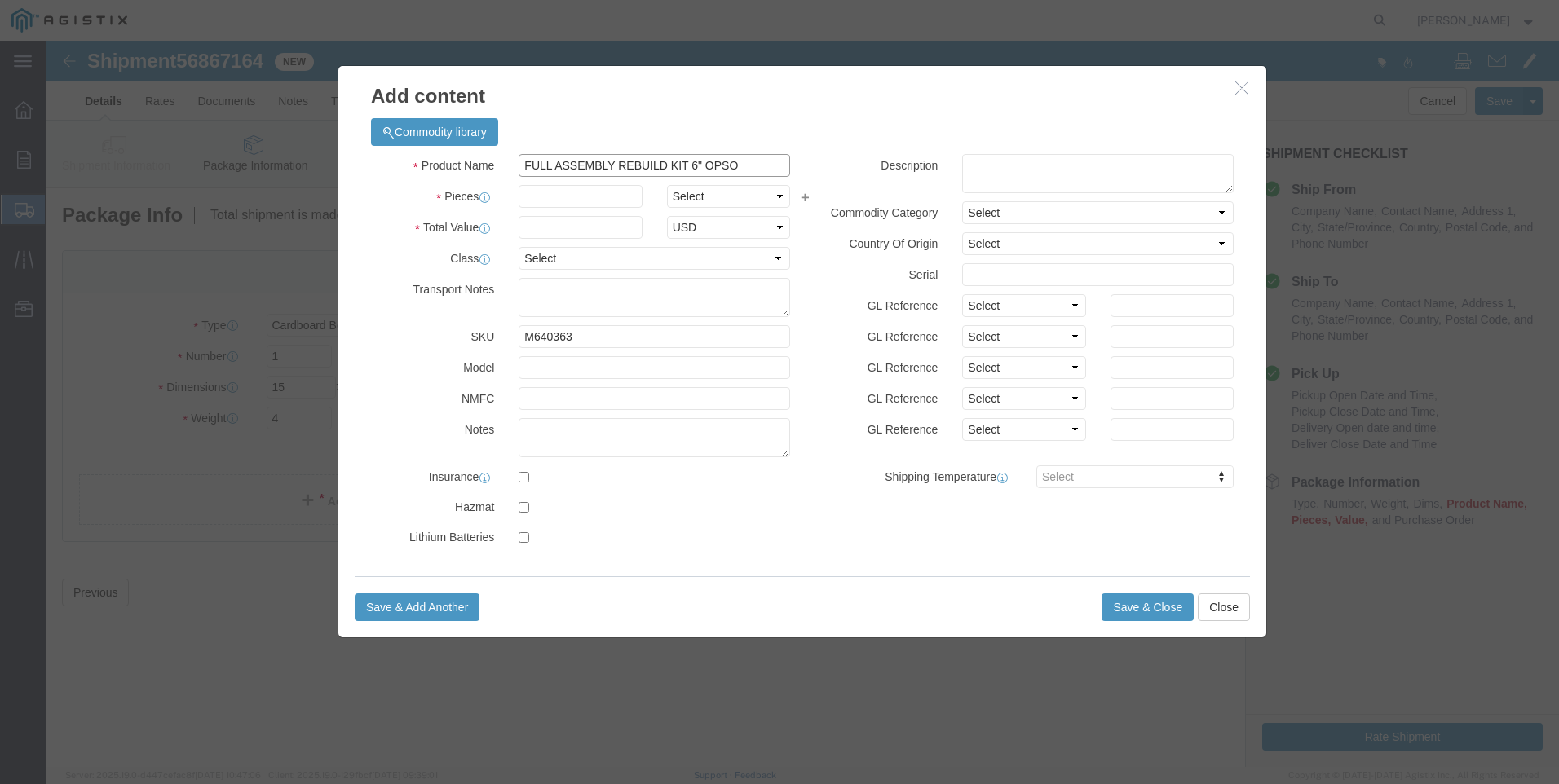
drag, startPoint x: 711, startPoint y: 123, endPoint x: 220, endPoint y: 102, distance: 491.4
click div "Add content Commodity library Product Name FULL ASSEMBLY REBUILD KIT 6" OPSO M6…"
type input "FULL ASSEMBLY REBUILD KIT 6" OPSO"
click textarea
paste textarea "FULL ASSEMBLY REBUILD KIT 6" OPSO"
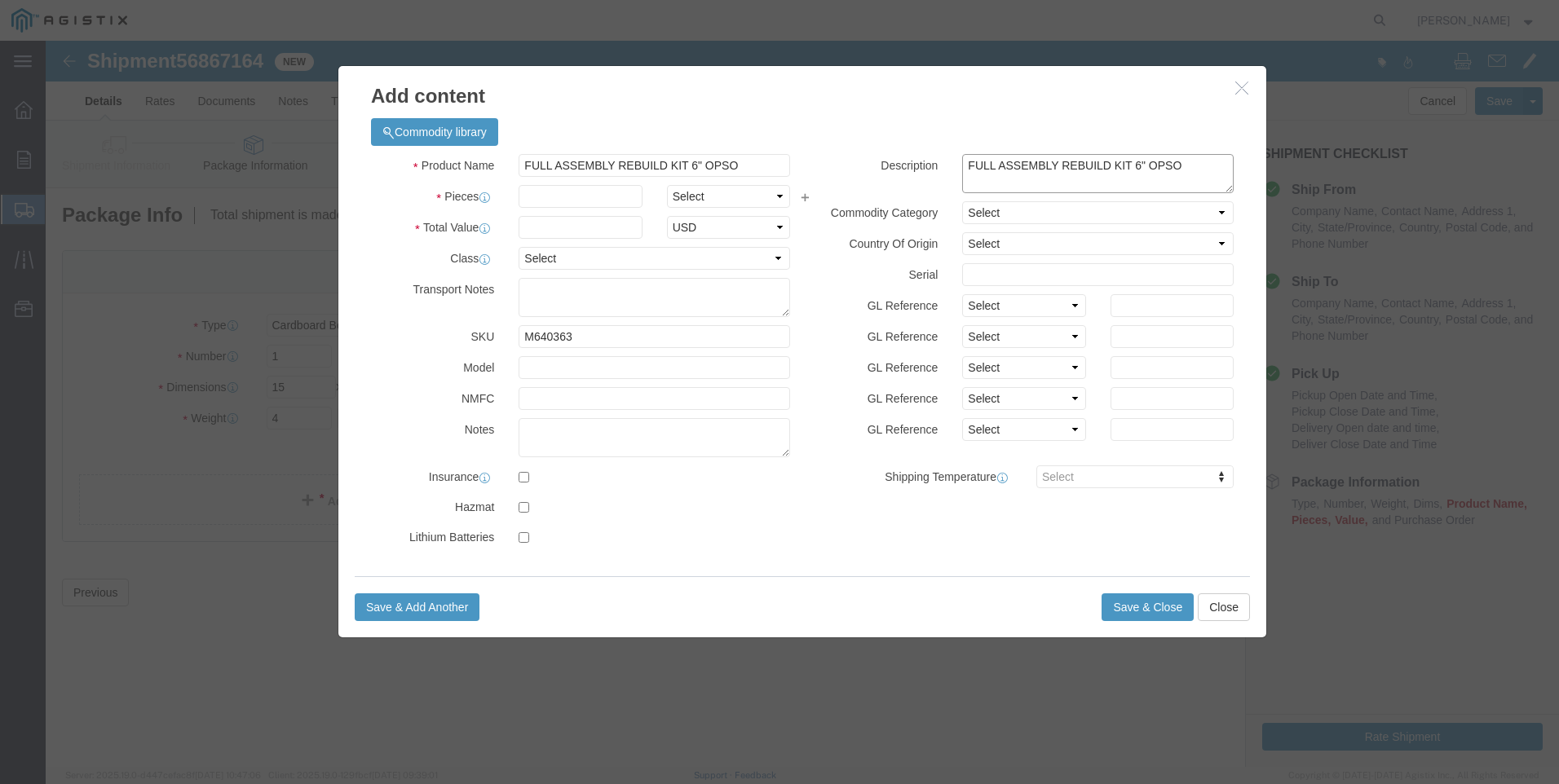
type textarea "FULL ASSEMBLY REBUILD KIT 6" OPSO"
drag, startPoint x: 556, startPoint y: 126, endPoint x: 278, endPoint y: 114, distance: 278.3
click div "Add content Commodity library Product Name FULL ASSEMBLY REBUILD KIT 6" OPSO M6…"
type input "M640363 / 6FGSSOP KIT"
click input "text"
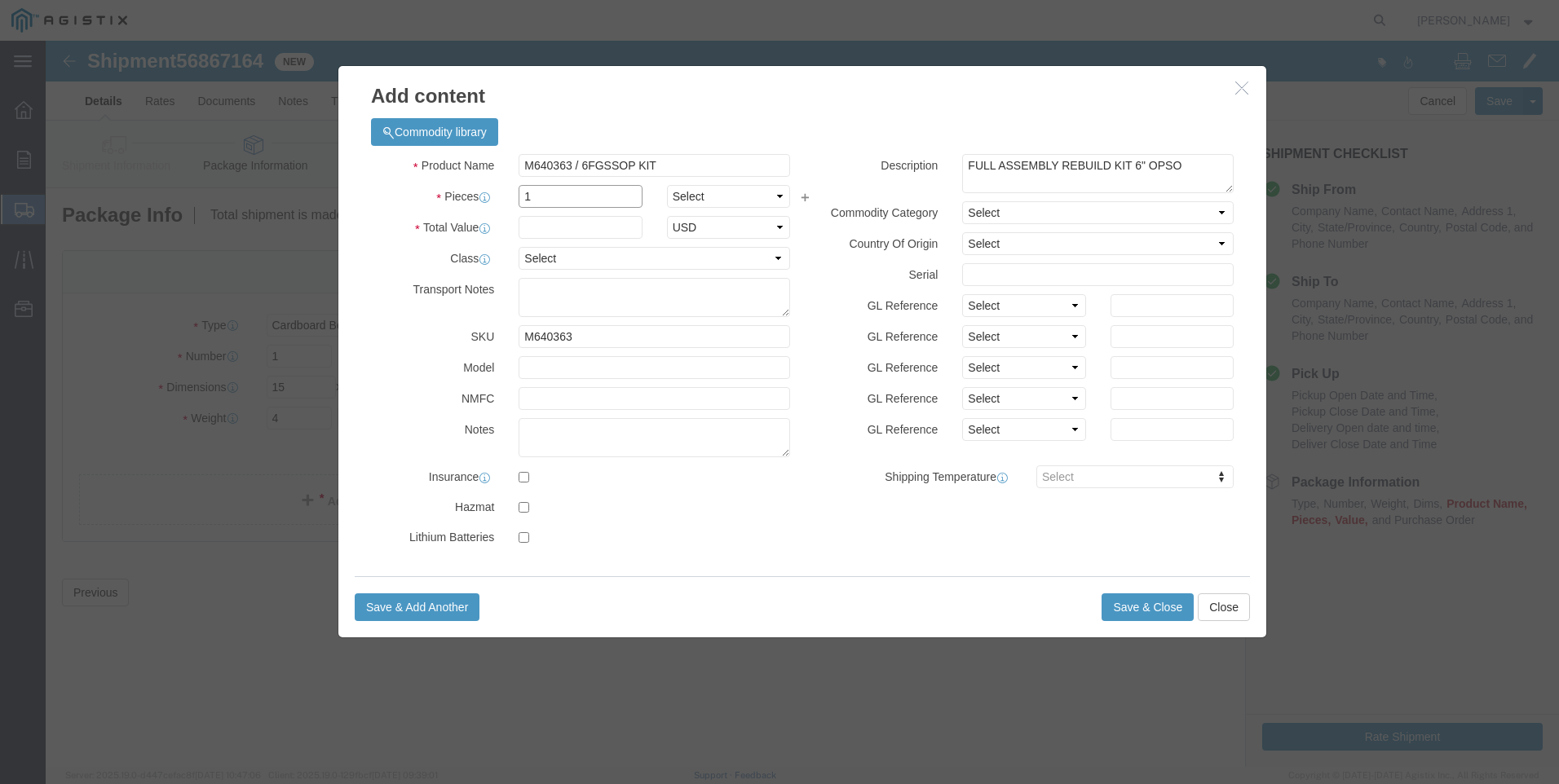
type input "1"
click div
click input "text"
type input "1647"
click button "Save & Close"
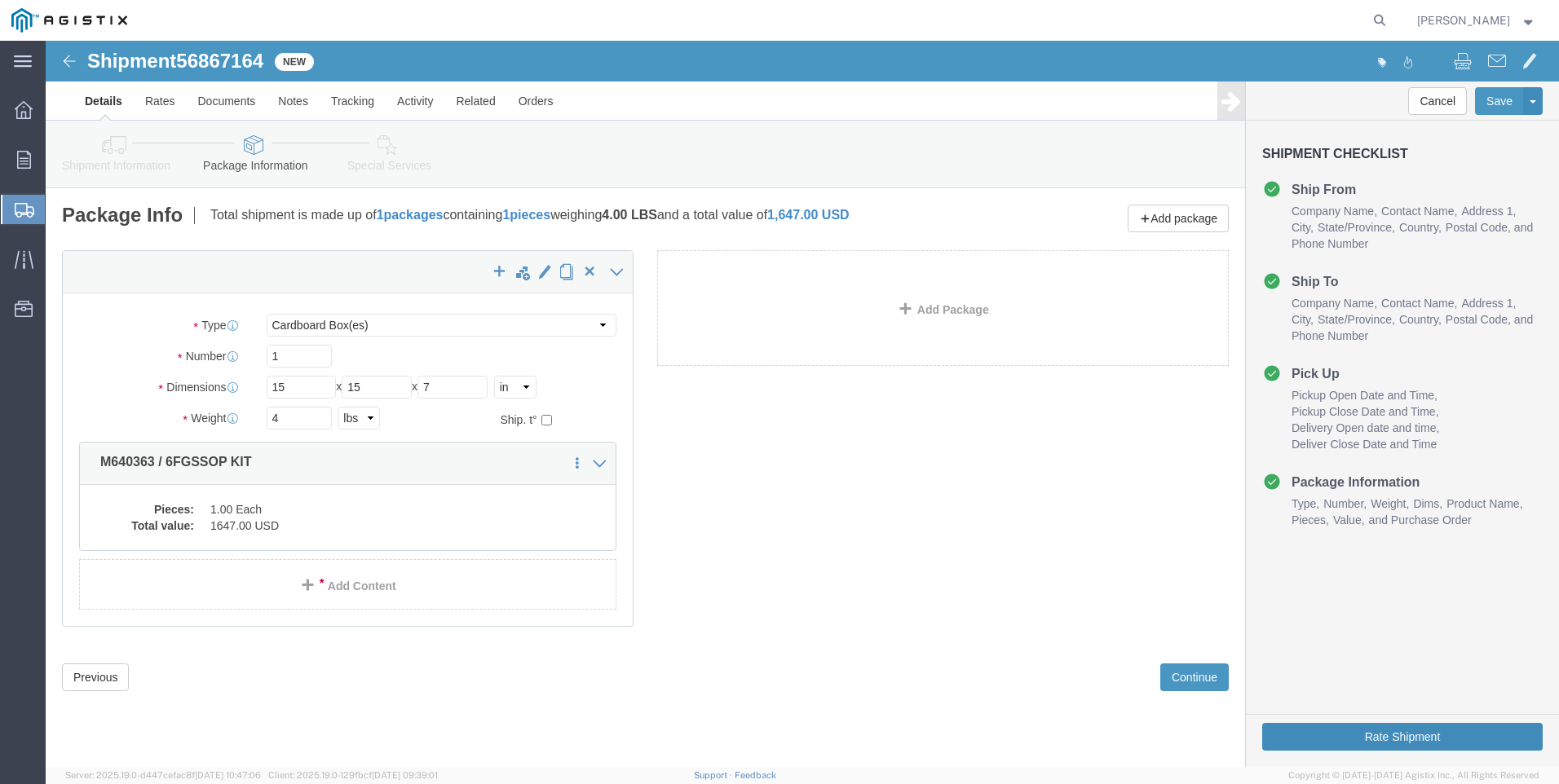
click button "Rate Shipment"
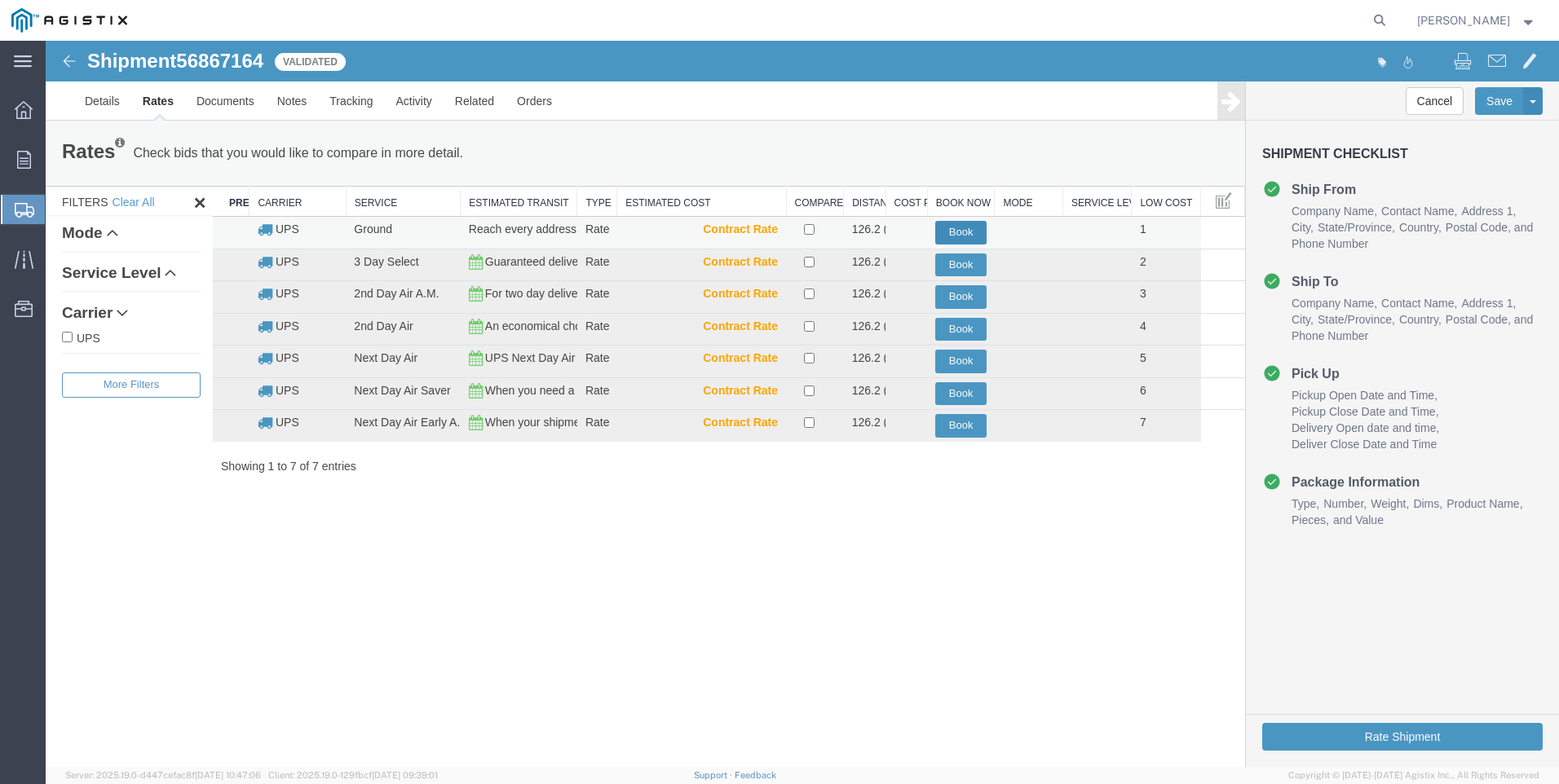
click at [964, 234] on button "Book" at bounding box center [960, 232] width 51 height 23
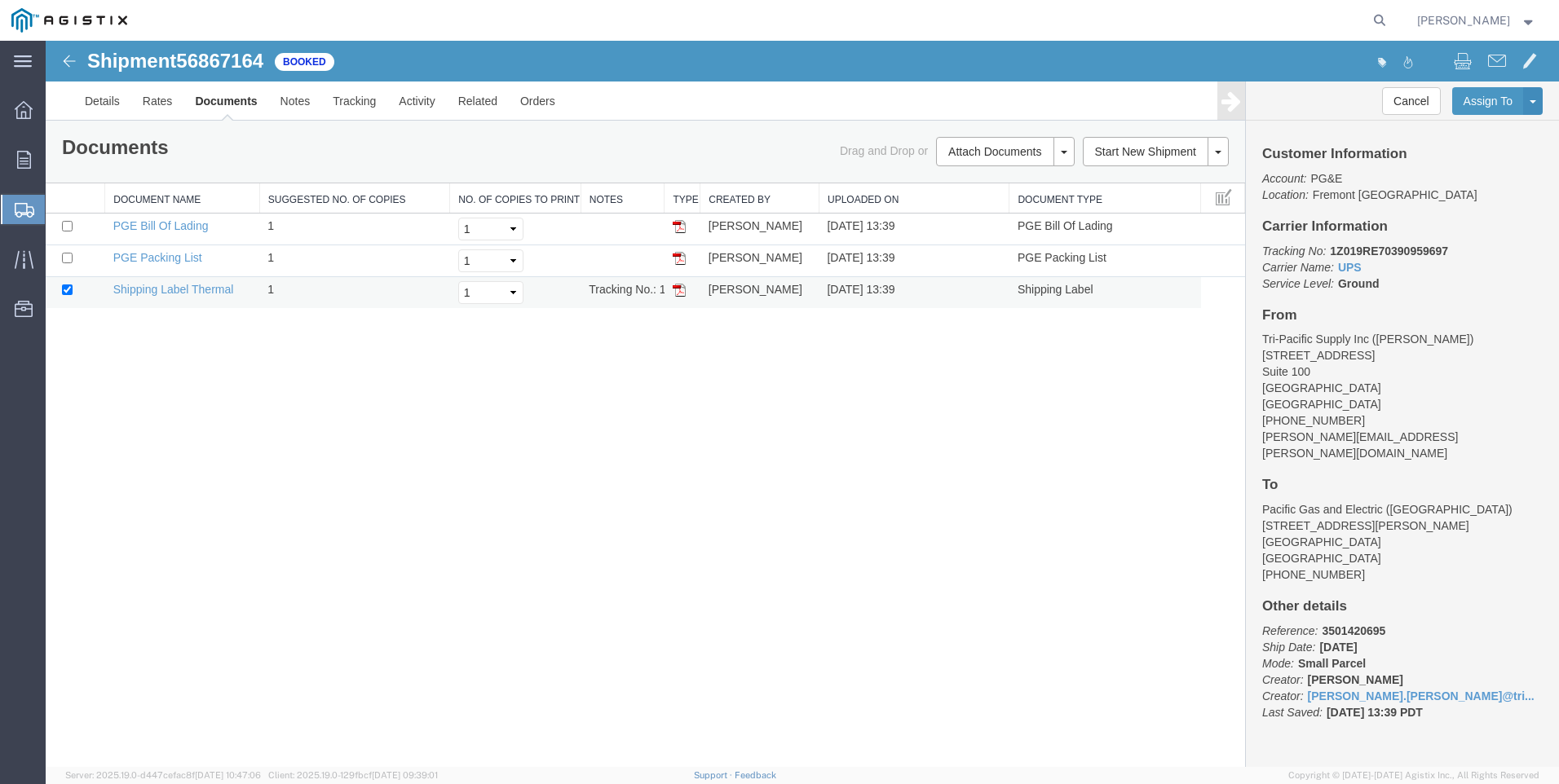
click at [679, 289] on img at bounding box center [679, 289] width 13 height 13
click at [0, 0] on span "Create Shipment" at bounding box center [0, 0] width 0 height 0
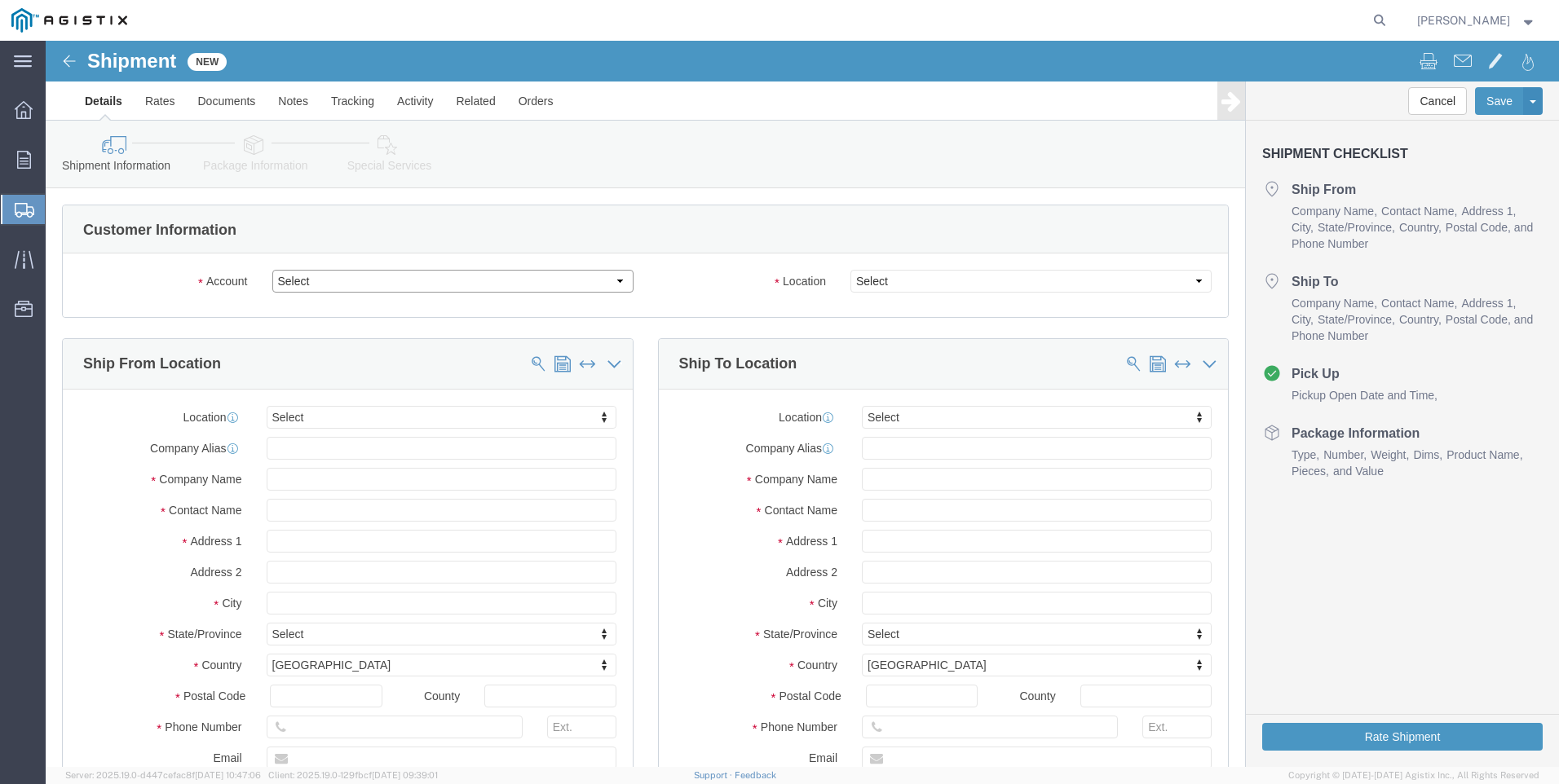
click select "Select PG&E Tri-Pacific Supply Inc"
select select "9596"
click select "Select PG&E Tri-Pacific Supply Inc"
select select "PURCHORD"
select select
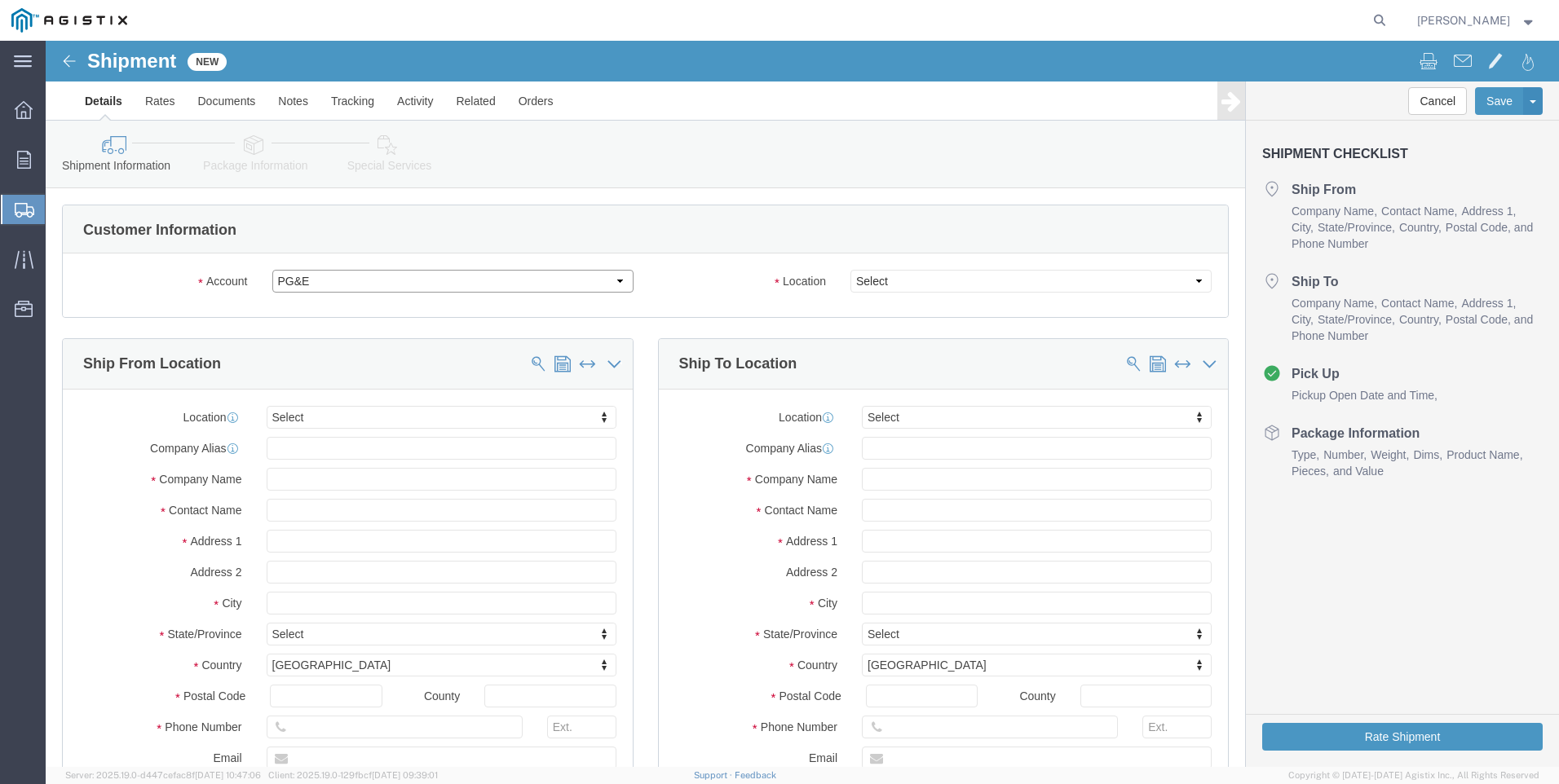
select select
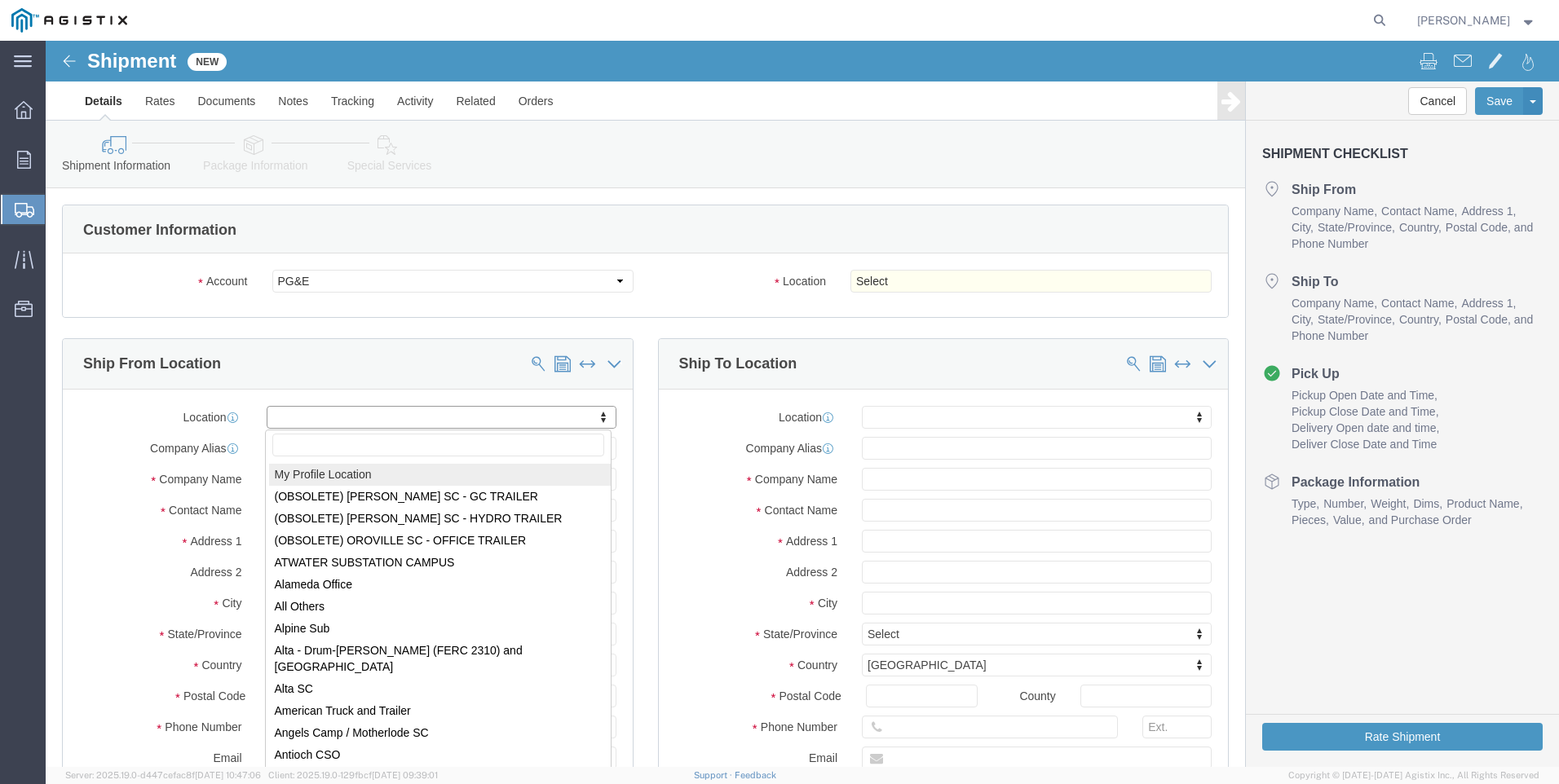
select select "MYPROFILE"
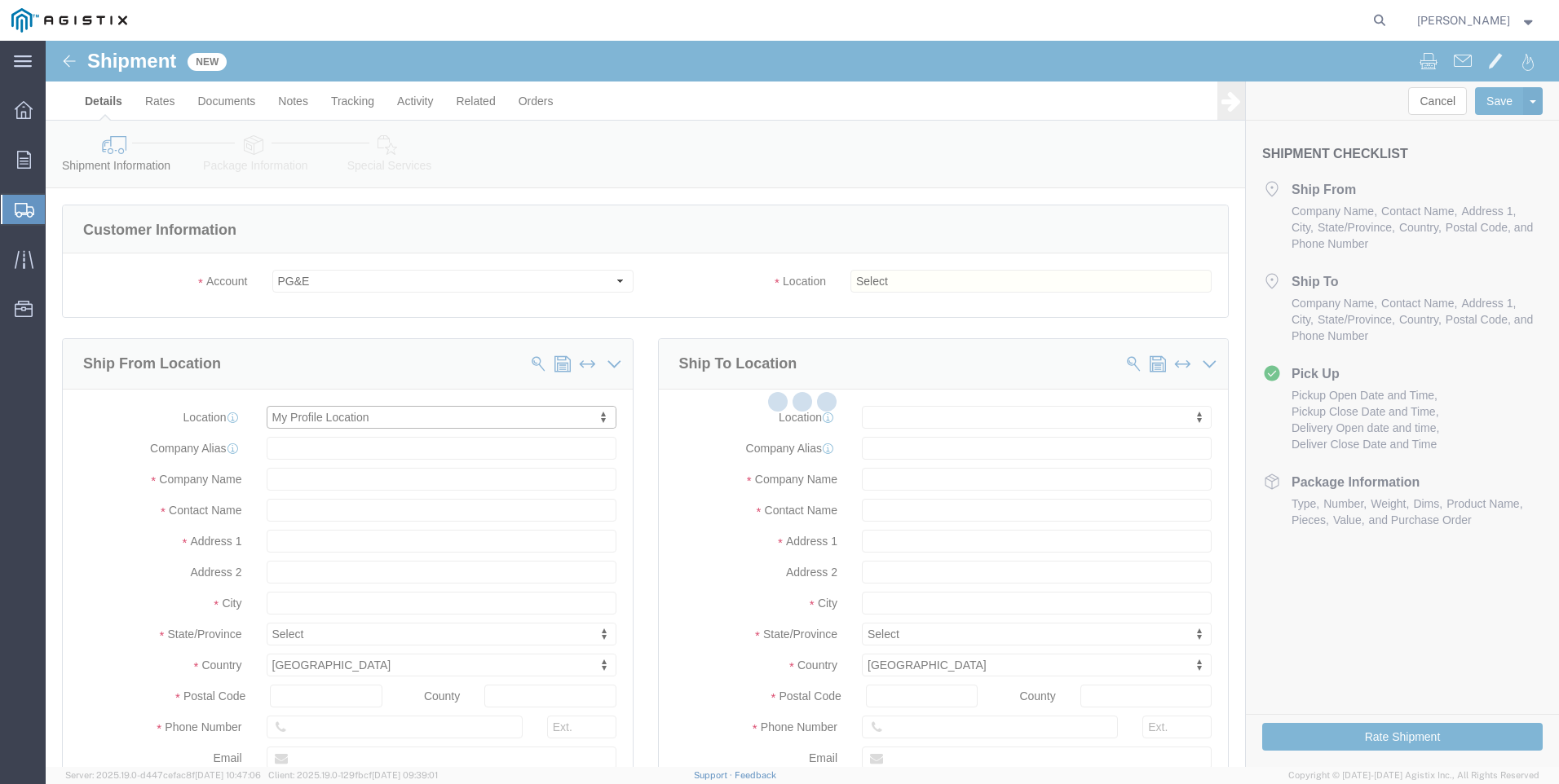
type input "[STREET_ADDRESS]"
type input "Suite 100"
type input "95677"
type input "[PHONE_NUMBER]"
type input "[PERSON_NAME][EMAIL_ADDRESS][PERSON_NAME][DOMAIN_NAME]"
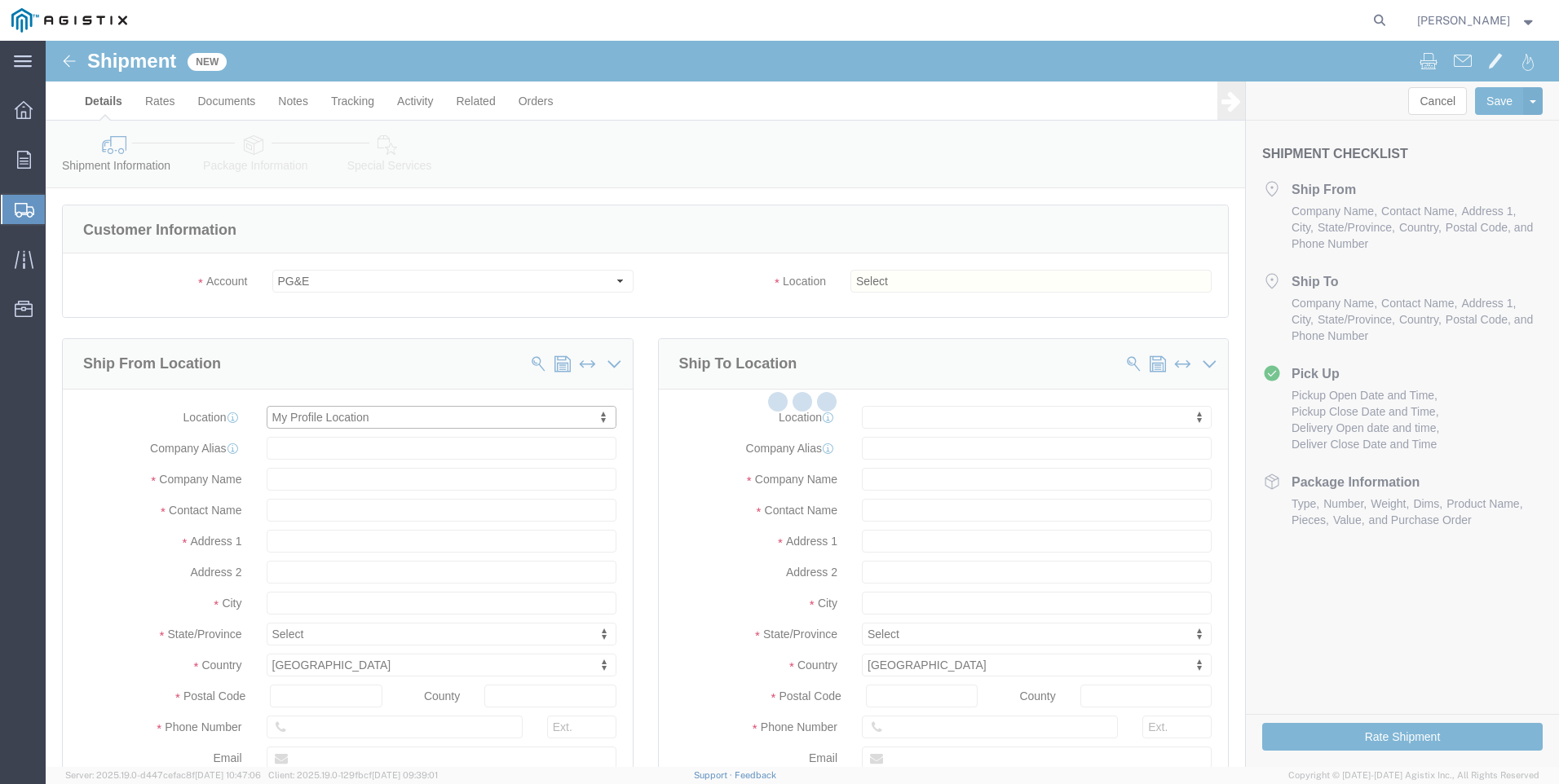
checkbox input "true"
type input "Tri-Pacific Supply Inc"
type input "[PERSON_NAME]"
type input "ROCKLIN"
select select "CA"
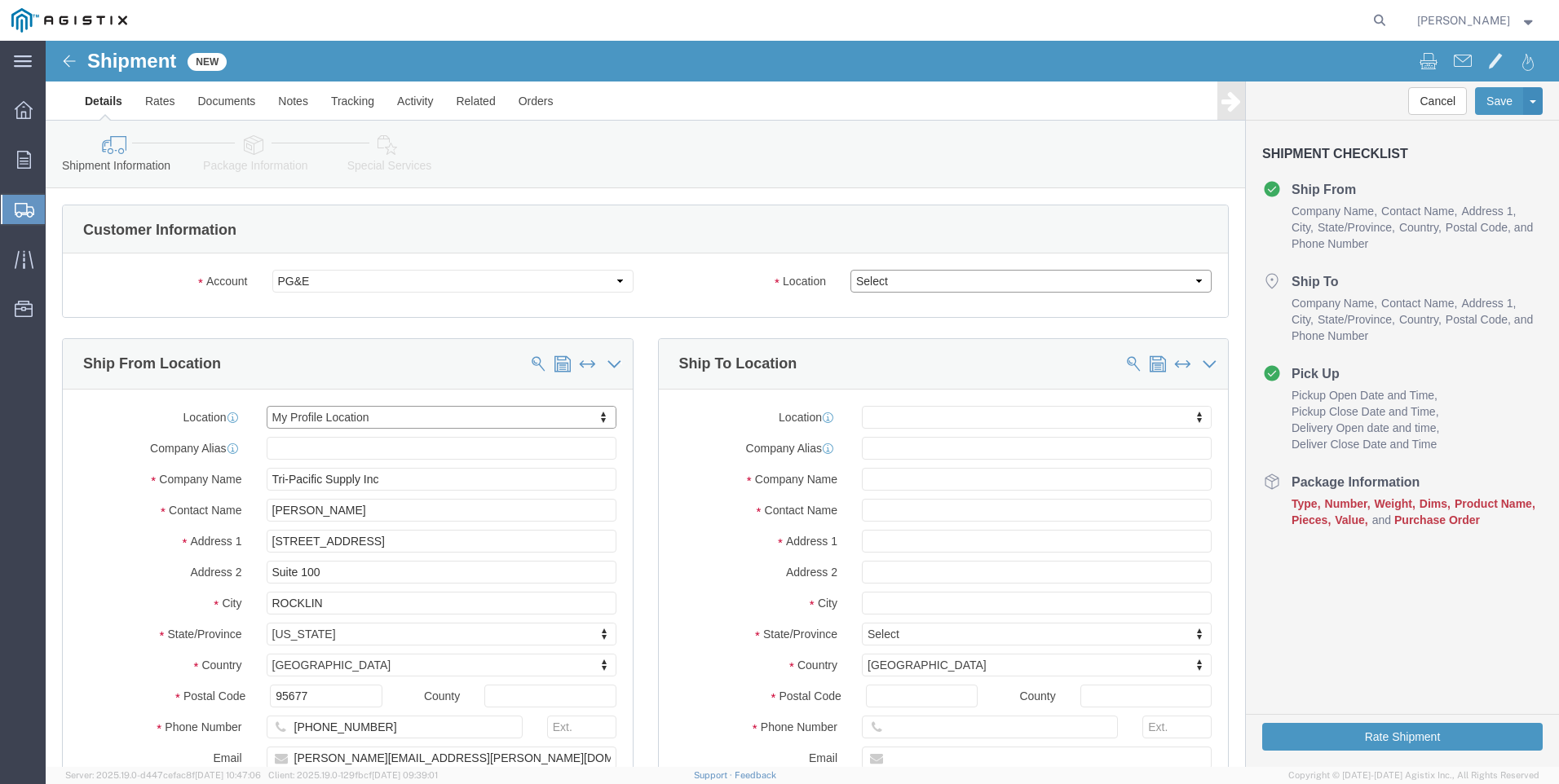
click select "Select All Others [GEOGRAPHIC_DATA] [GEOGRAPHIC_DATA] [GEOGRAPHIC_DATA] [GEOGRA…"
select select "23082"
click select "Select All Others [GEOGRAPHIC_DATA] [GEOGRAPHIC_DATA] [GEOGRAPHIC_DATA] [GEOGRA…"
click span
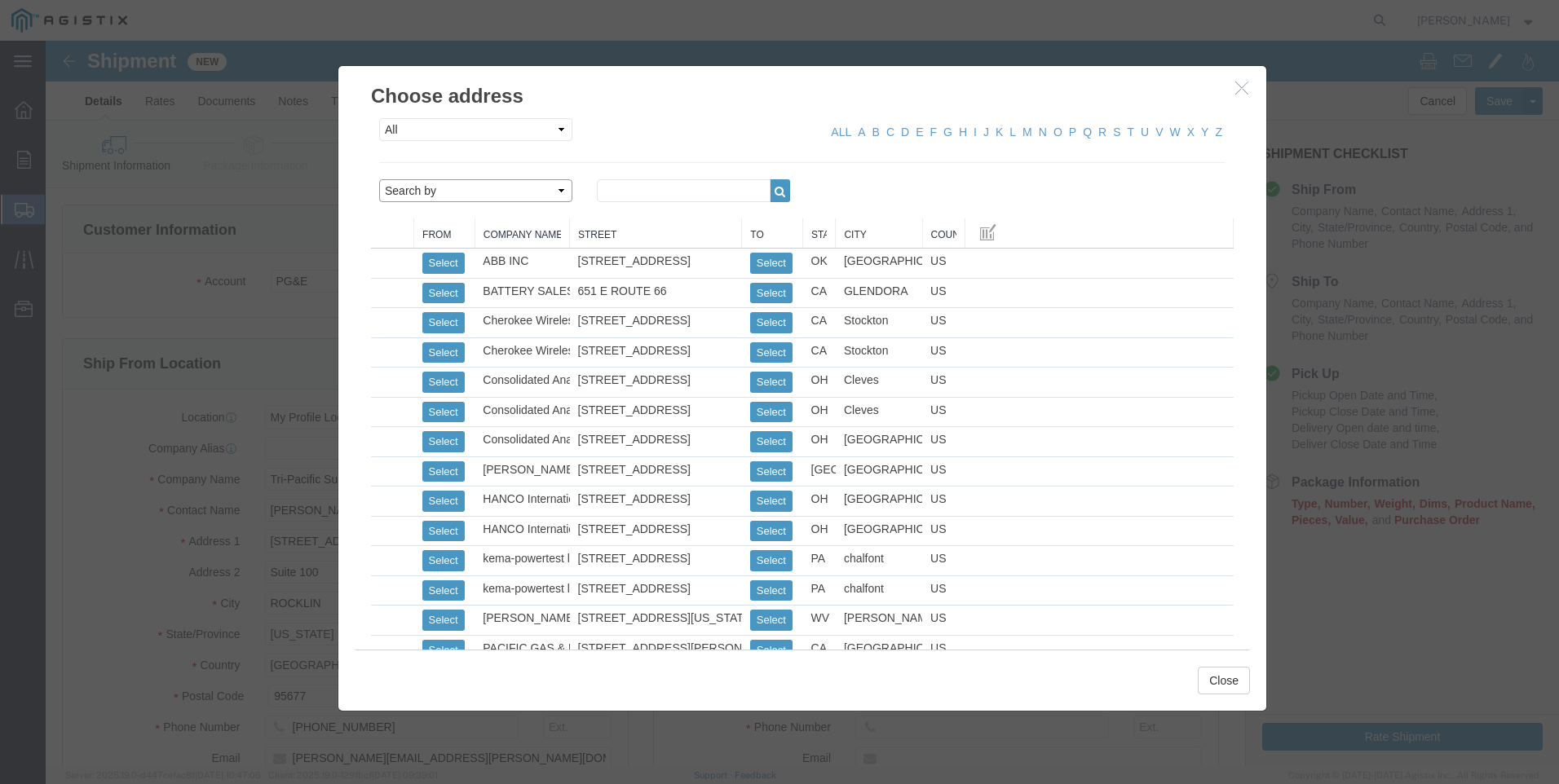
click select "Search by Address Book Name City Company Name Contact Name Country CustomerAlia…"
select select "city"
click select "Search by Address Book Name City Company Name Contact Name Country CustomerAlia…"
click input "text"
type input "STOCKTON"
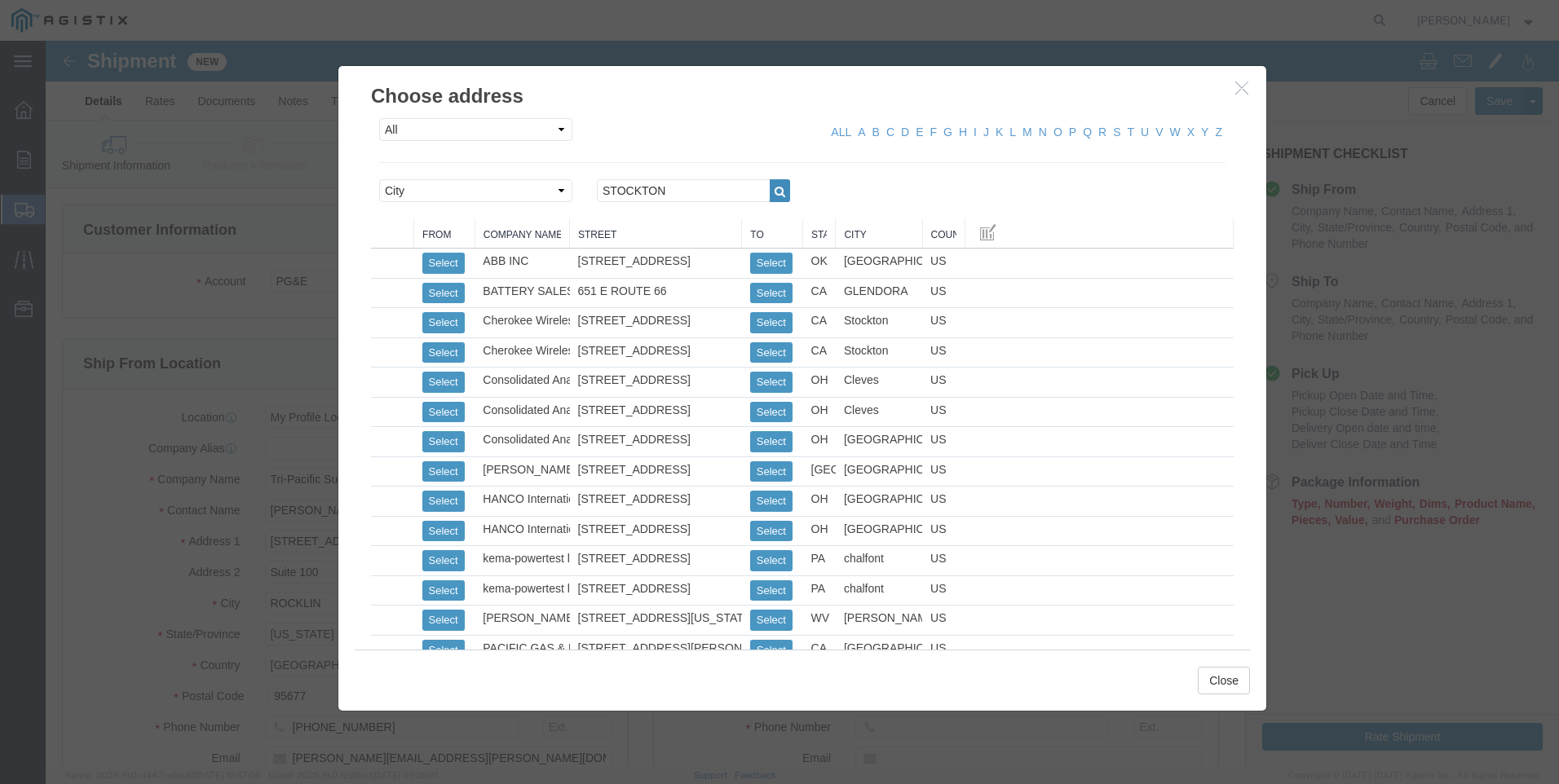
click icon "button"
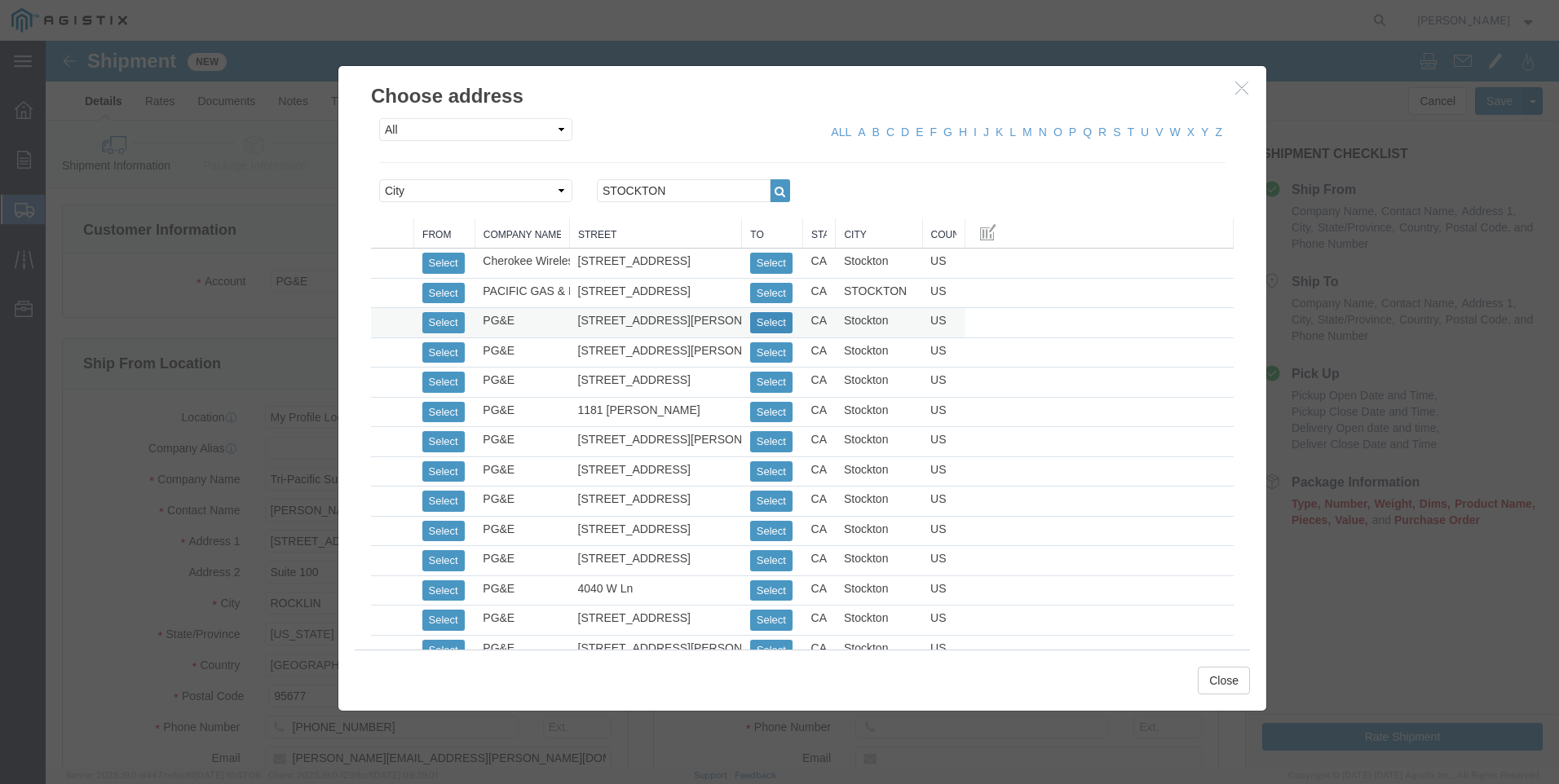
click button "Select"
select select
type input "[STREET_ADDRESS][PERSON_NAME]"
type input "95204"
type input "[PHONE_NUMBER]"
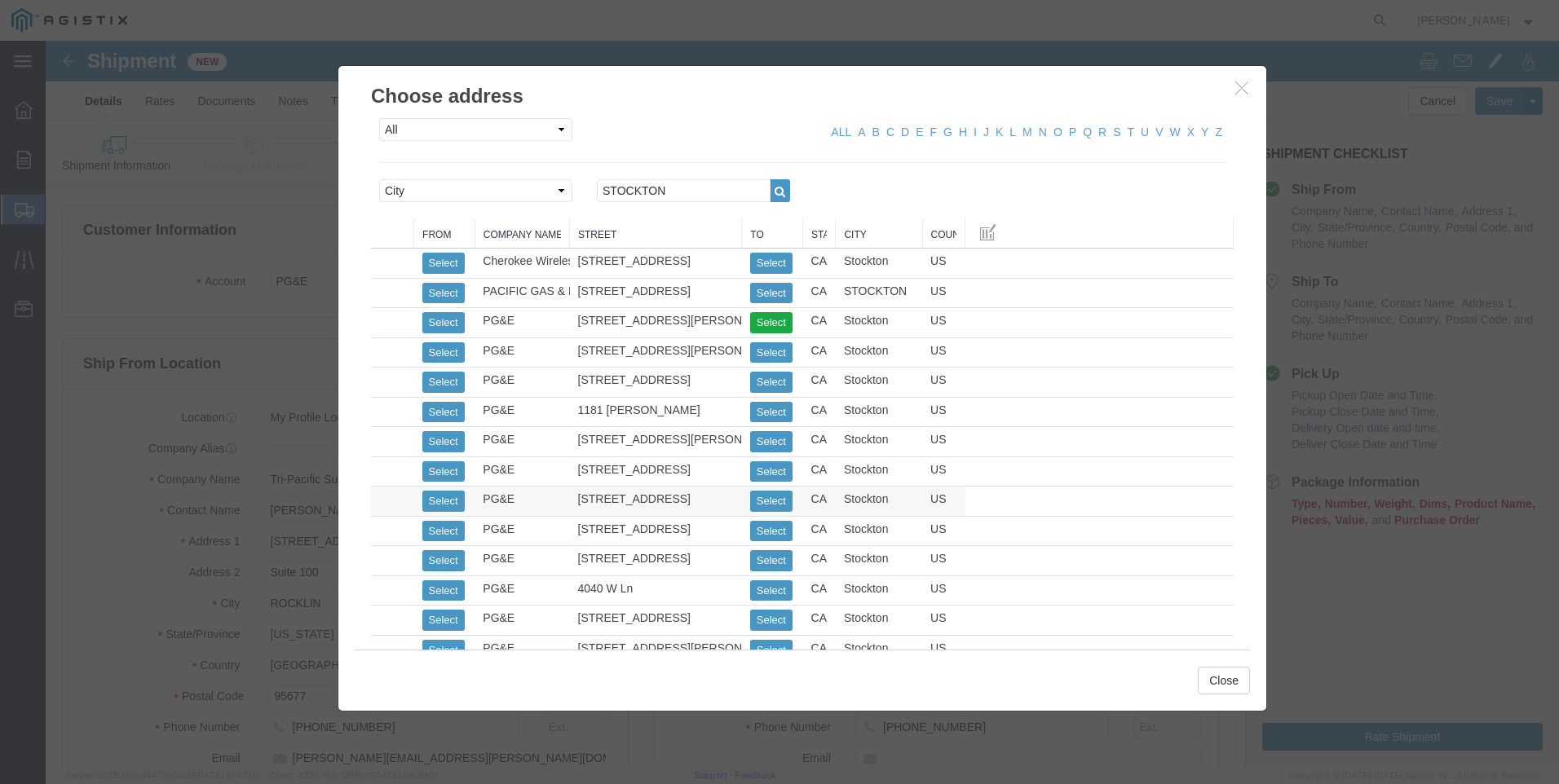
type input "PG&E"
type input "Shipping Receiving"
type input "Stockton"
select select "CA"
click button "Close"
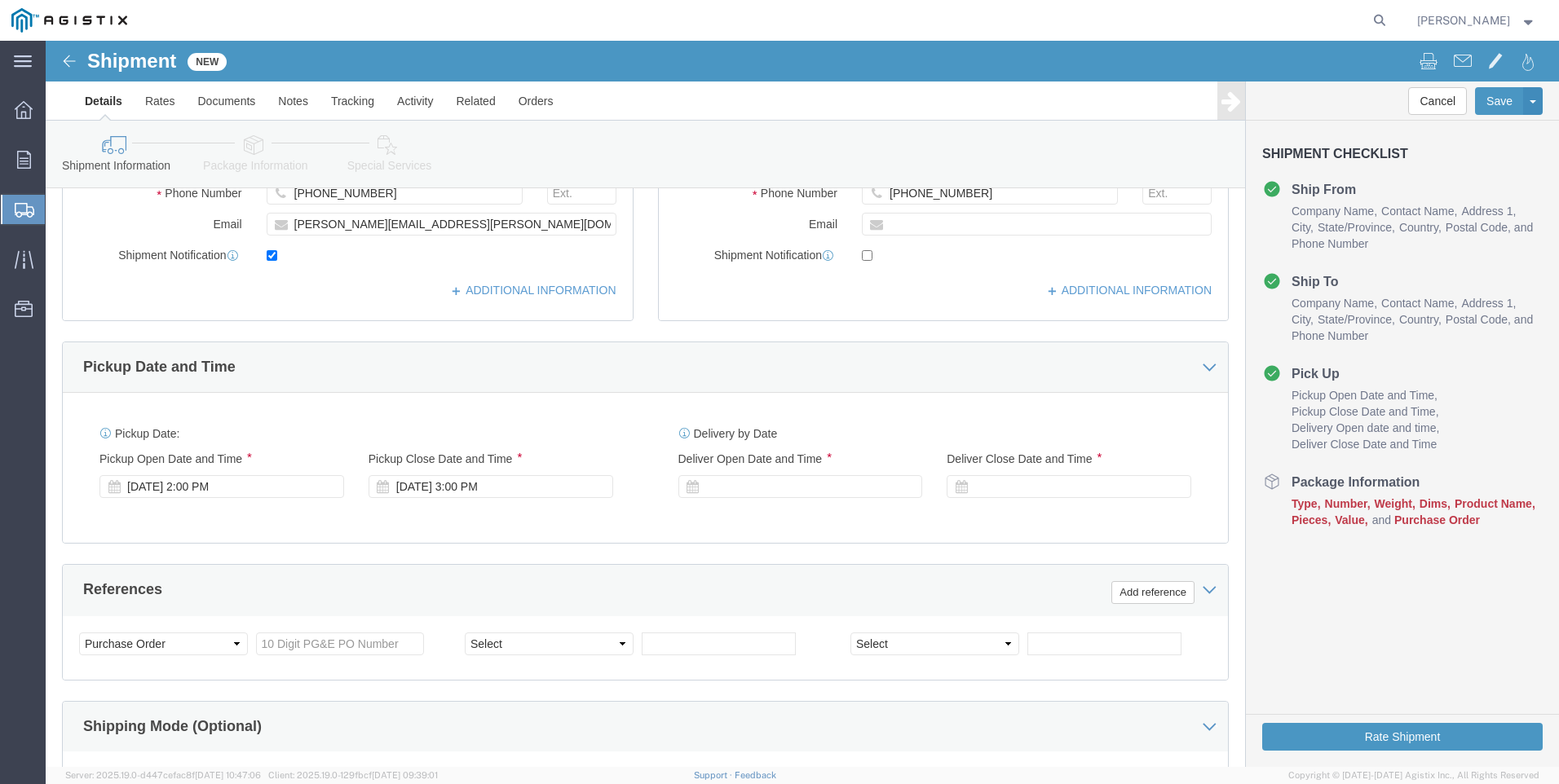
scroll to position [571, 0]
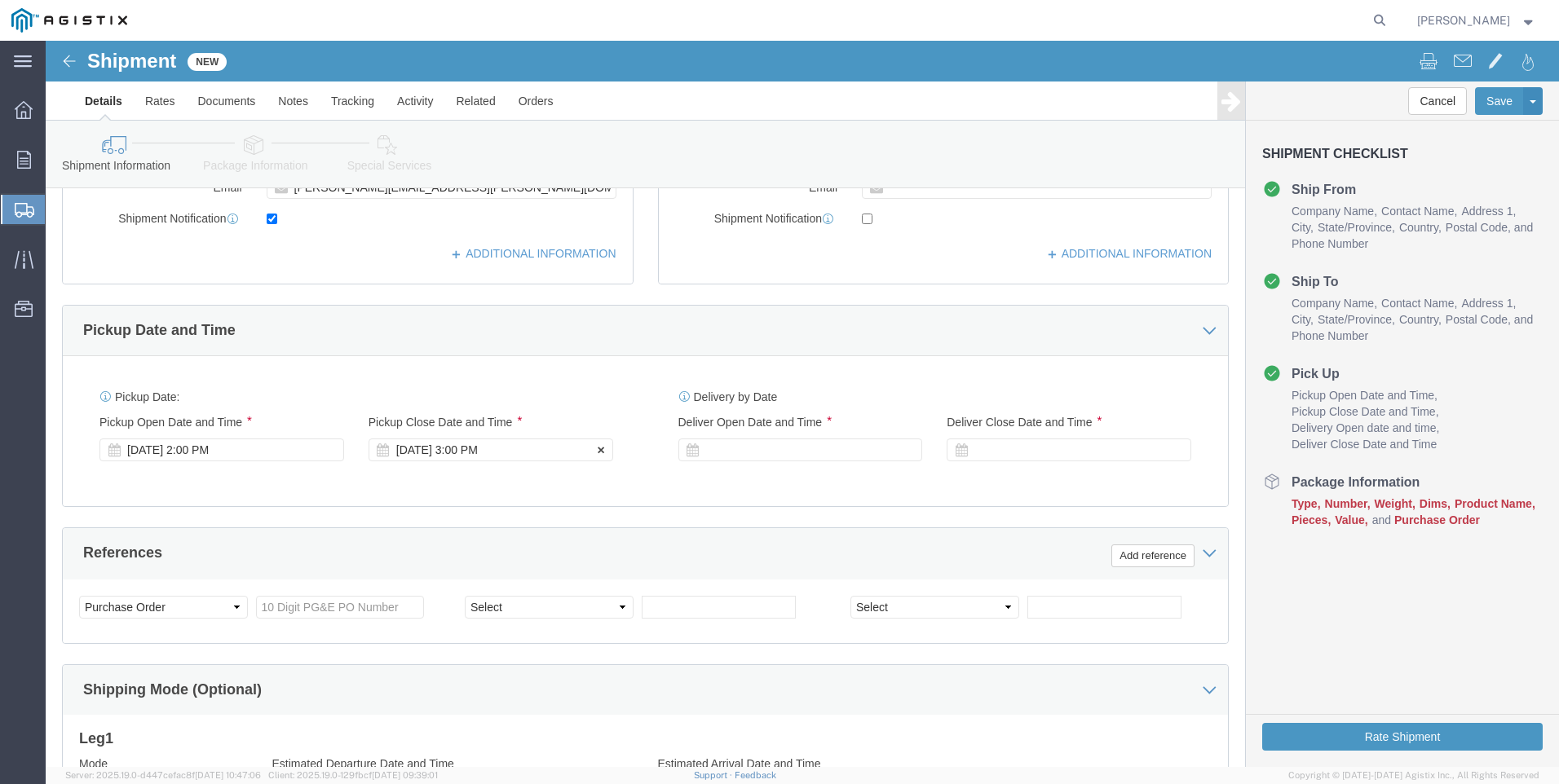
click div "[DATE] 3:00 PM"
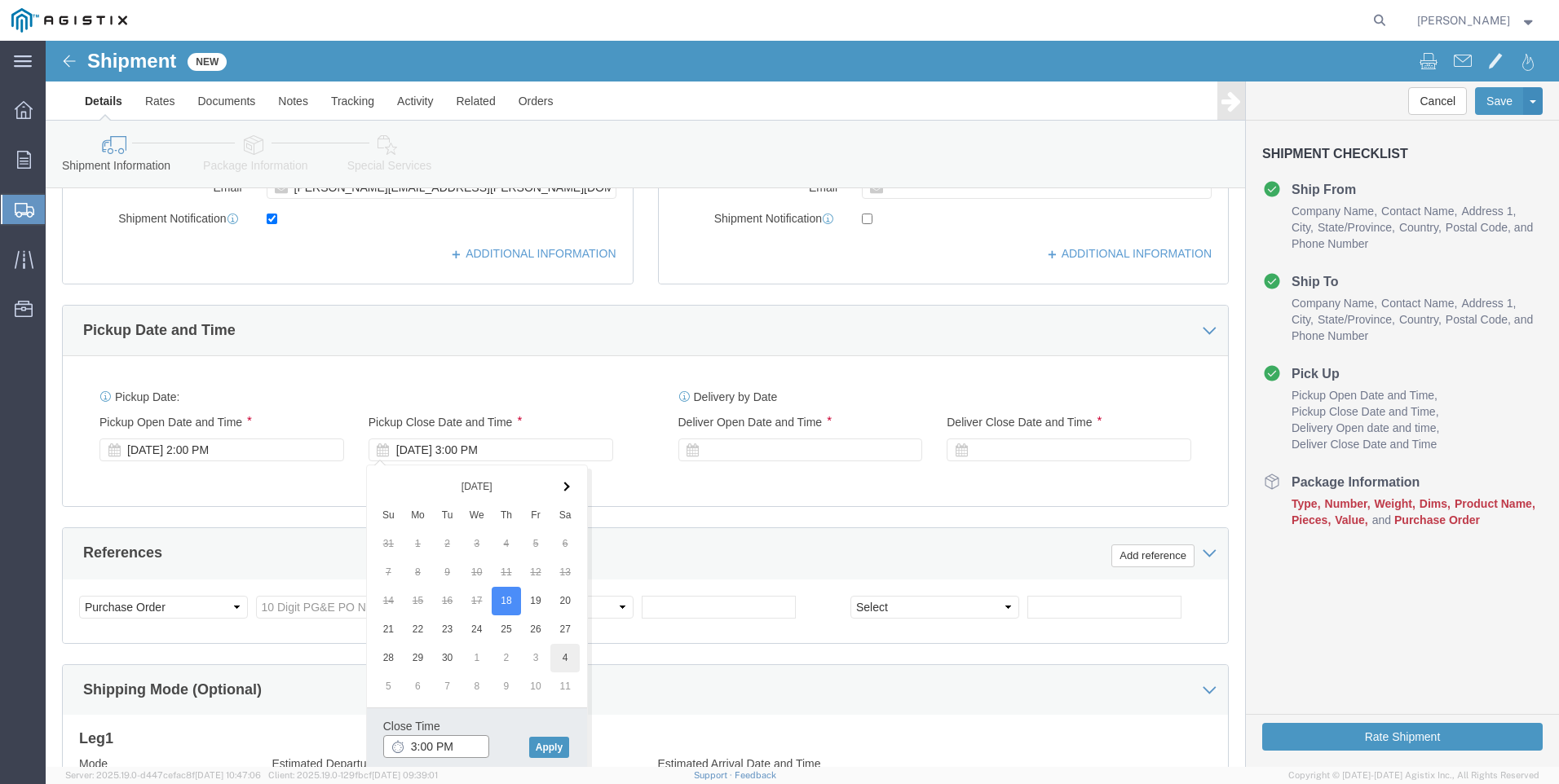
type input "4:00 PM"
click button "Apply"
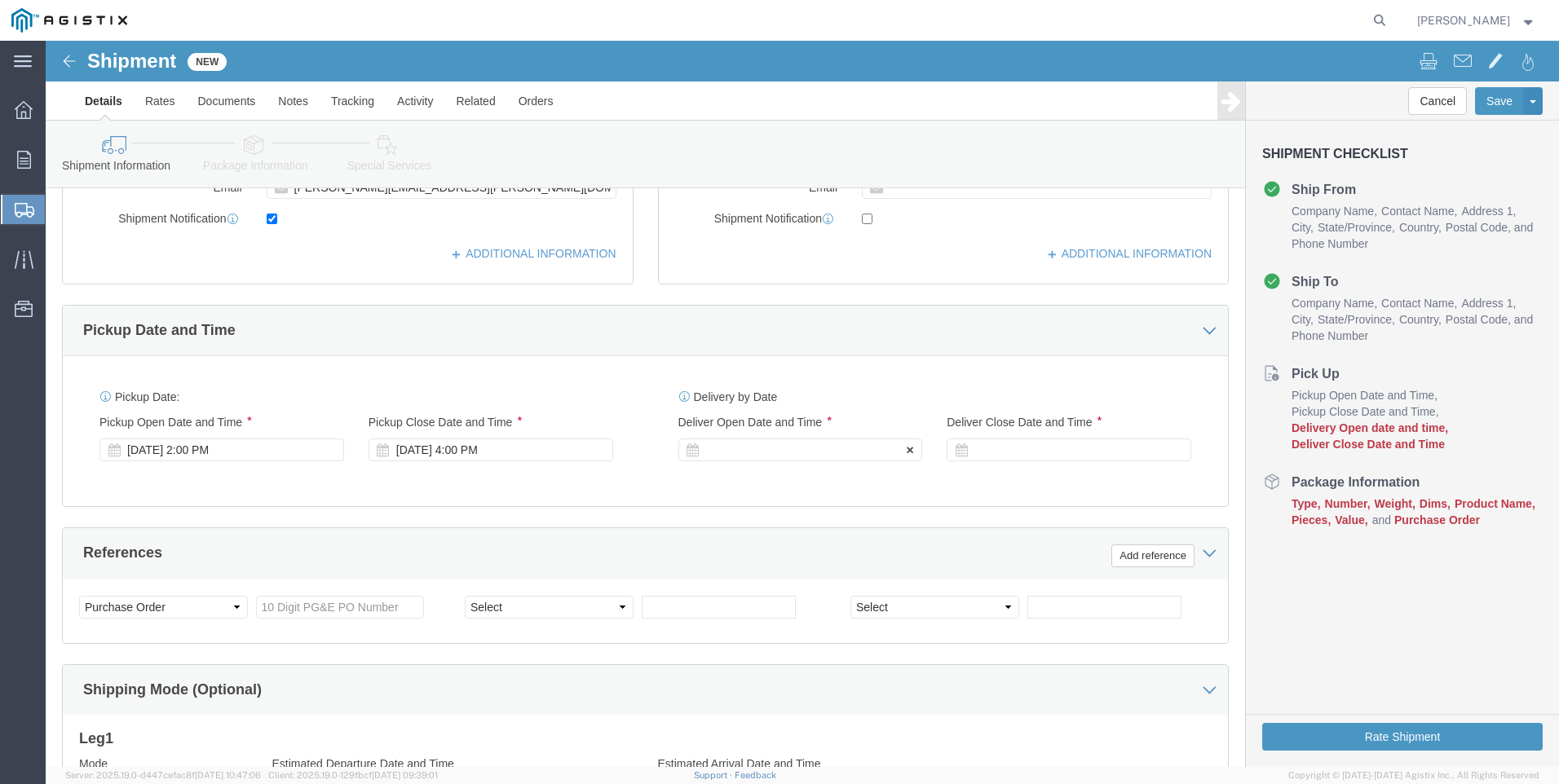
click div
click input "5:00 PM"
click input "7:00 PM"
type input "7:00 AM"
drag, startPoint x: 802, startPoint y: 704, endPoint x: 877, endPoint y: 587, distance: 139.0
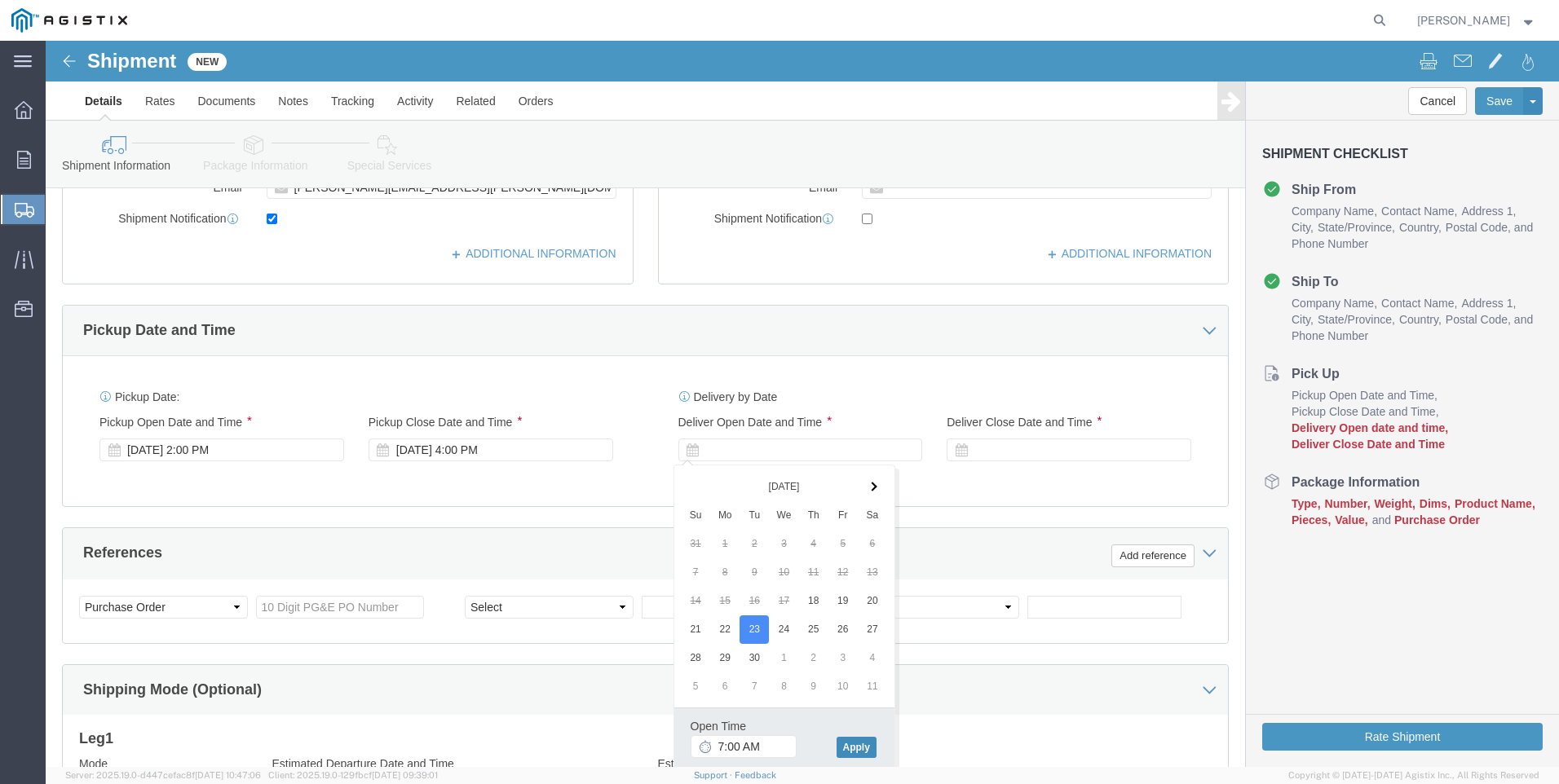
click button "Apply"
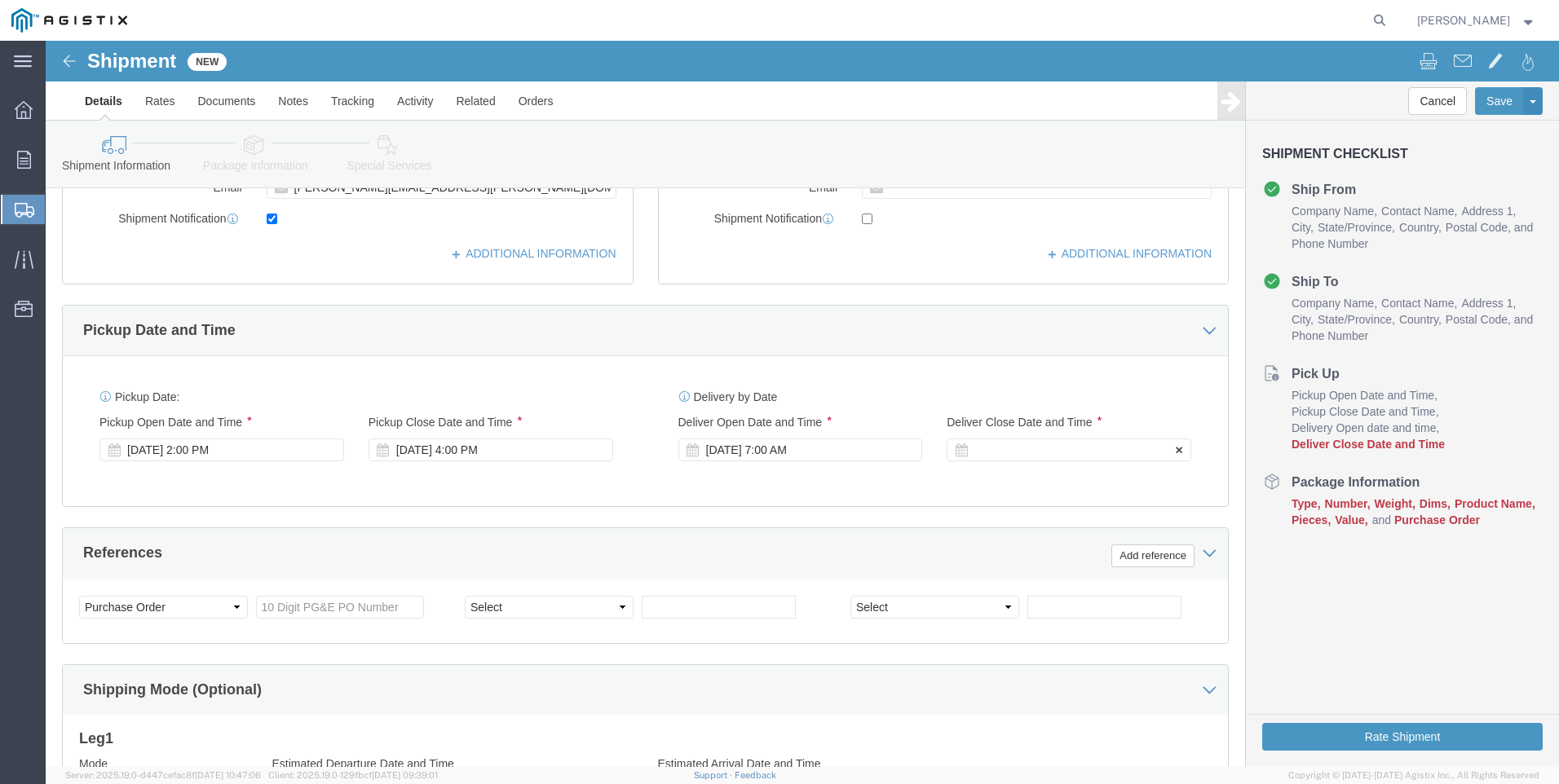
click div
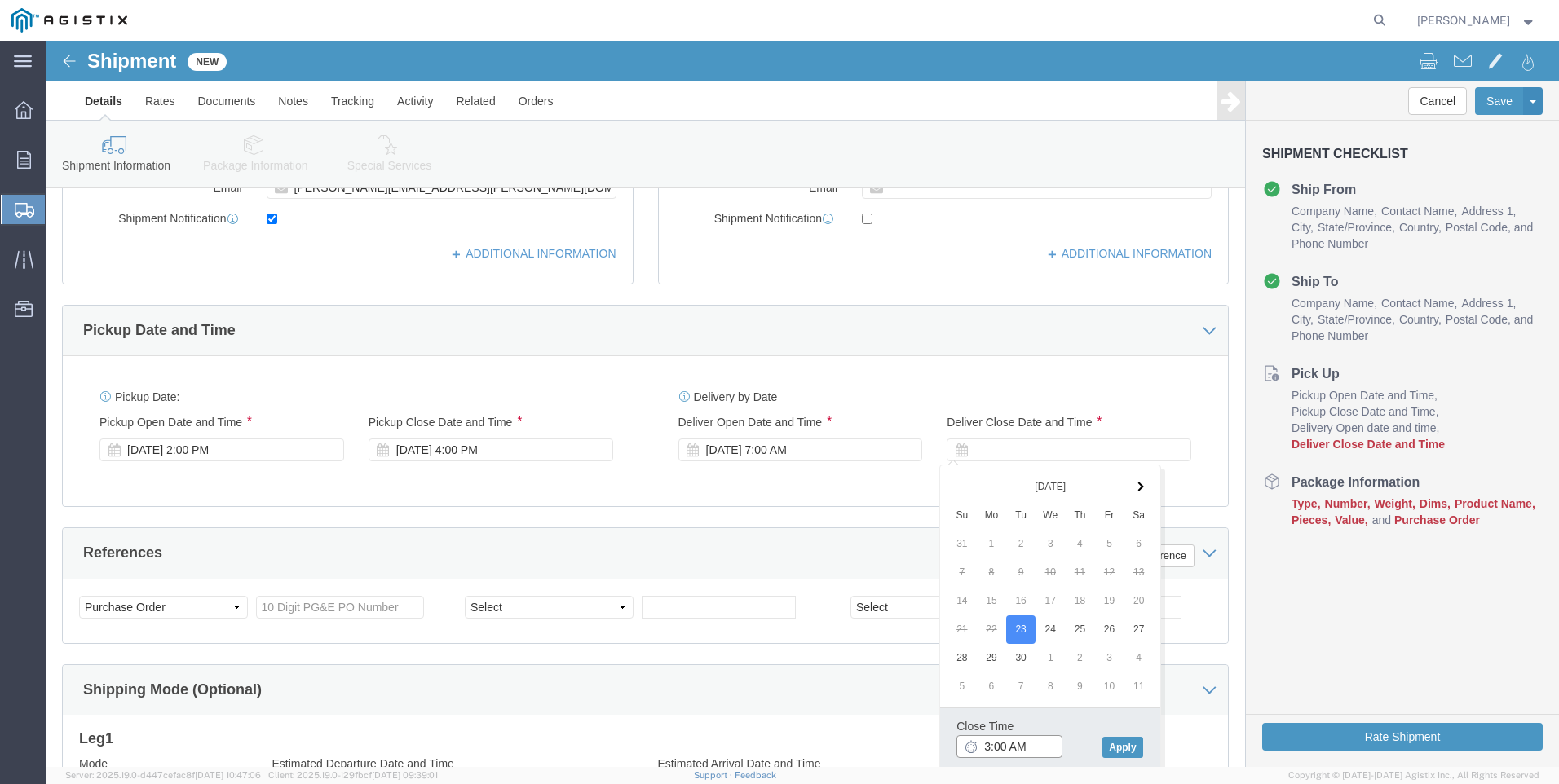
click input "3:00 AM"
type input "3:00 PM"
click button "Apply"
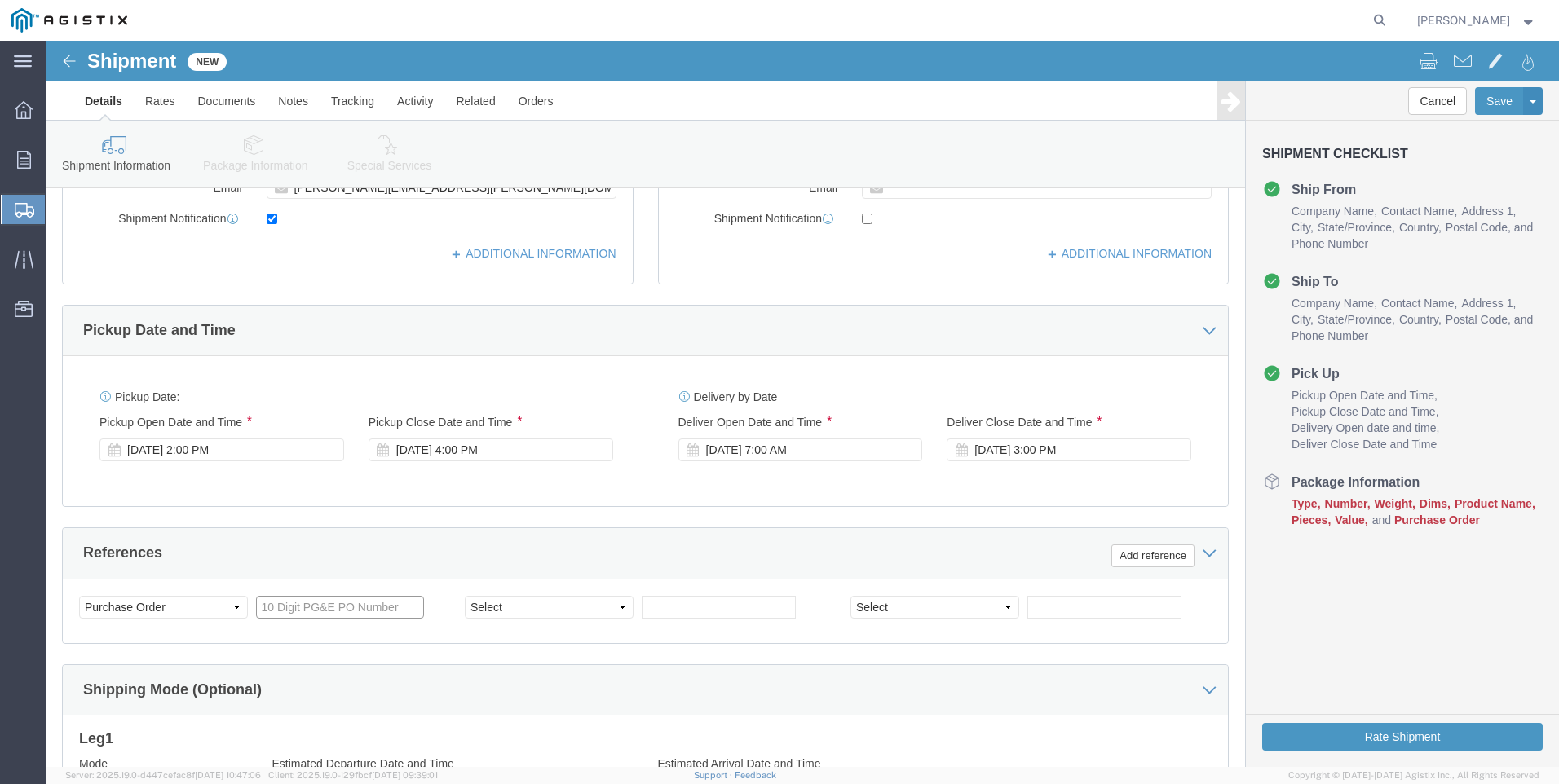
click input "text"
type input "3501420487"
click select "Select Account Type Activity ID Airline Appointment Number ASN Batch Request # …"
select select "SALEORDR"
click select "Select Account Type Activity ID Airline Appointment Number ASN Batch Request # …"
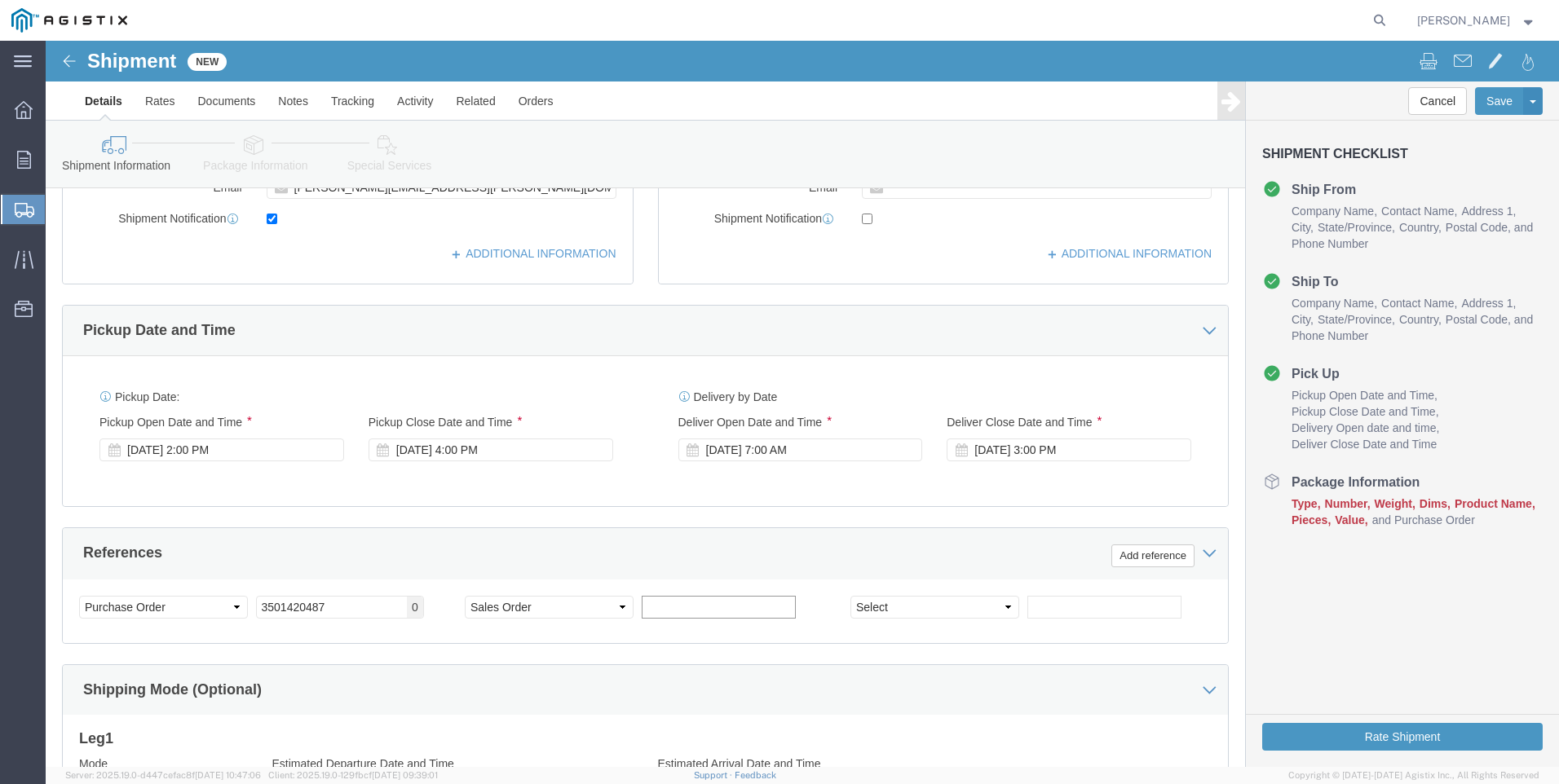
click input "text"
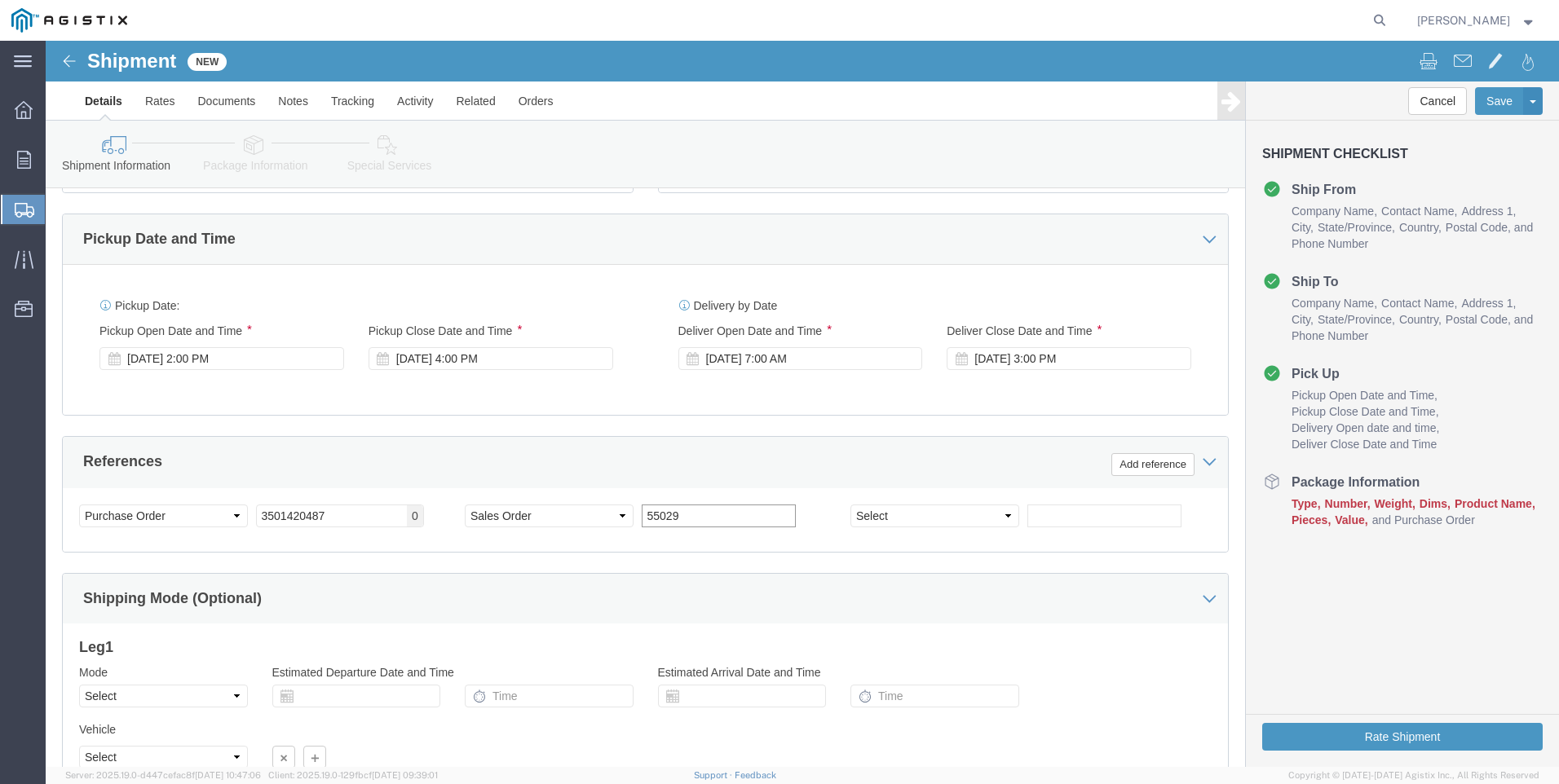
scroll to position [807, 0]
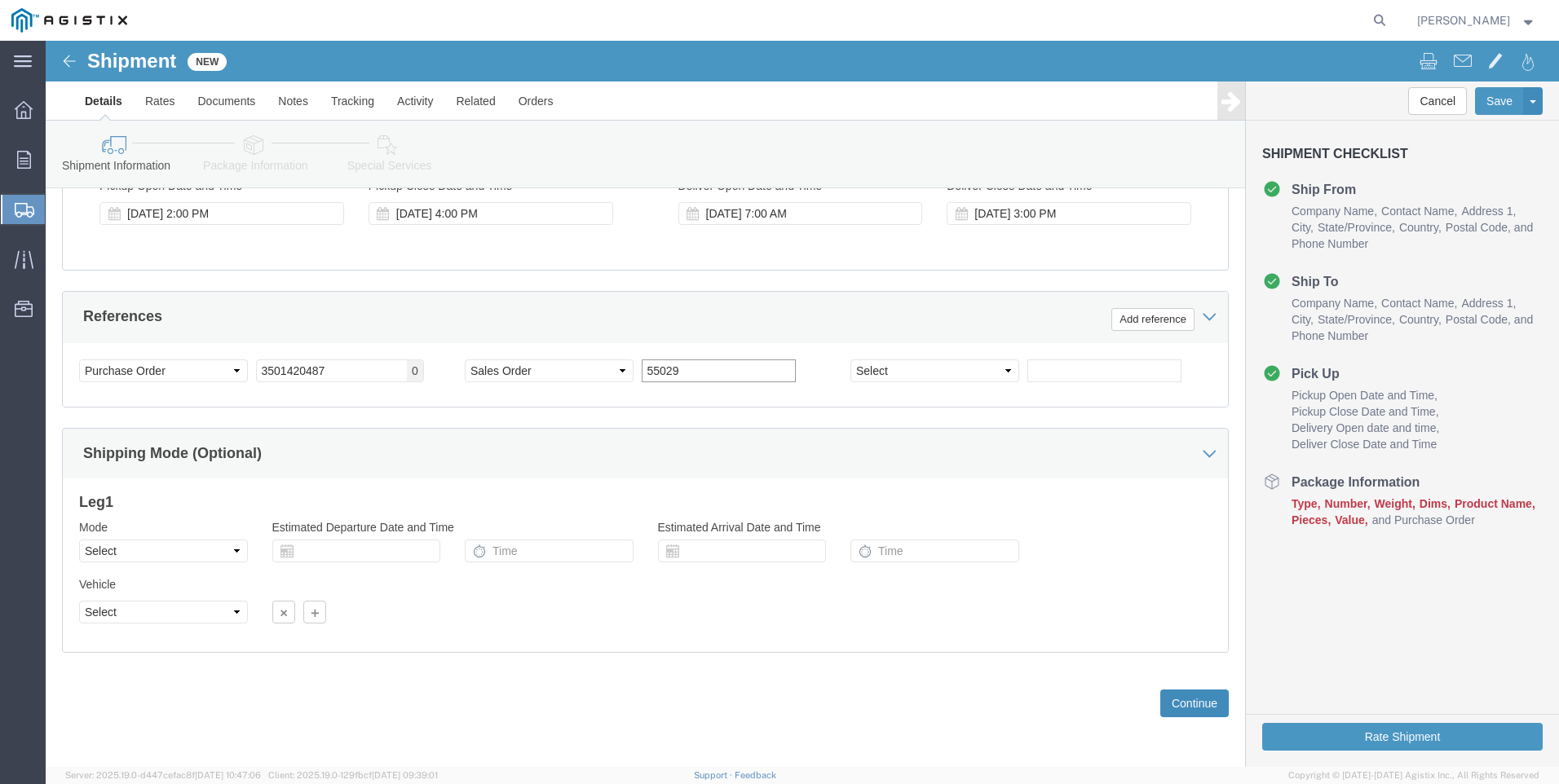
type input "55029"
click button "Continue"
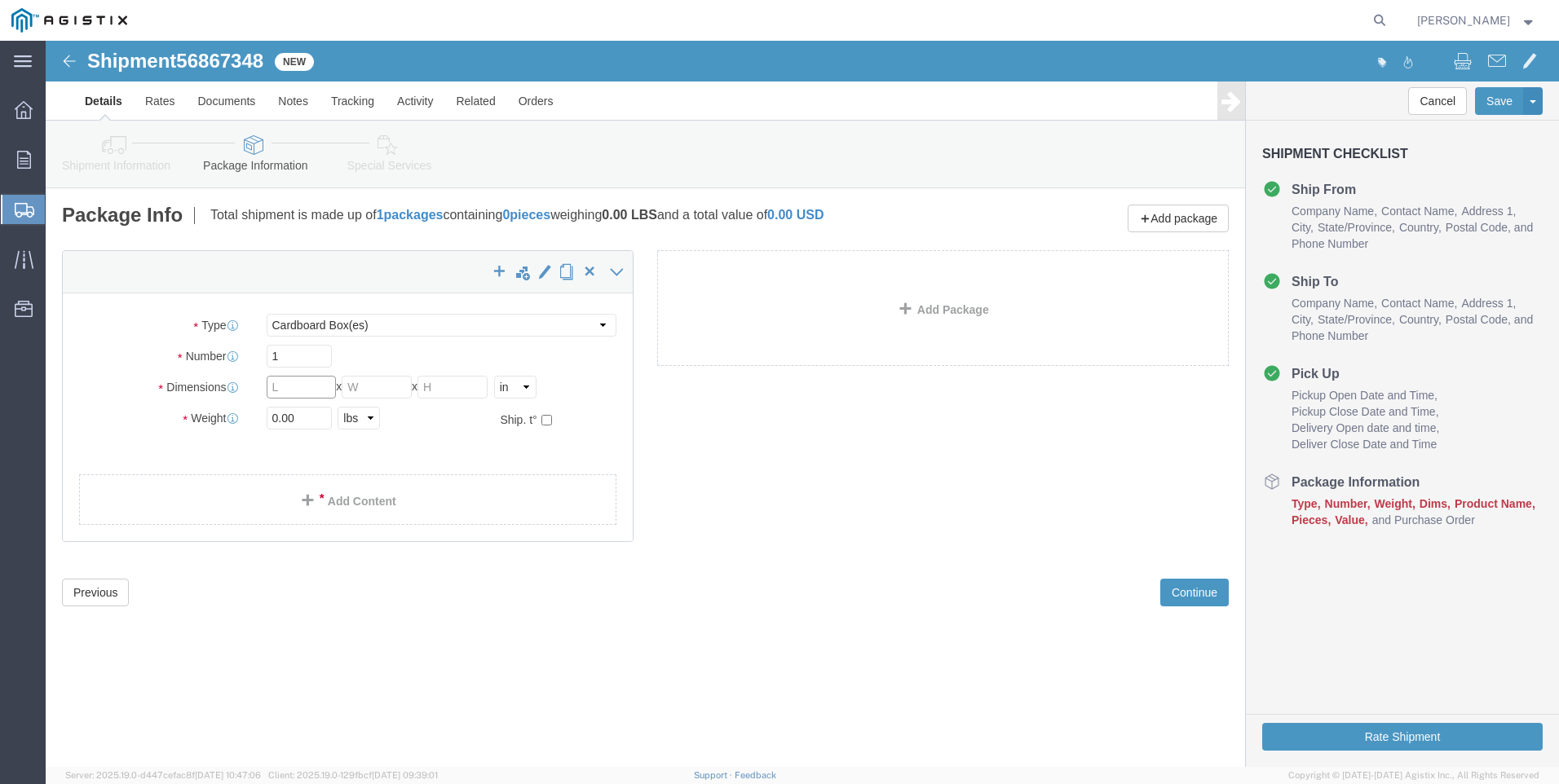
click input "text"
click select "Select Bulk Bundle(s) Cardboard Box(es) Carton(s) Crate(s) Drum(s) (Fiberboard)…"
select select "ENV"
click select "Select Bulk Bundle(s) Cardboard Box(es) Carton(s) Crate(s) Drum(s) (Fiberboard)…"
type input "9.50"
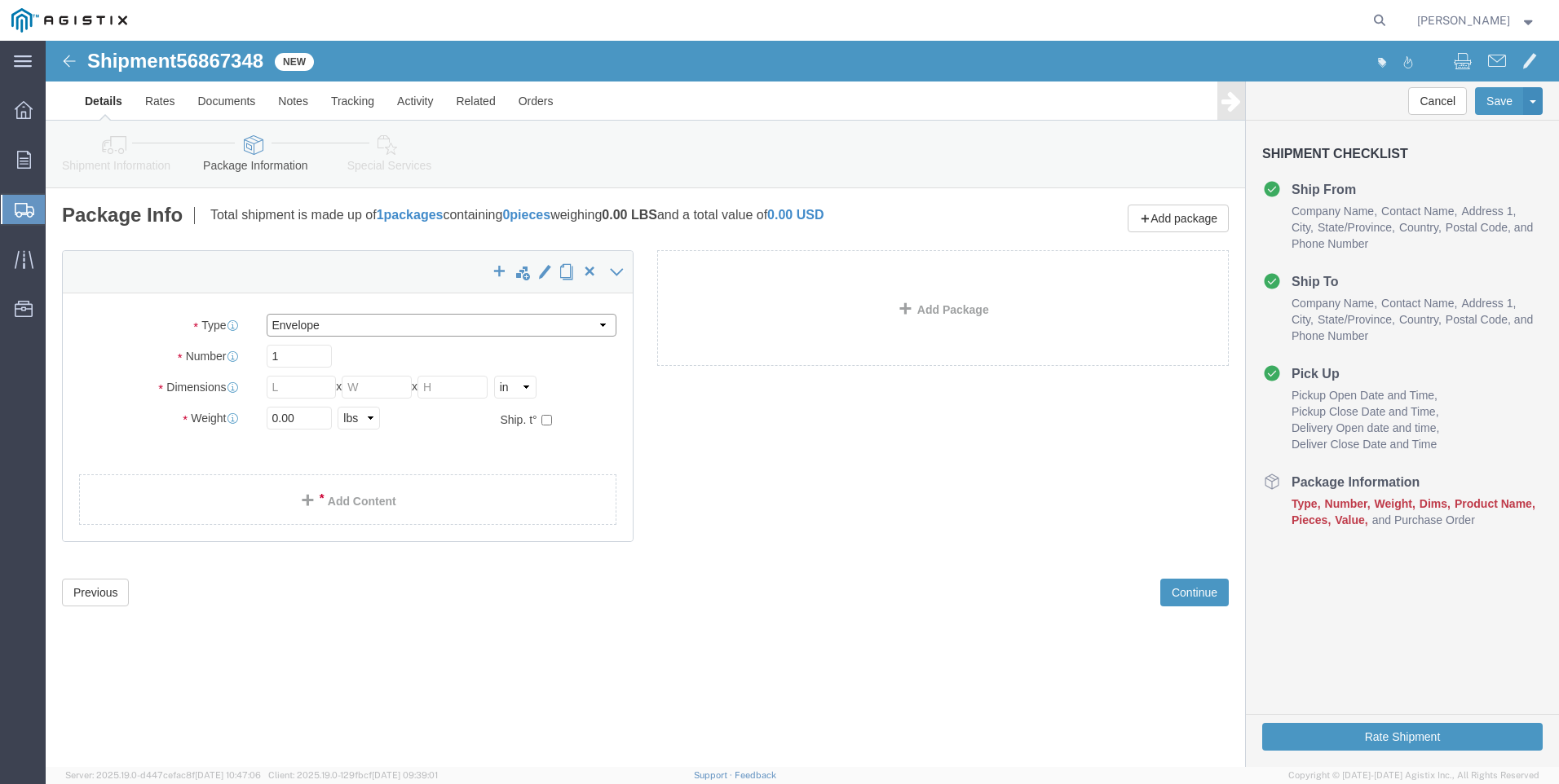
type input "12.50"
type input "0.25"
type input "1"
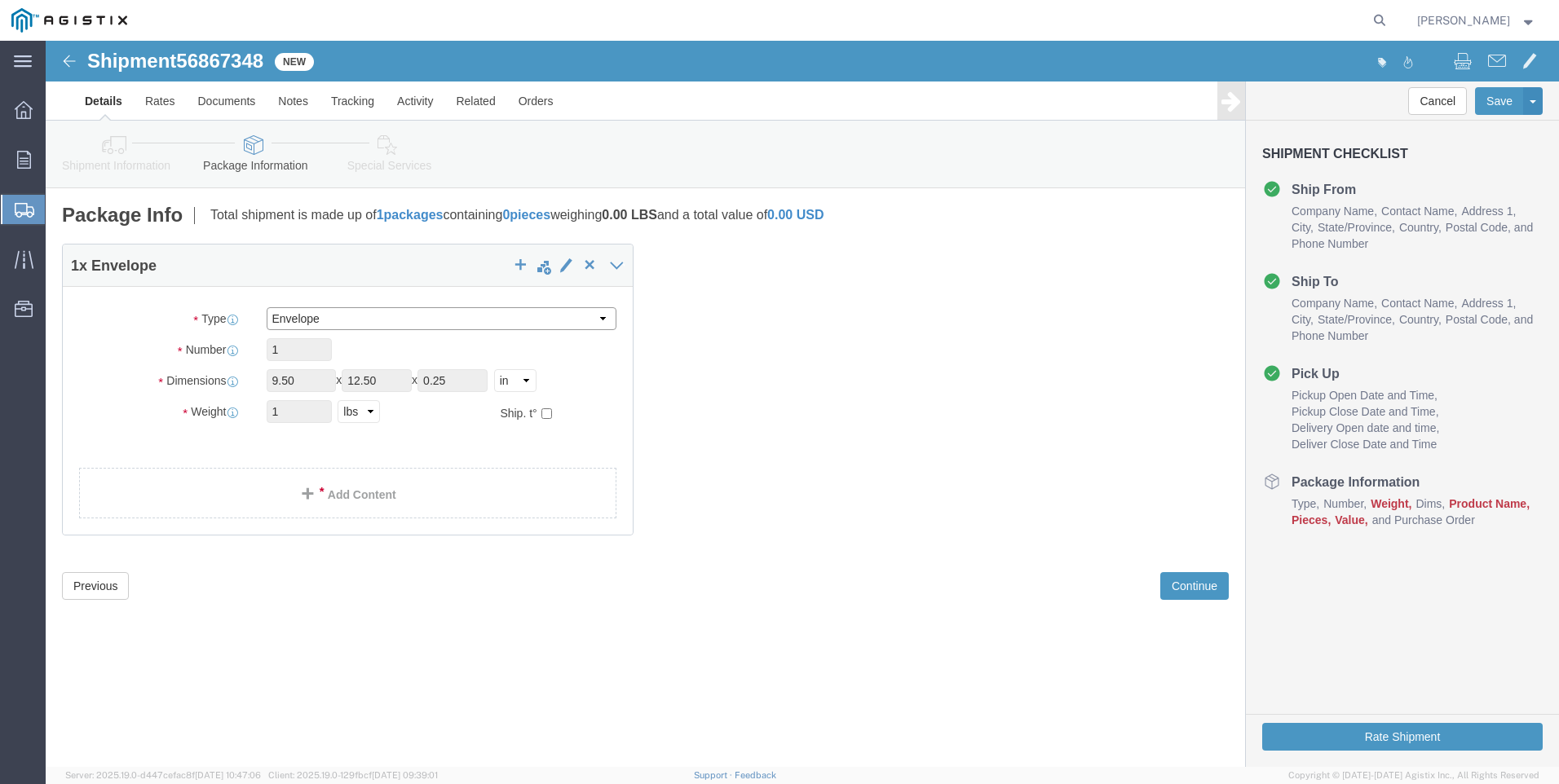
click select "Select Bulk Bundle(s) Cardboard Box(es) Carton(s) Crate(s) Drum(s) (Fiberboard)…"
select select "YRPK"
click select "Select Bulk Bundle(s) Cardboard Box(es) Carton(s) Crate(s) Drum(s) (Fiberboard)…"
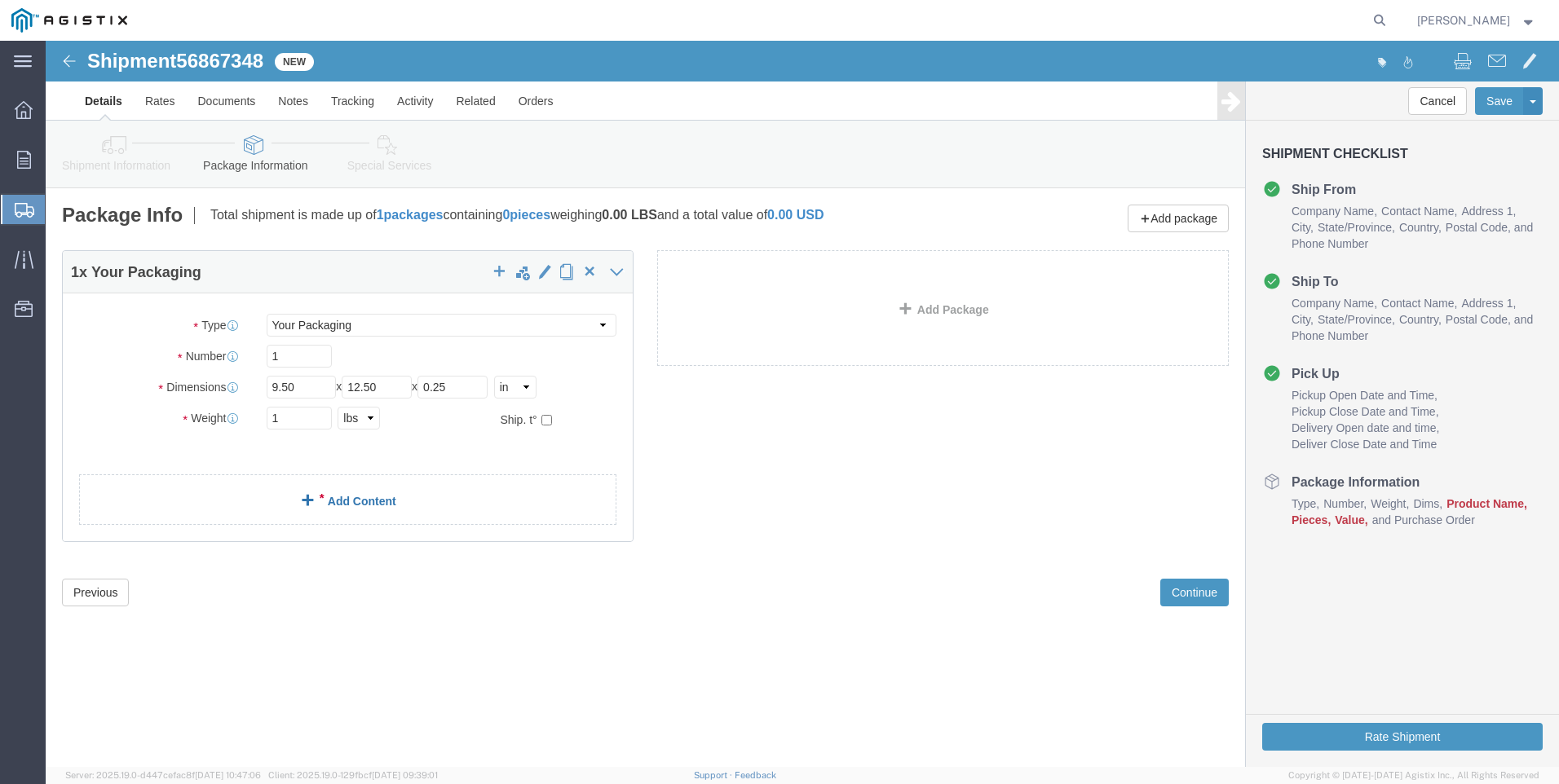
click link "Add Content"
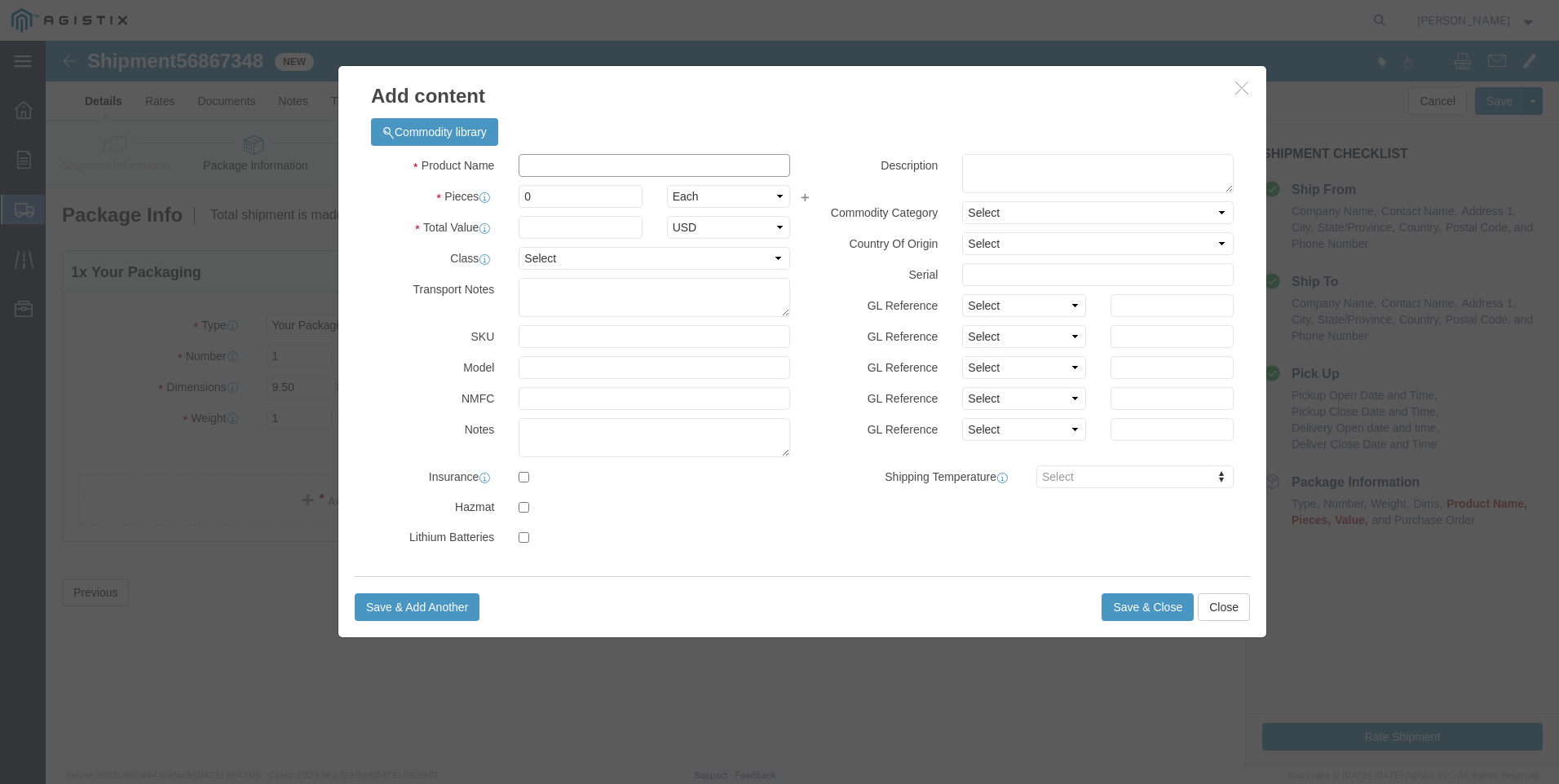
click input "text"
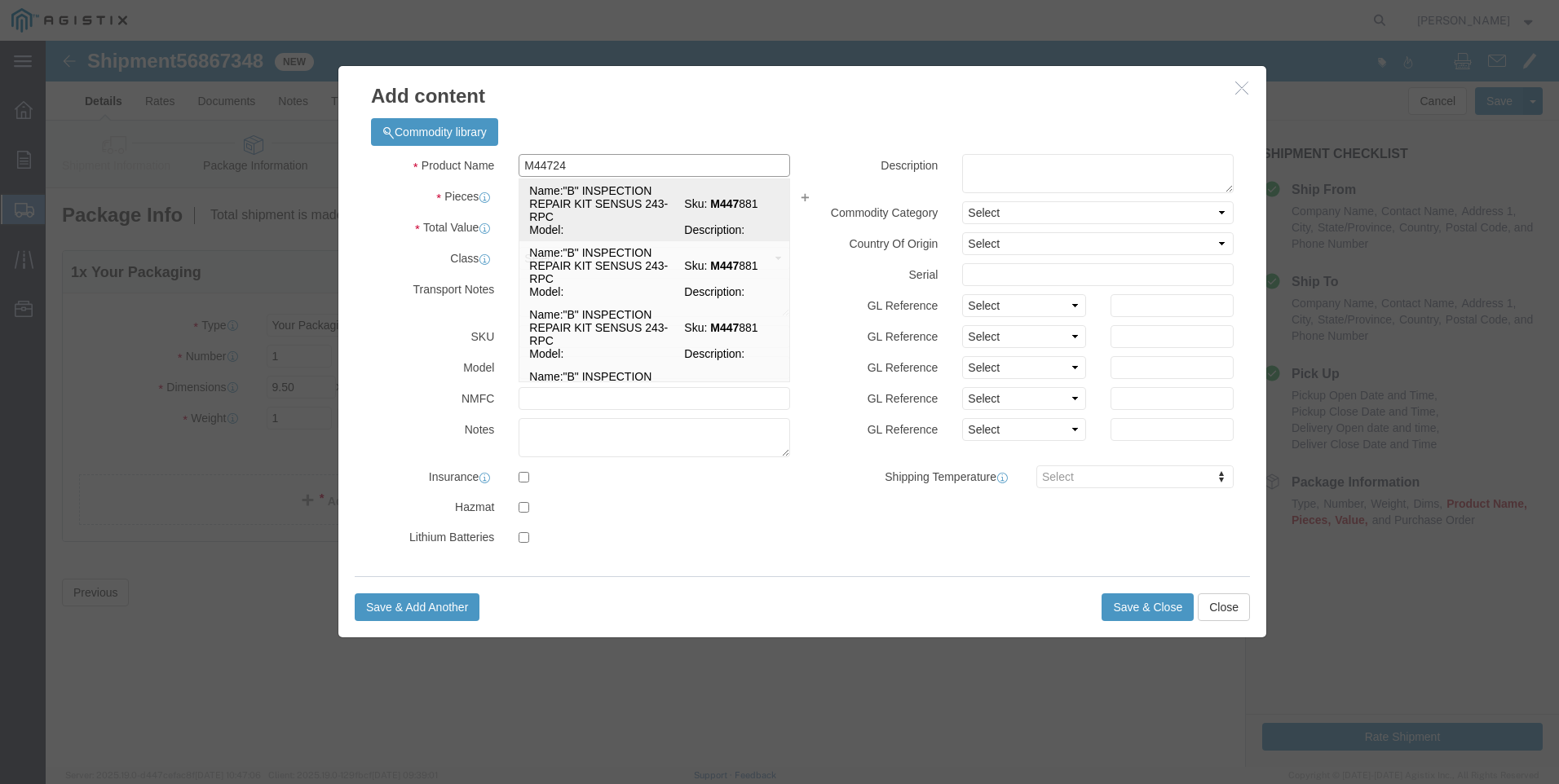
type input "M447247"
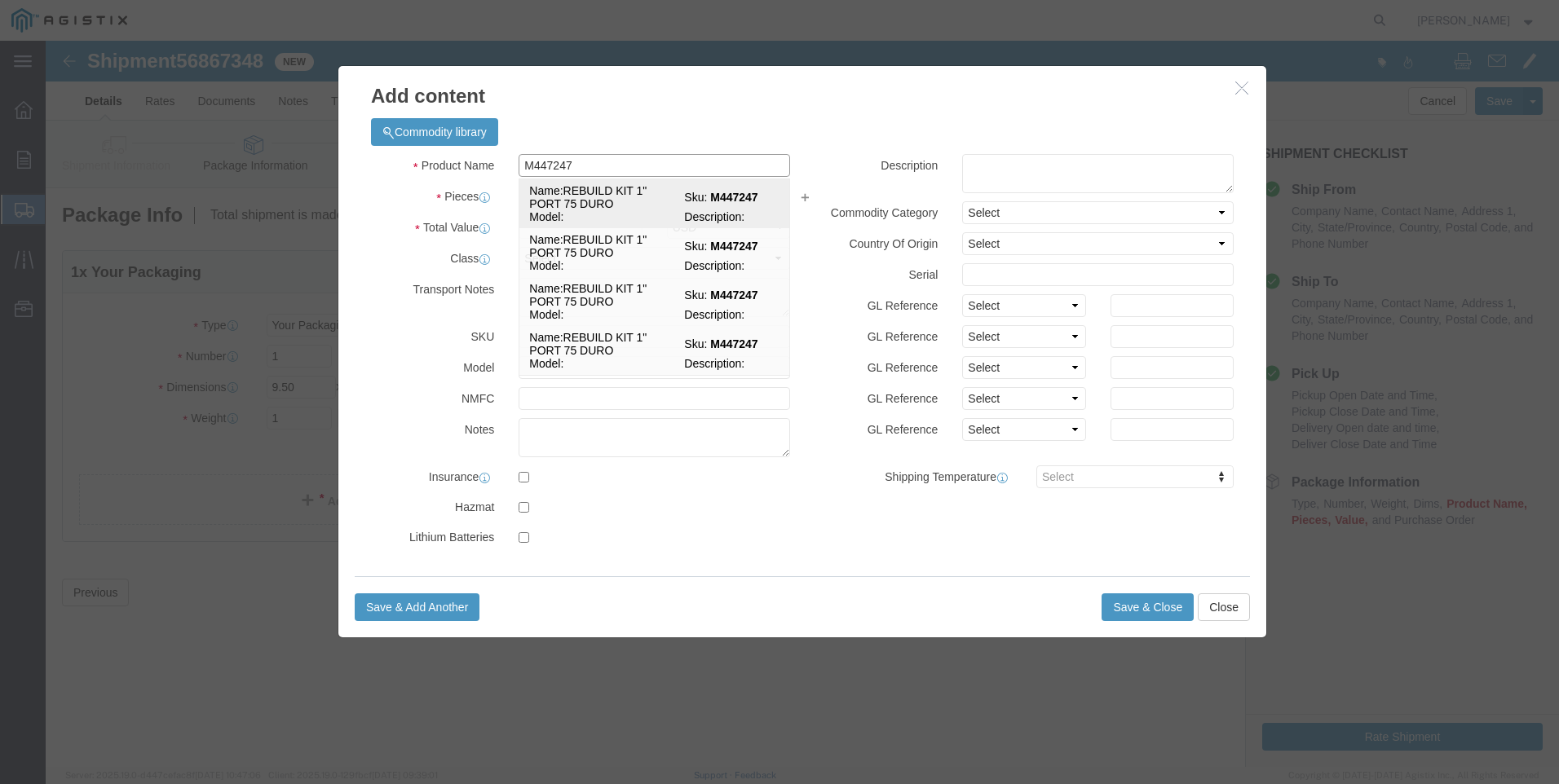
click td "Name: REBUILD KIT 1" PORT 75 DURO"
select select
select select "USD"
type input "REBUILD KIT 1" PORT 75 DURO"
type input "M447247"
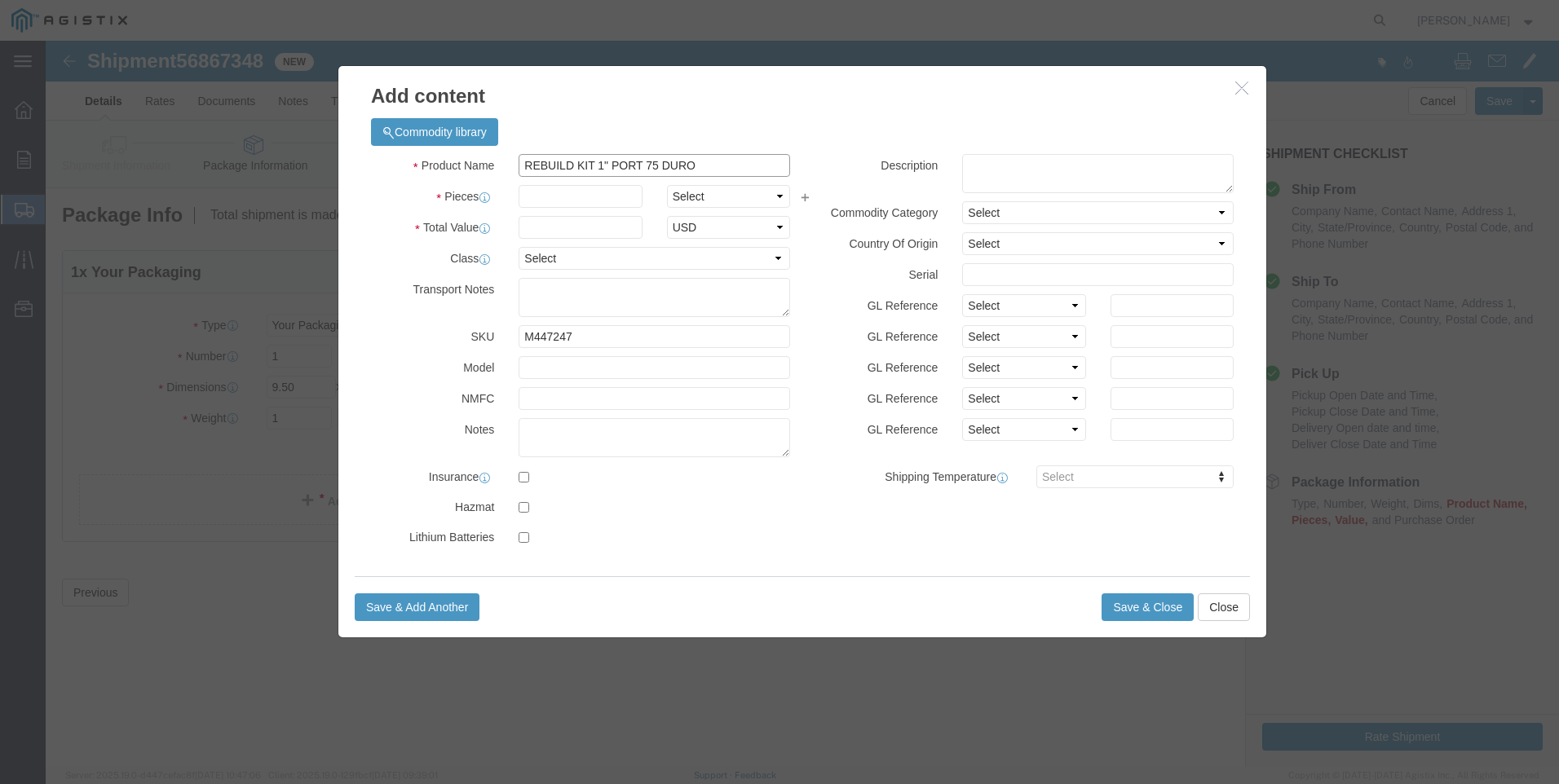
drag, startPoint x: 715, startPoint y: 131, endPoint x: 420, endPoint y: 130, distance: 295.0
click div "Product Name REBUILD KIT 1" PORT 75 DURO M447247"
type input "REBUILD KIT 1" PORT 75 DURO"
click div "Commodity library"
click textarea
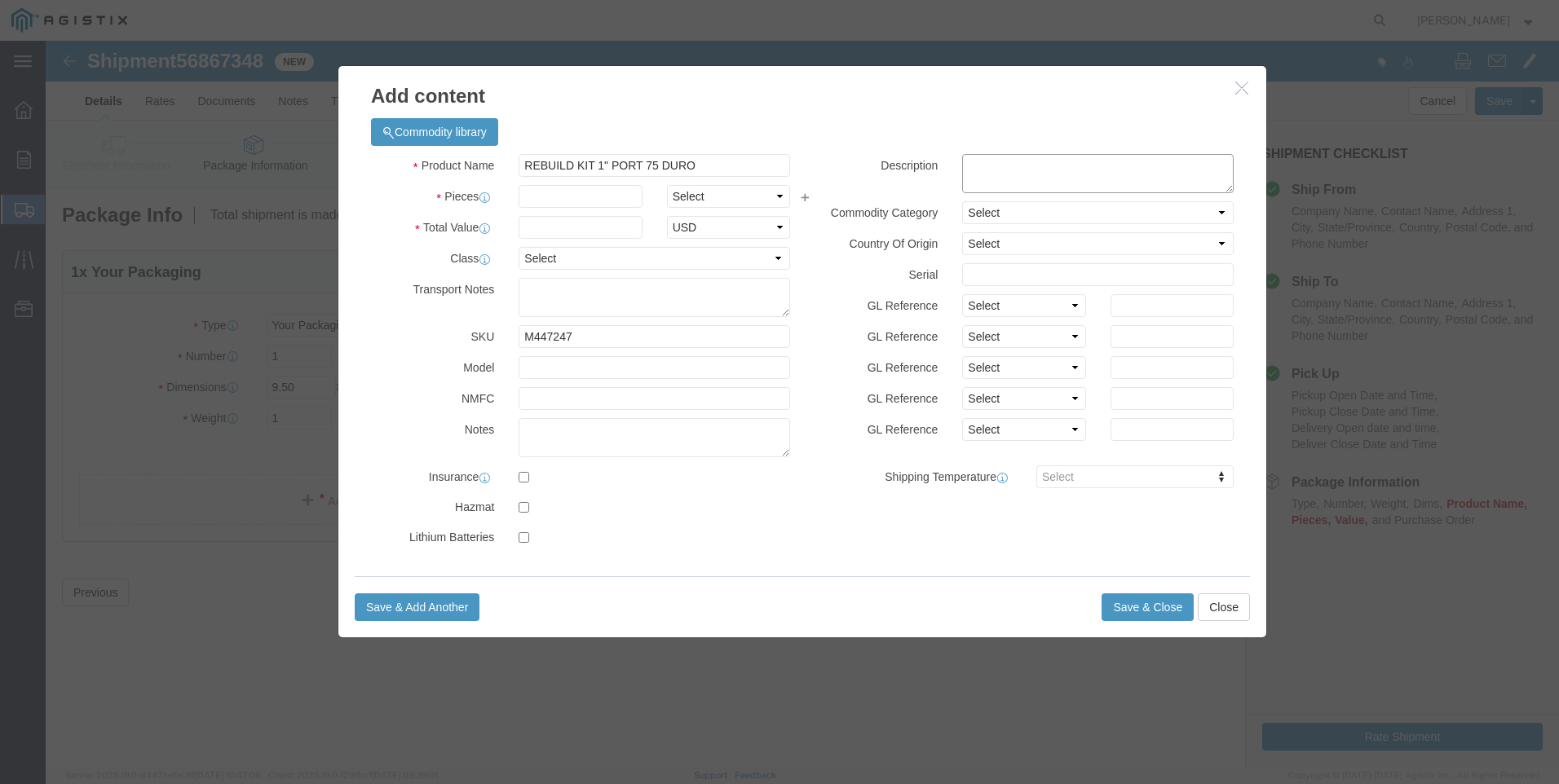
paste textarea "REBUILD KIT 1" PORT 75 DURO"
type textarea "REBUILD KIT 1" PORT 75 DURO"
drag, startPoint x: 681, startPoint y: 129, endPoint x: 130, endPoint y: 127, distance: 551.0
click div "Add content Commodity library Product Name REBUILD KIT 1" PORT 75 DURO M447247 …"
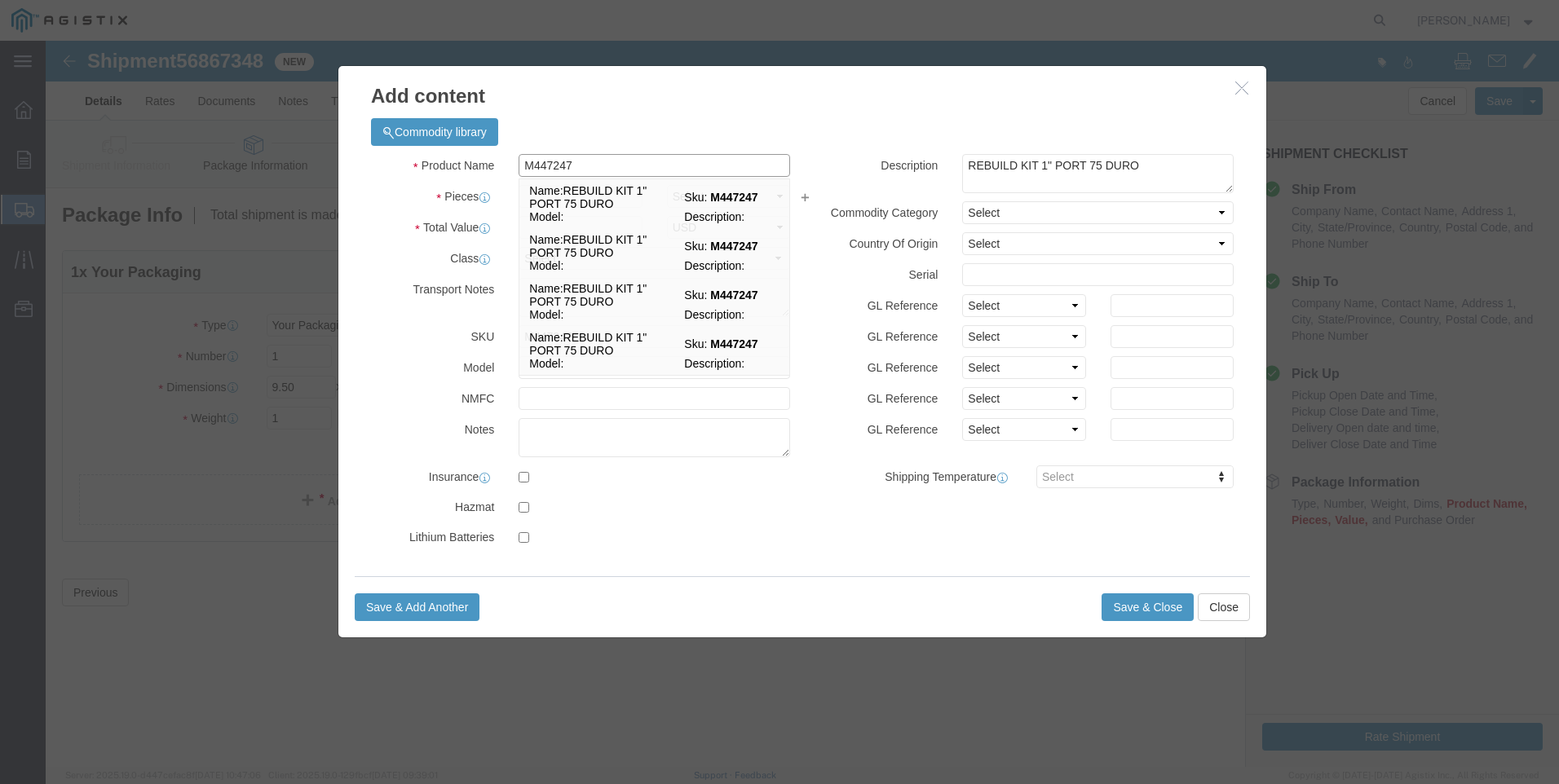
type input "M447247 / [PHONE_NUMBER]"
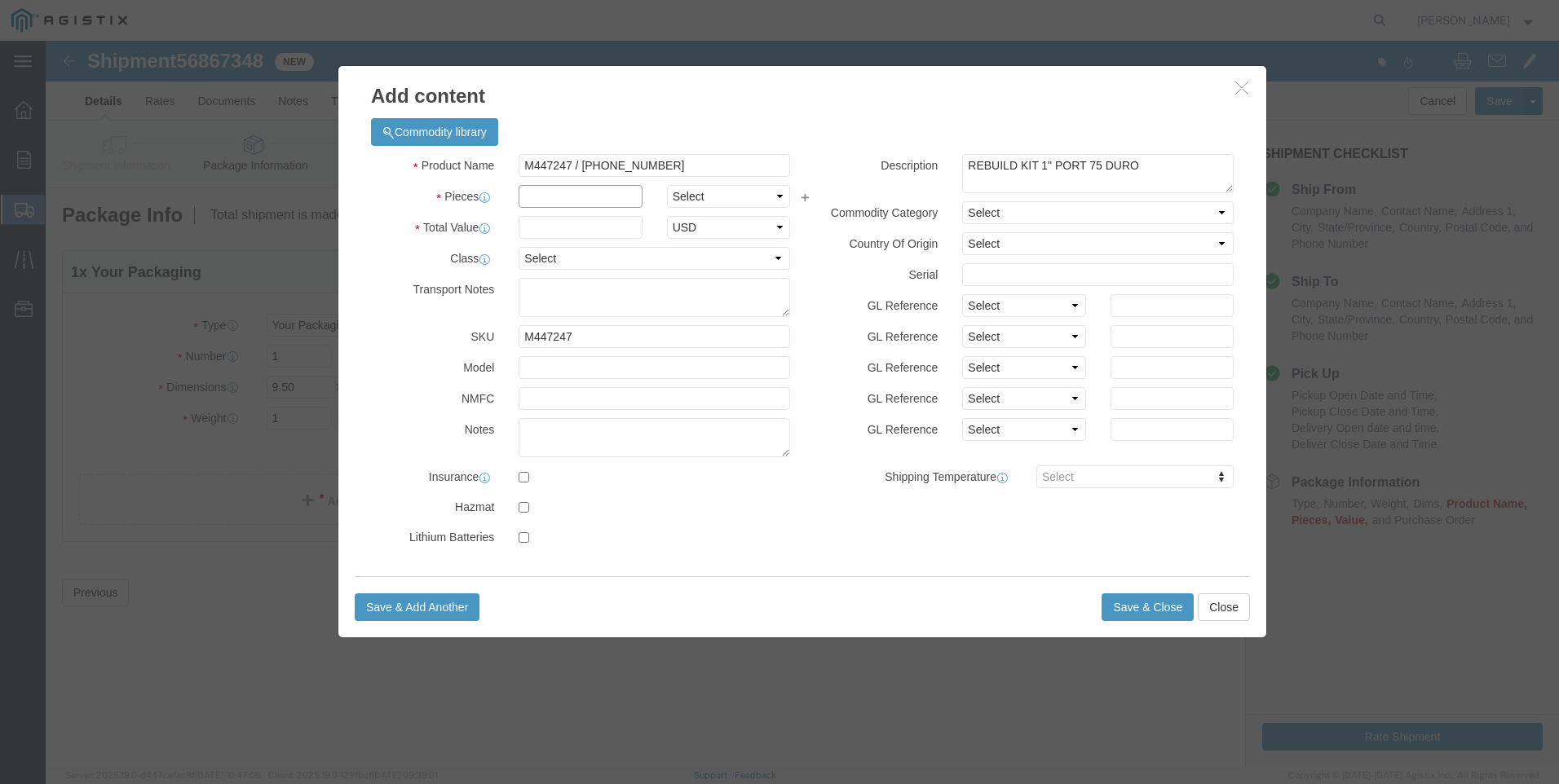
click input "text"
type input "2"
click input "text"
type input "454"
click icon
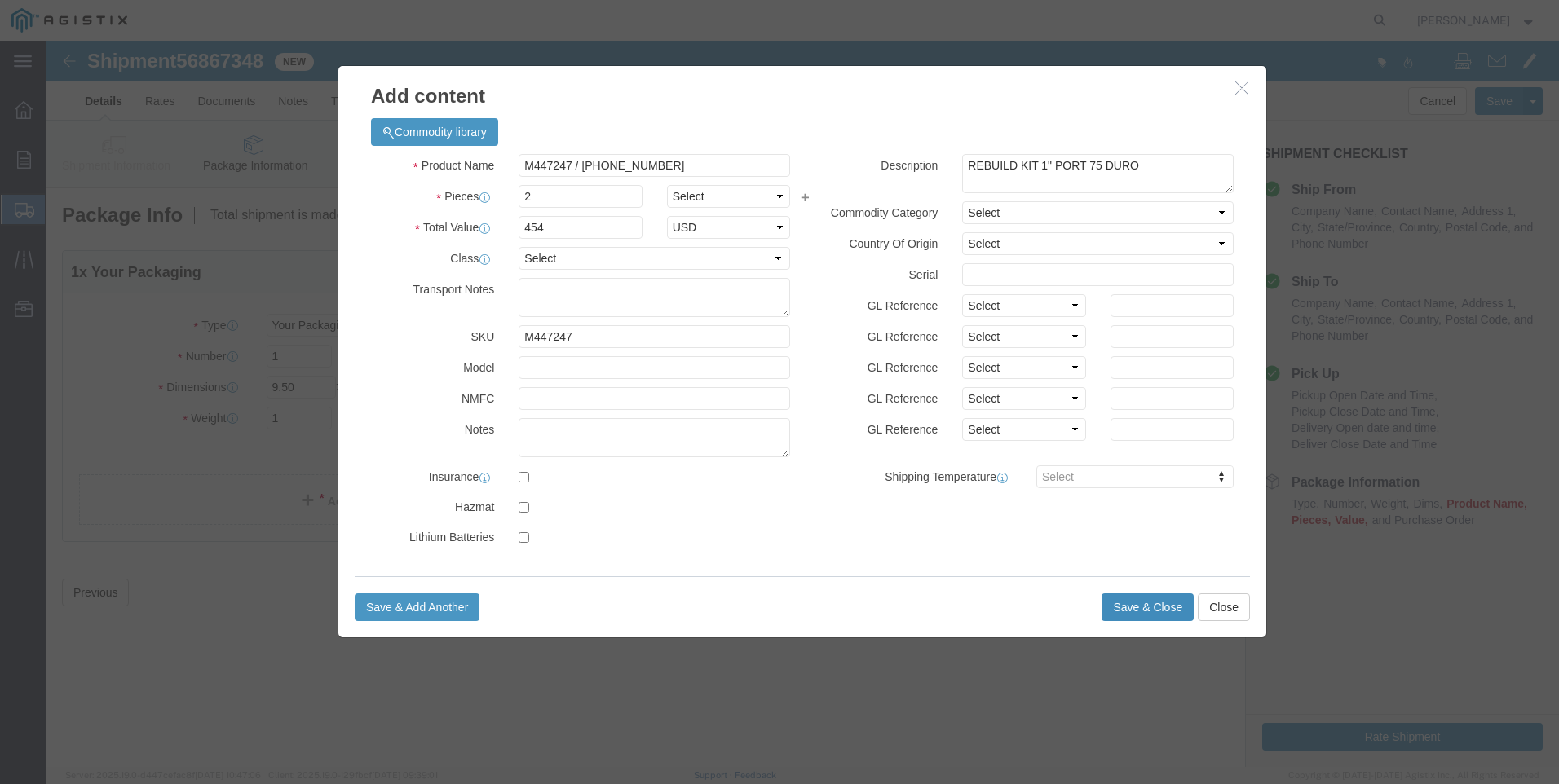
click button "Save & Close"
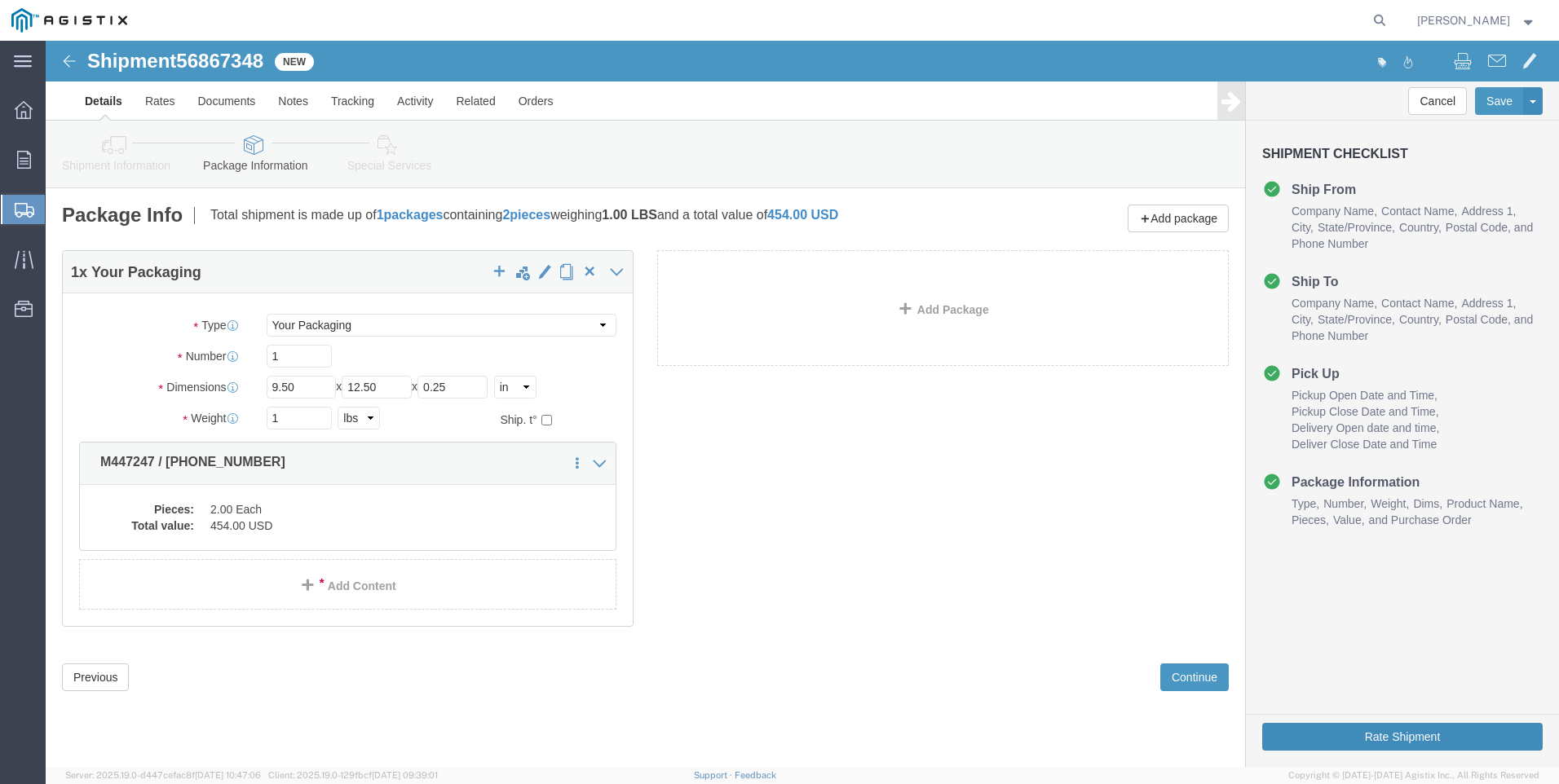
click button "Rate Shipment"
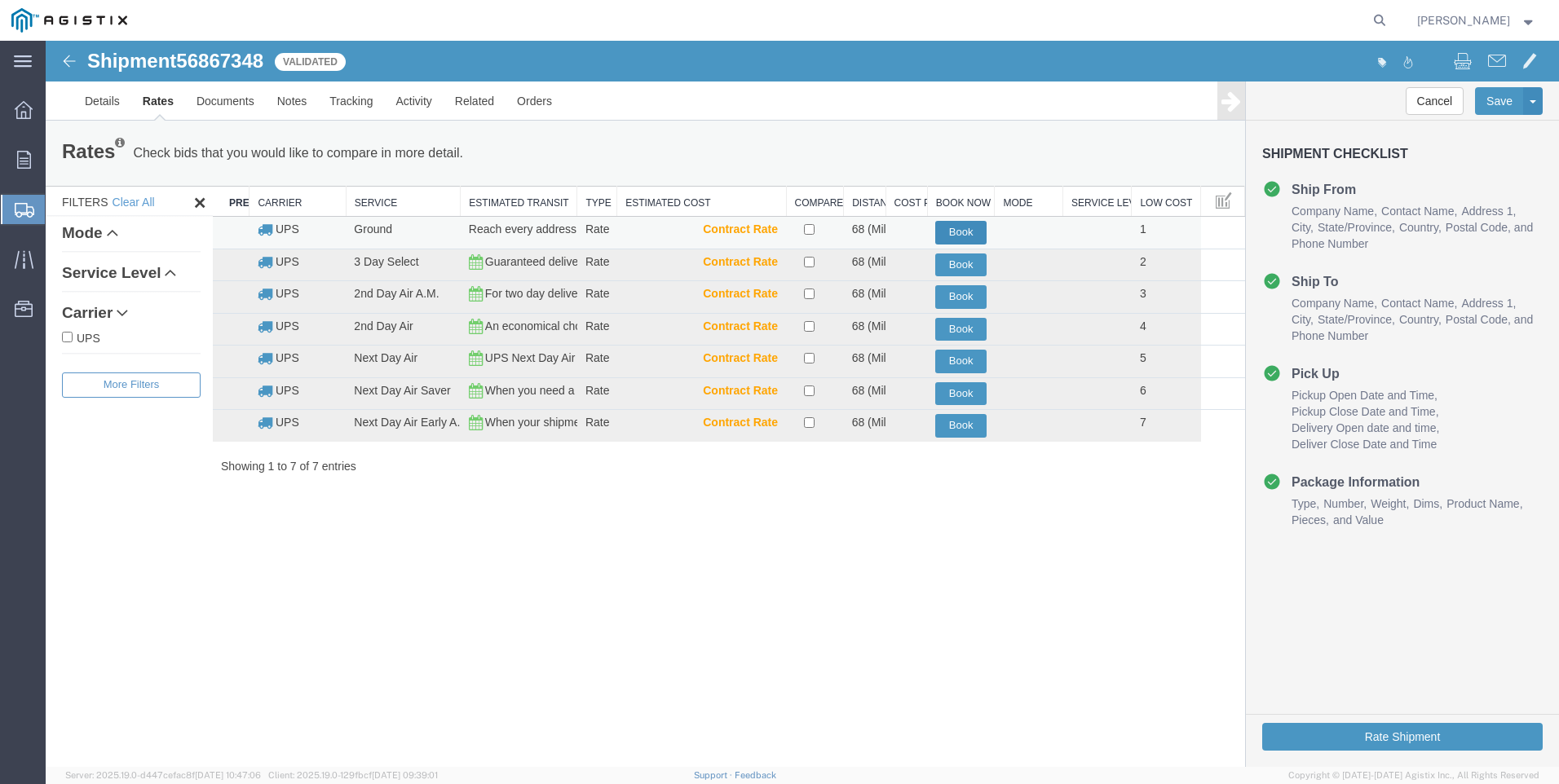
click at [967, 227] on button "Book" at bounding box center [960, 232] width 51 height 23
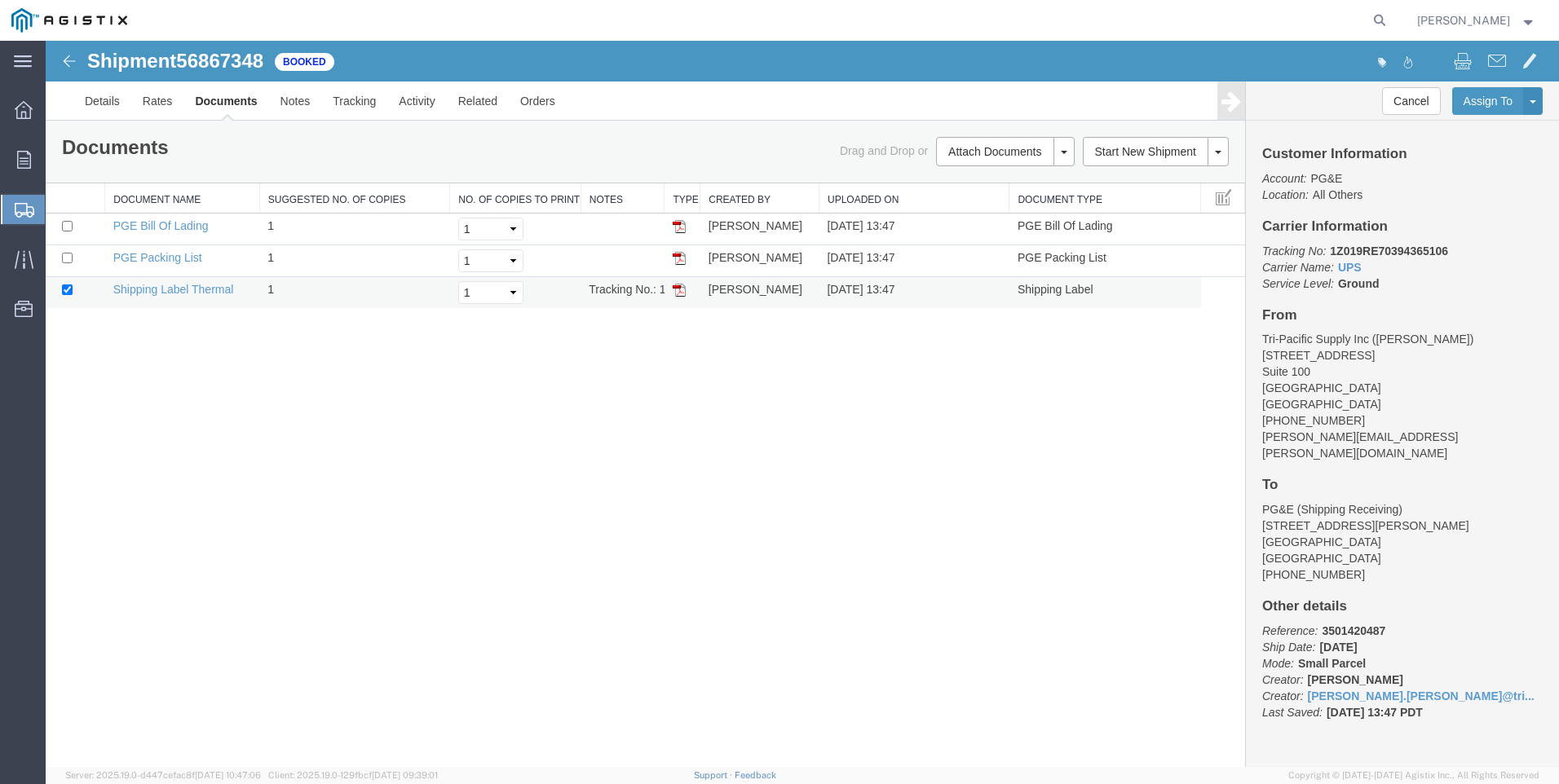
click at [676, 287] on img at bounding box center [679, 289] width 13 height 13
click at [0, 0] on span "Create Shipment" at bounding box center [0, 0] width 0 height 0
